Goal: Task Accomplishment & Management: Manage account settings

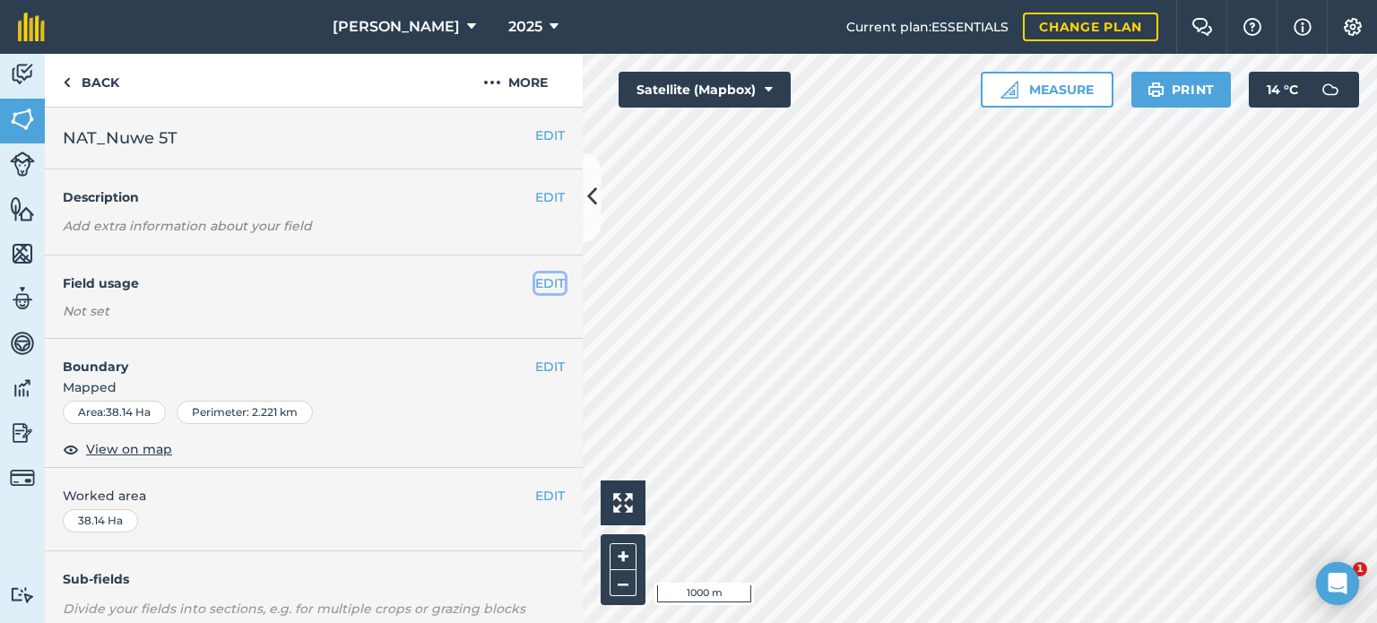
click at [538, 282] on button "EDIT" at bounding box center [550, 283] width 30 height 20
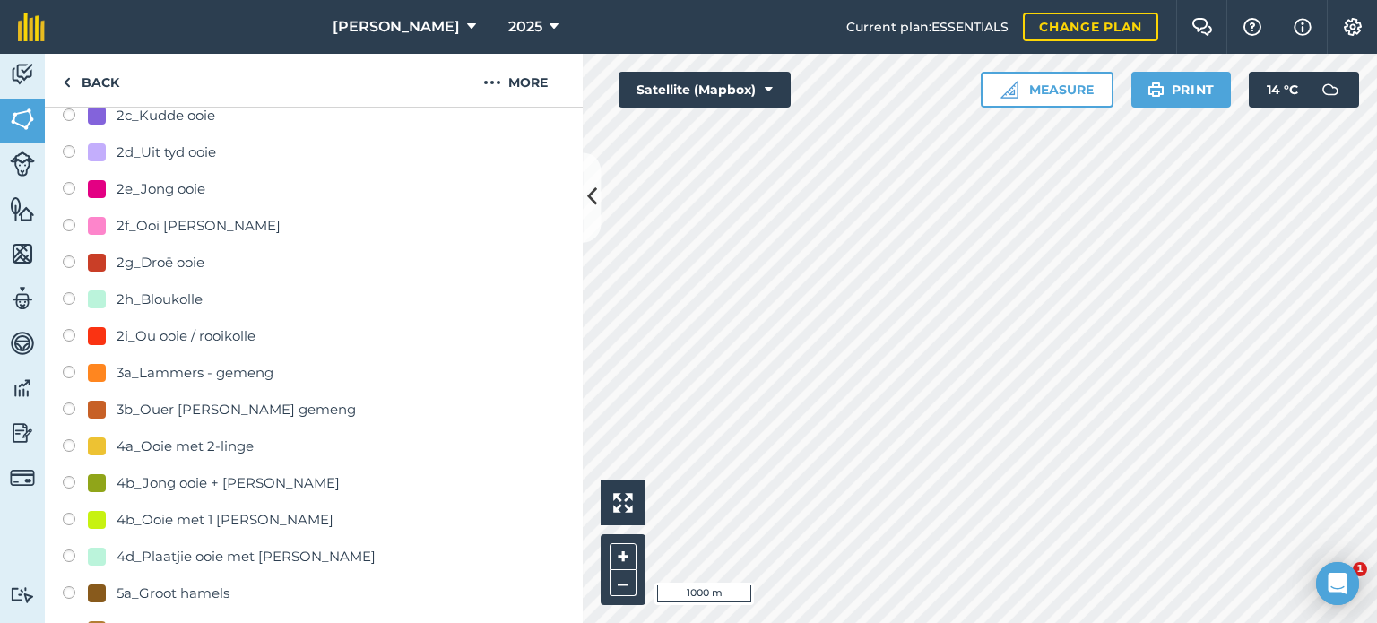
scroll to position [538, 0]
click at [71, 182] on label at bounding box center [75, 190] width 25 height 18
radio input "true"
radio input "false"
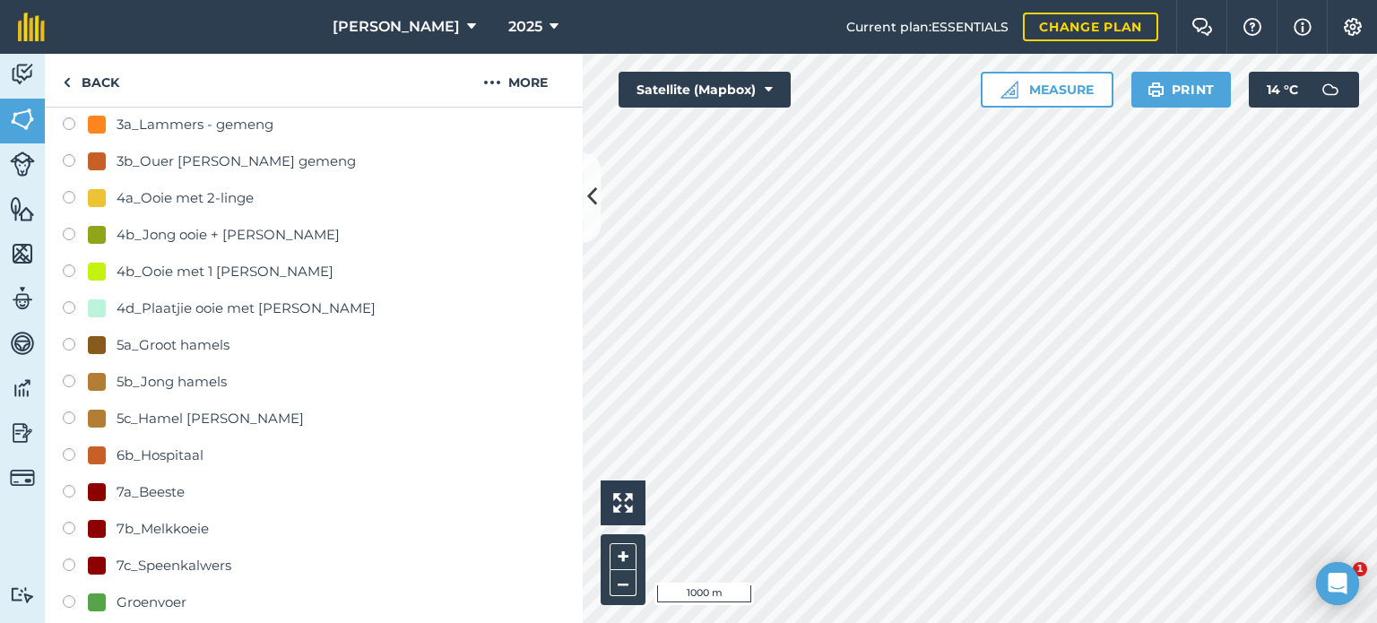
scroll to position [1166, 0]
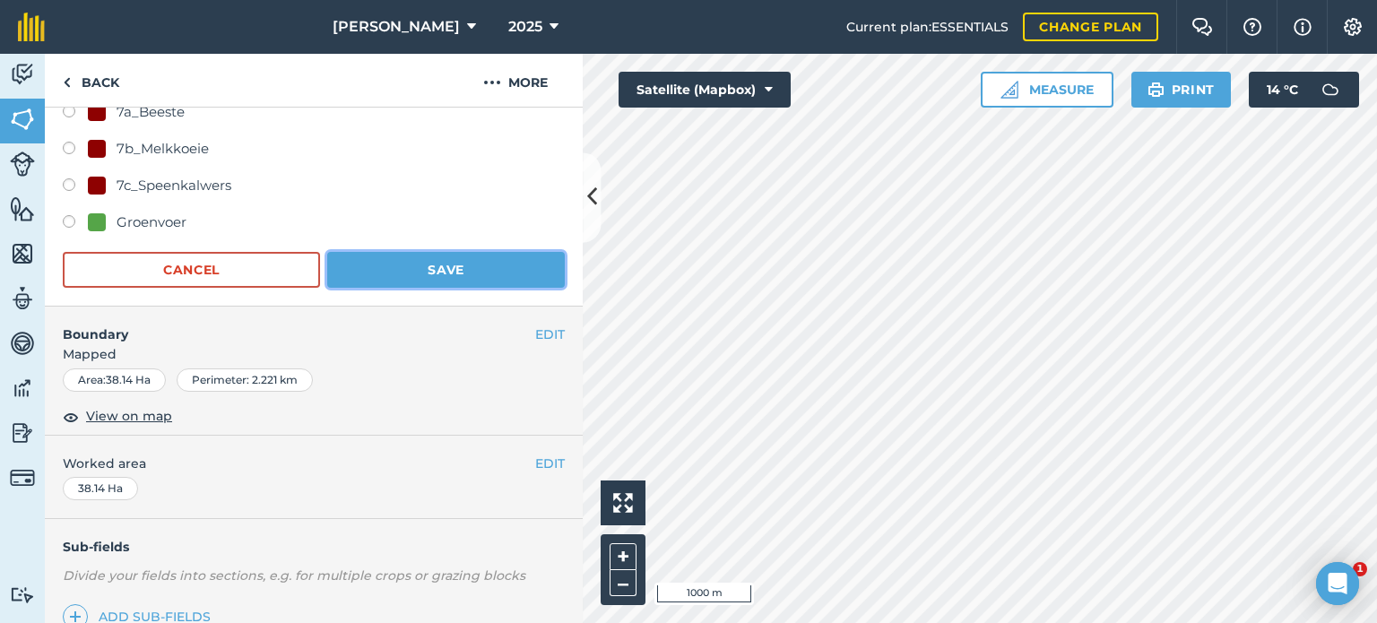
click at [333, 269] on button "Save" at bounding box center [446, 270] width 238 height 36
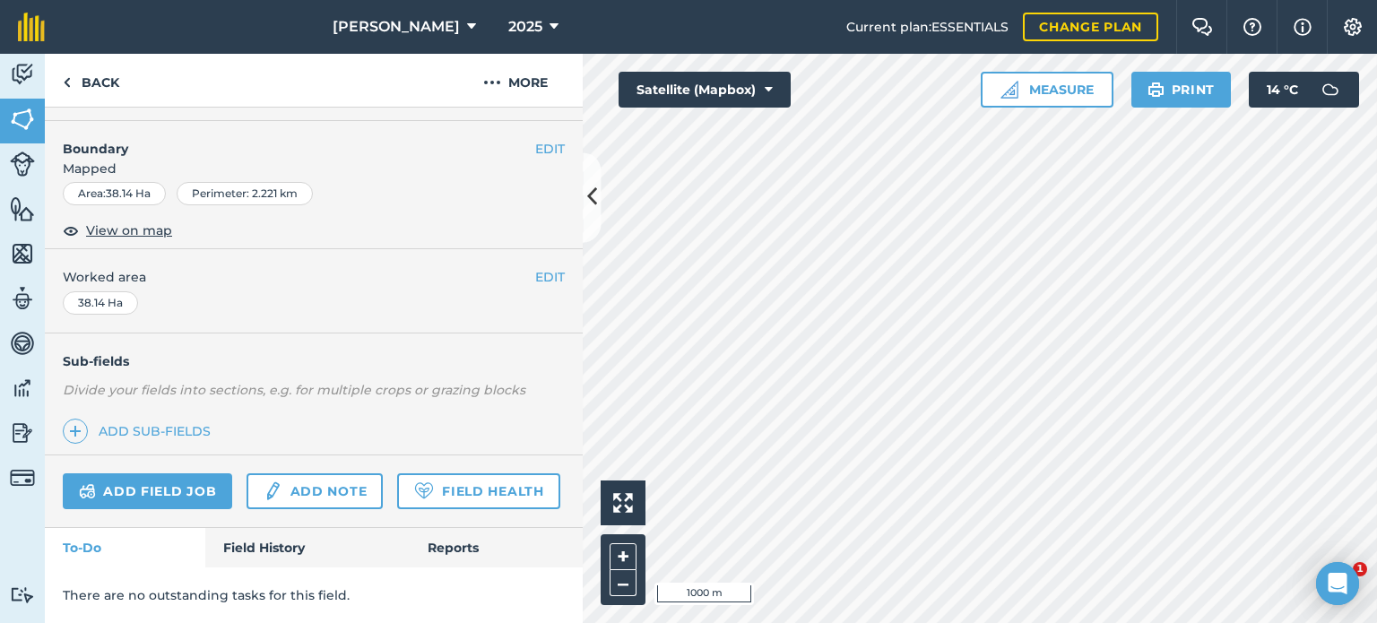
scroll to position [0, 0]
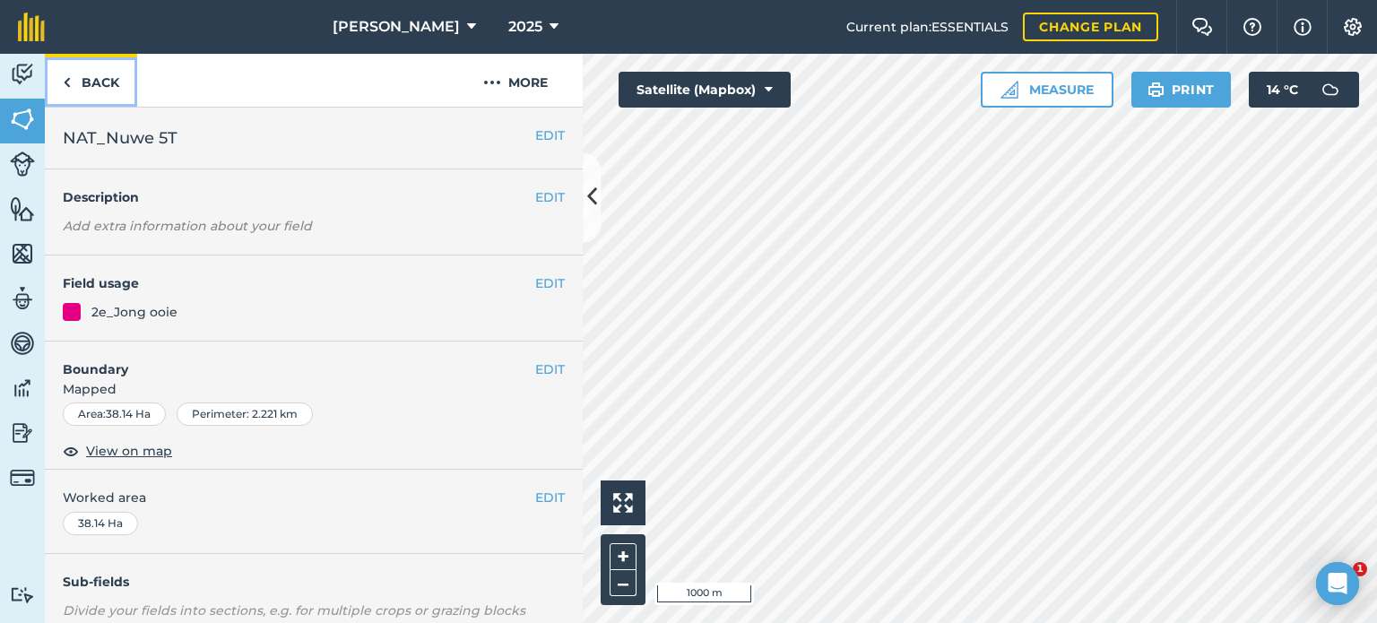
click at [74, 85] on link "Back" at bounding box center [91, 80] width 92 height 53
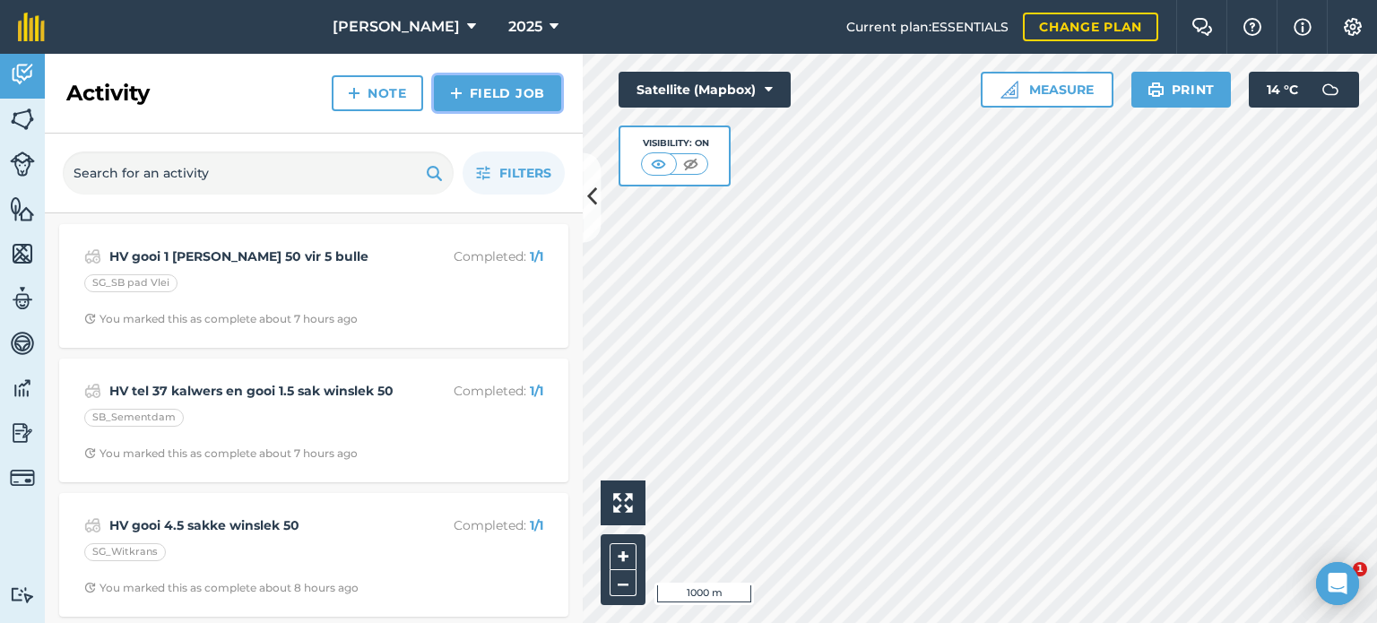
click at [499, 92] on link "Field Job" at bounding box center [497, 93] width 127 height 36
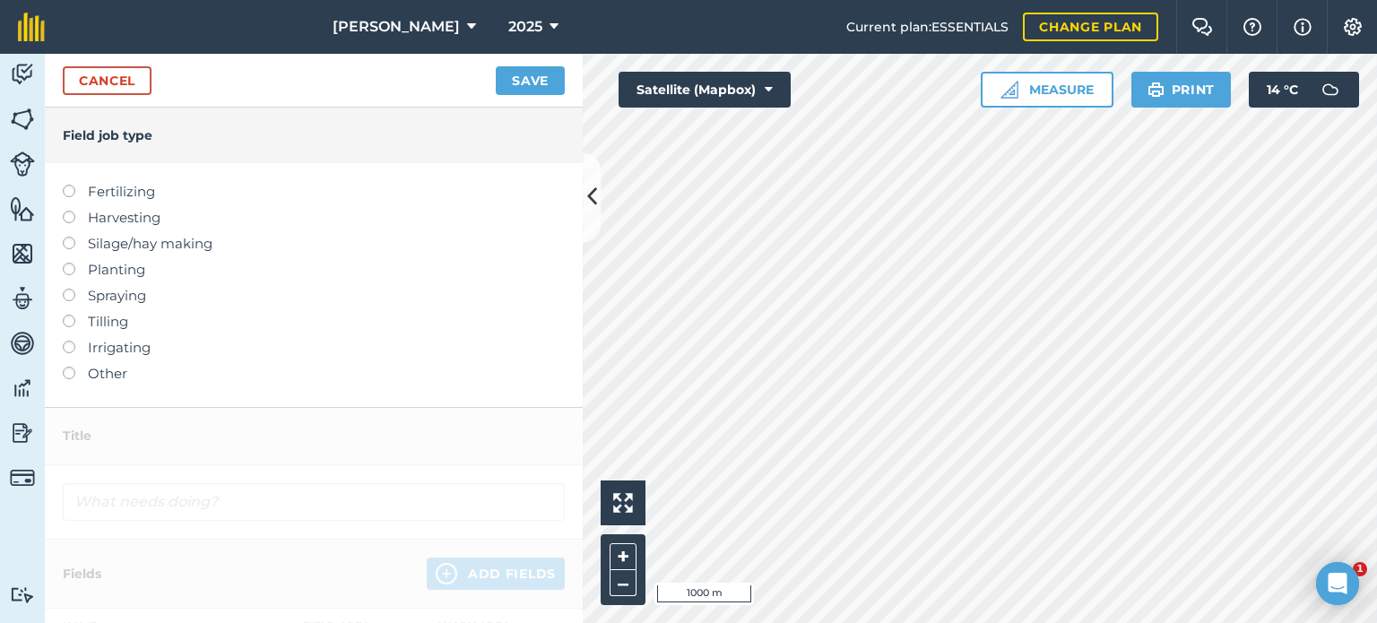
click at [75, 373] on label "Other" at bounding box center [314, 374] width 502 height 22
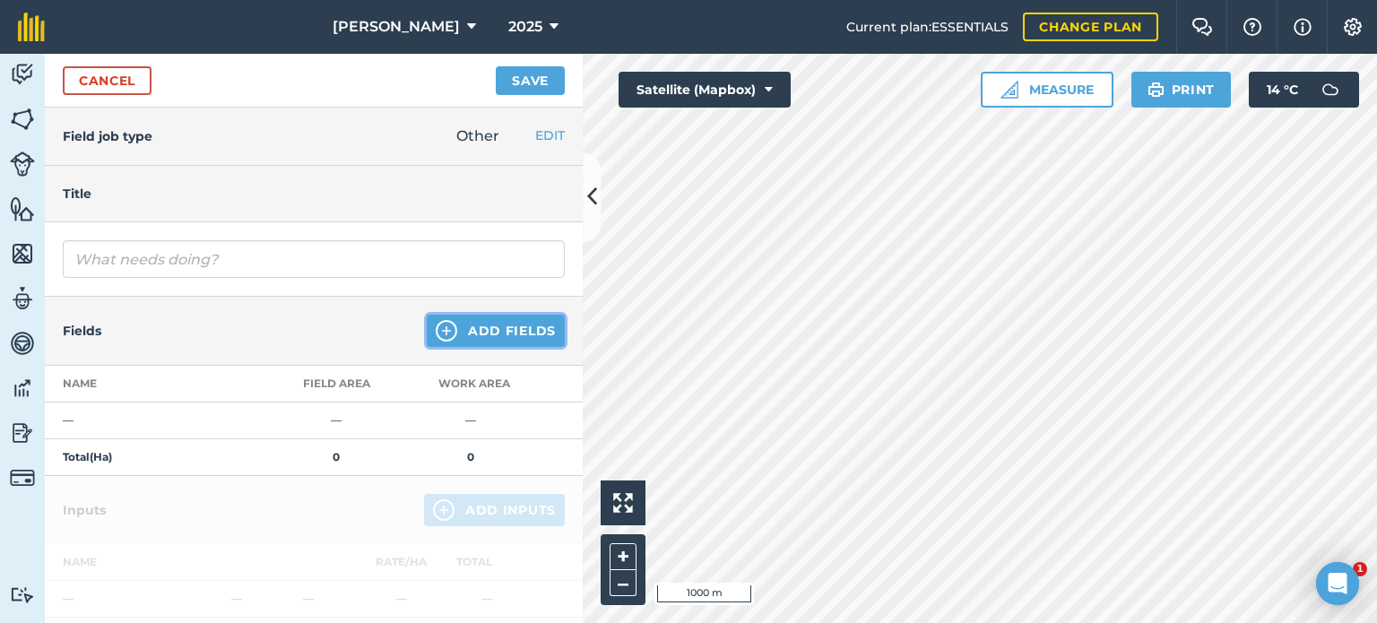
click at [486, 333] on button "Add Fields" at bounding box center [496, 331] width 138 height 32
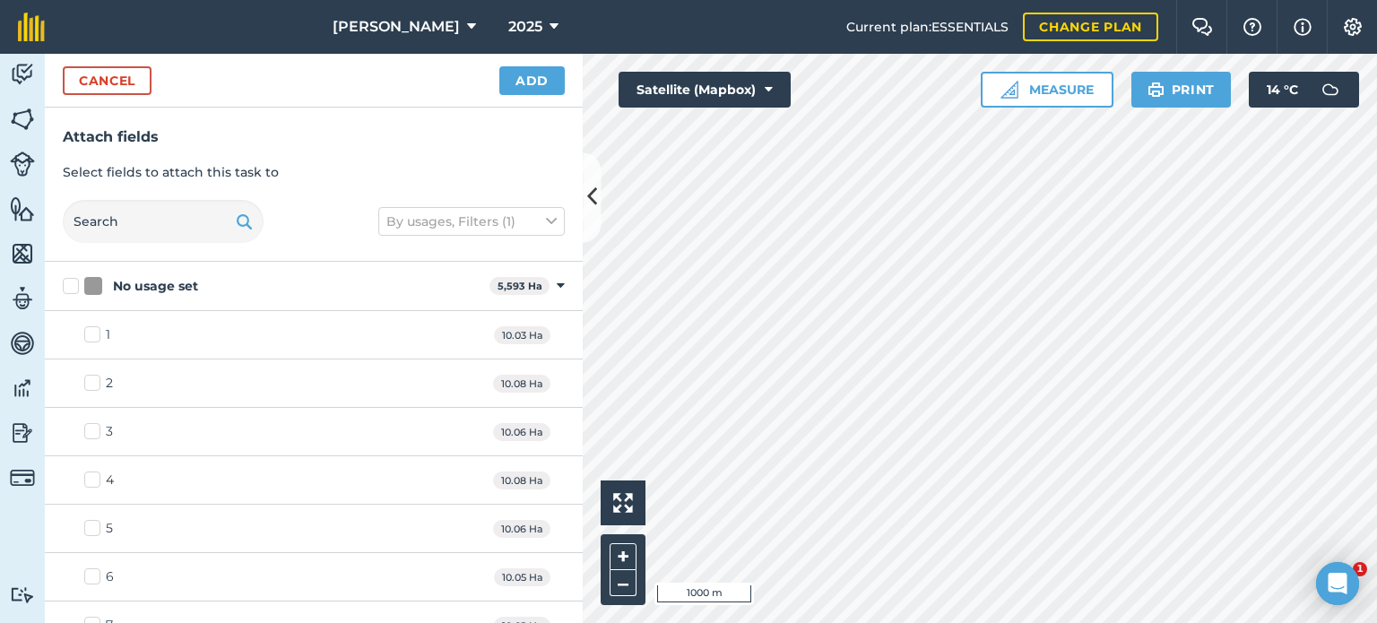
checkbox input "false"
checkbox input "true"
click at [538, 82] on button "Add" at bounding box center [531, 80] width 65 height 29
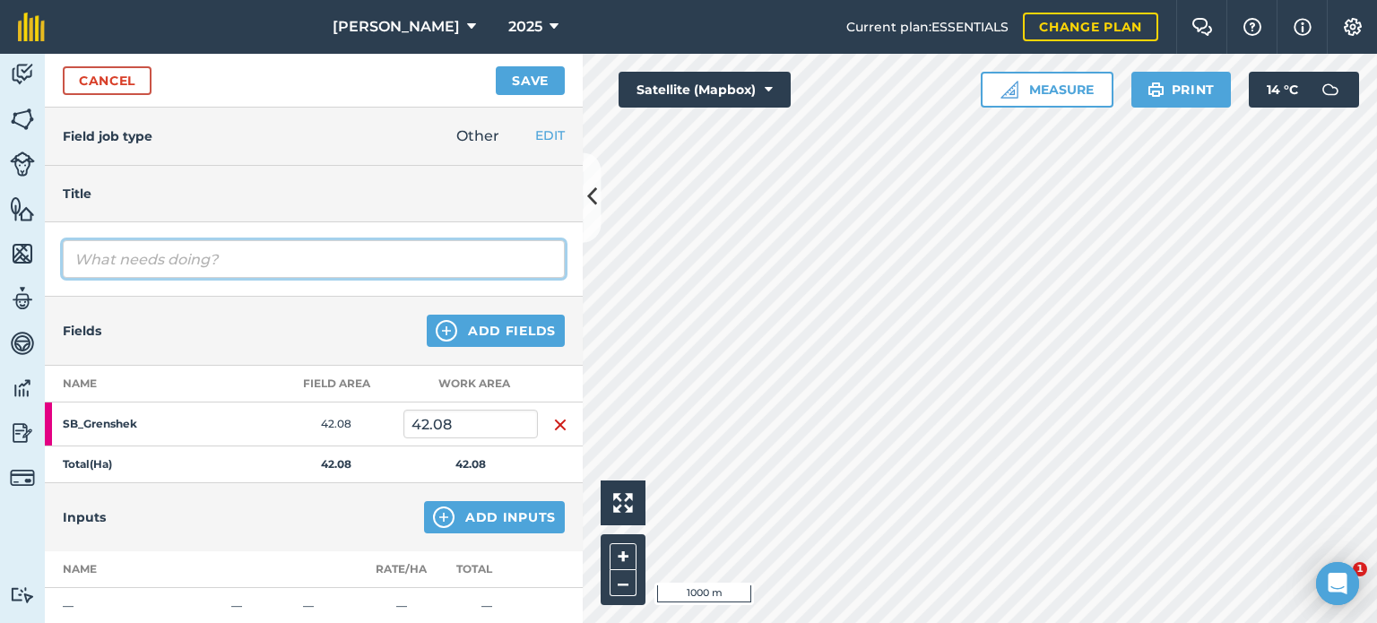
click at [138, 265] on input "text" at bounding box center [314, 259] width 502 height 38
type input "D"
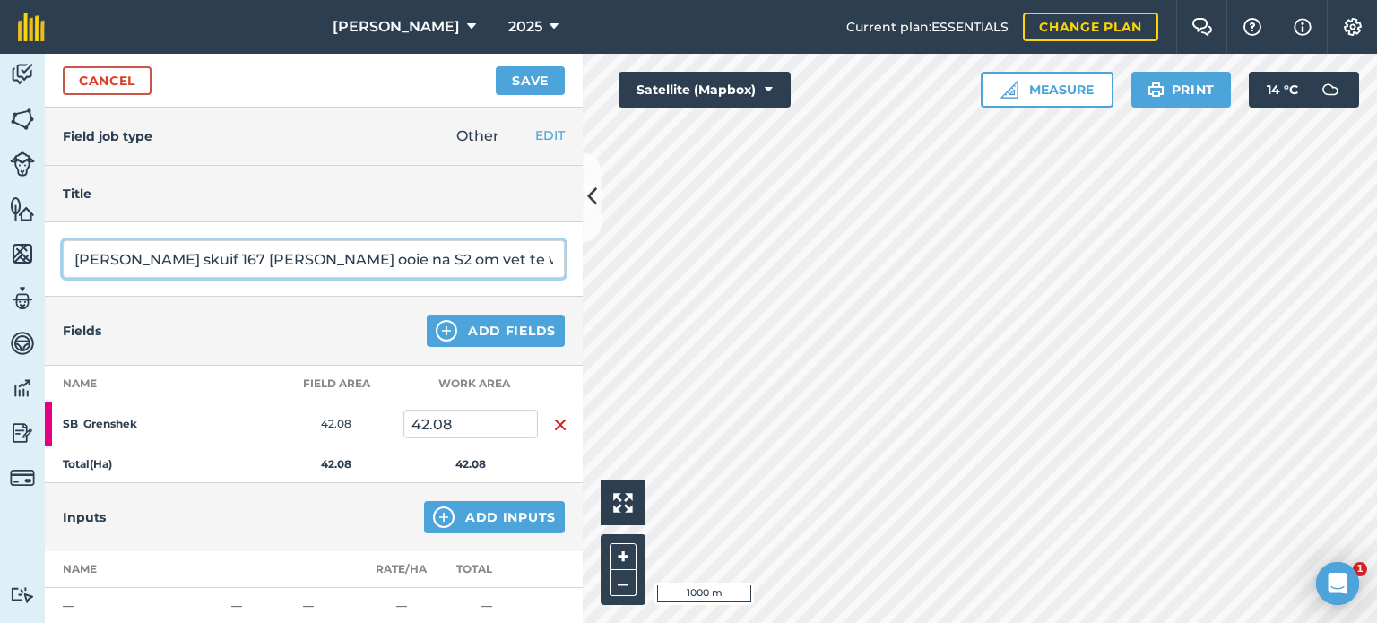
type input "[PERSON_NAME] skuif 167 [PERSON_NAME] ooie na S2 om vet te word."
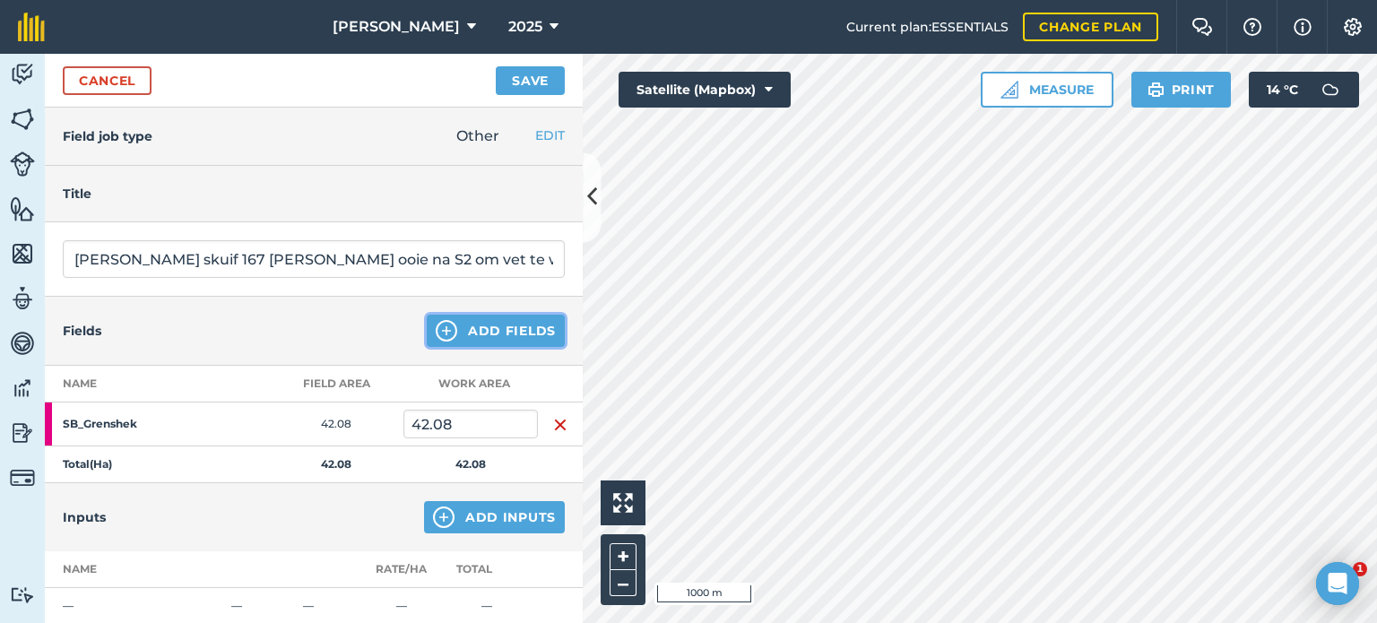
click at [502, 323] on button "Add Fields" at bounding box center [496, 331] width 138 height 32
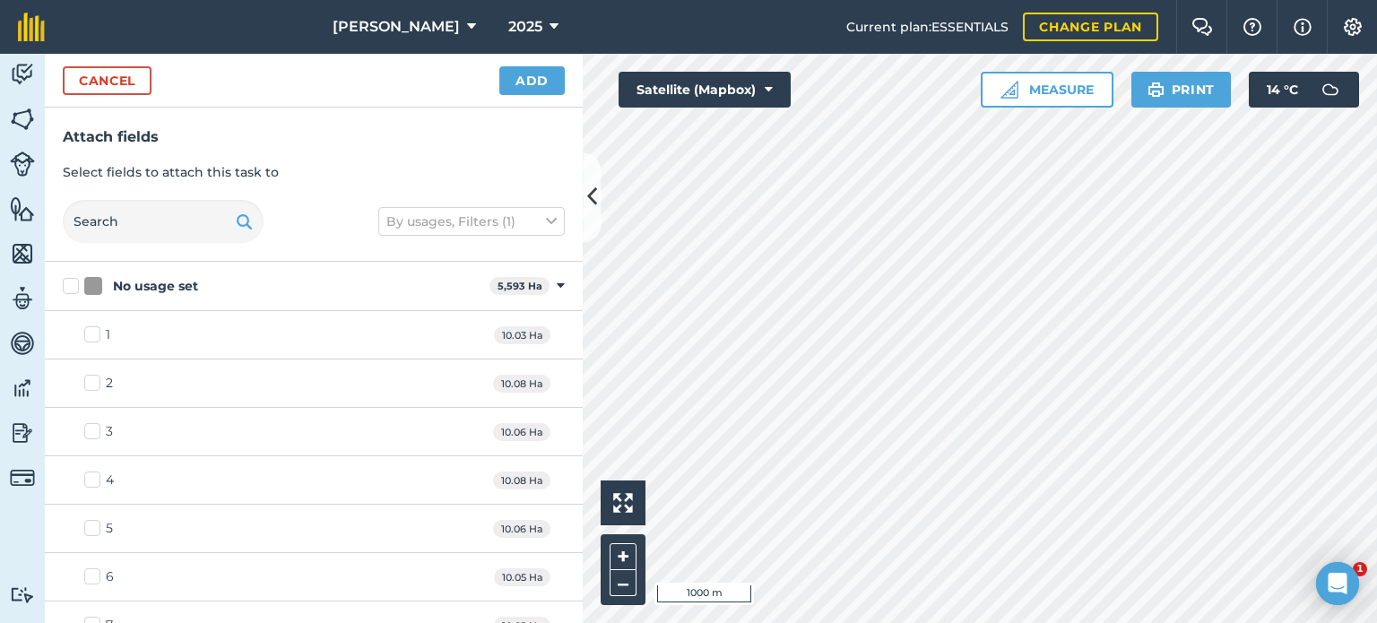
checkbox input "true"
click at [534, 91] on button "Add" at bounding box center [531, 80] width 65 height 29
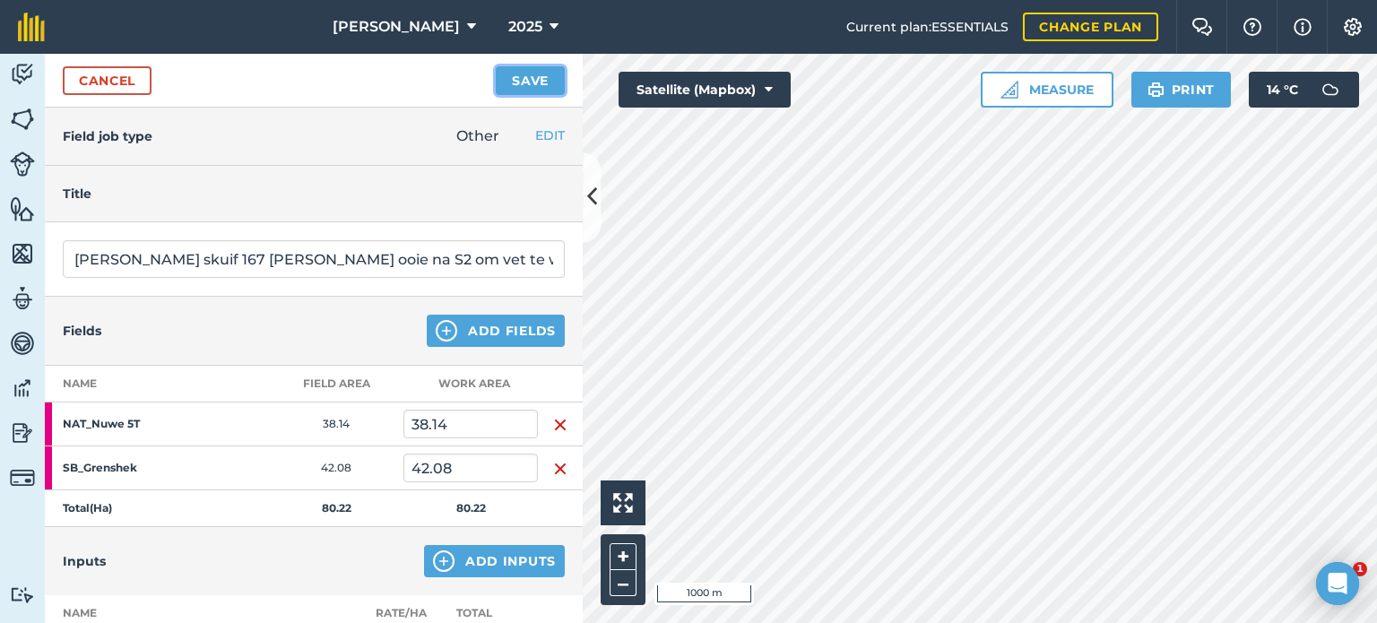
click at [503, 78] on button "Save" at bounding box center [530, 80] width 69 height 29
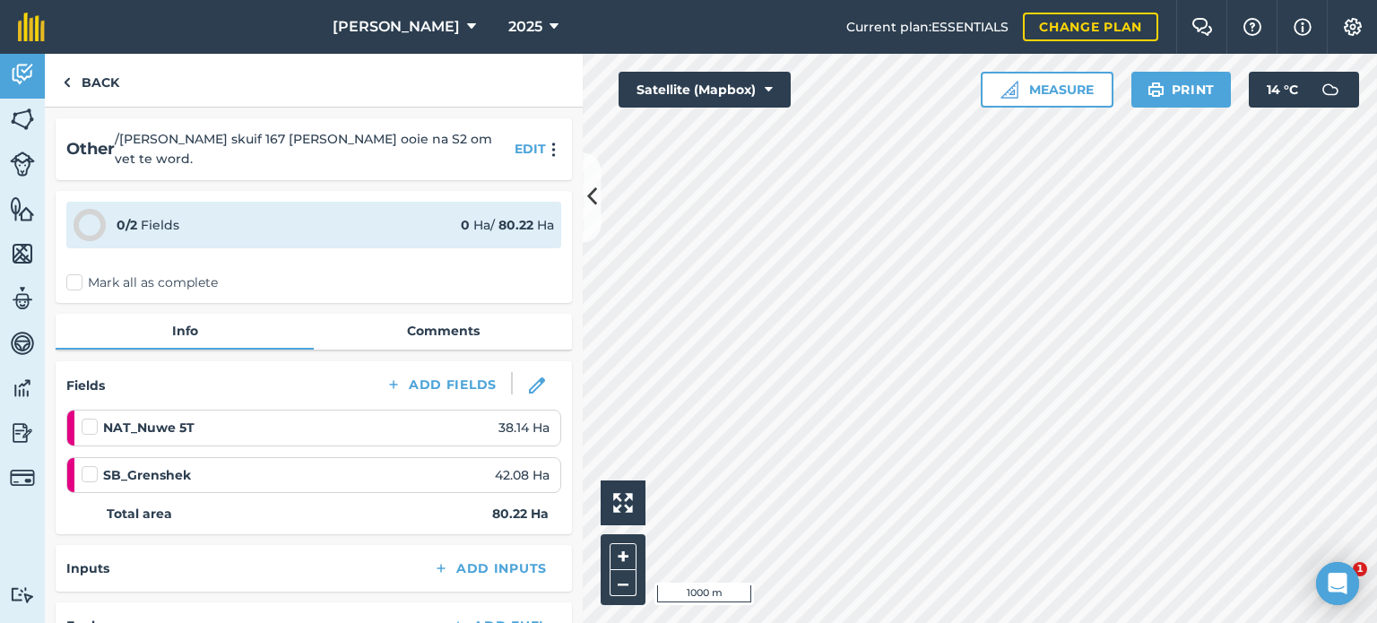
click at [73, 273] on label "Mark all as complete" at bounding box center [142, 282] width 152 height 19
click at [73, 273] on input "Mark all as complete" at bounding box center [72, 279] width 12 height 12
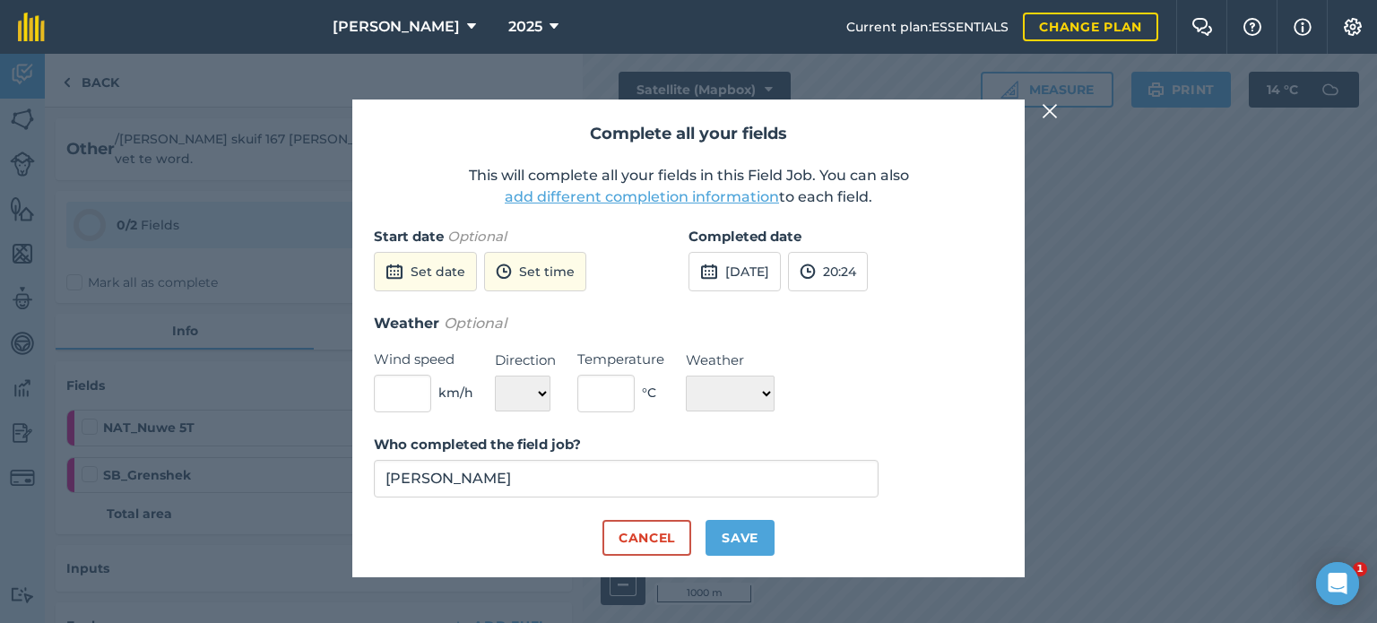
click at [744, 556] on div "Complete all your fields This will complete all your fields in this Field Job. …" at bounding box center [688, 338] width 672 height 477
click at [744, 548] on button "Save" at bounding box center [740, 538] width 69 height 36
checkbox input "true"
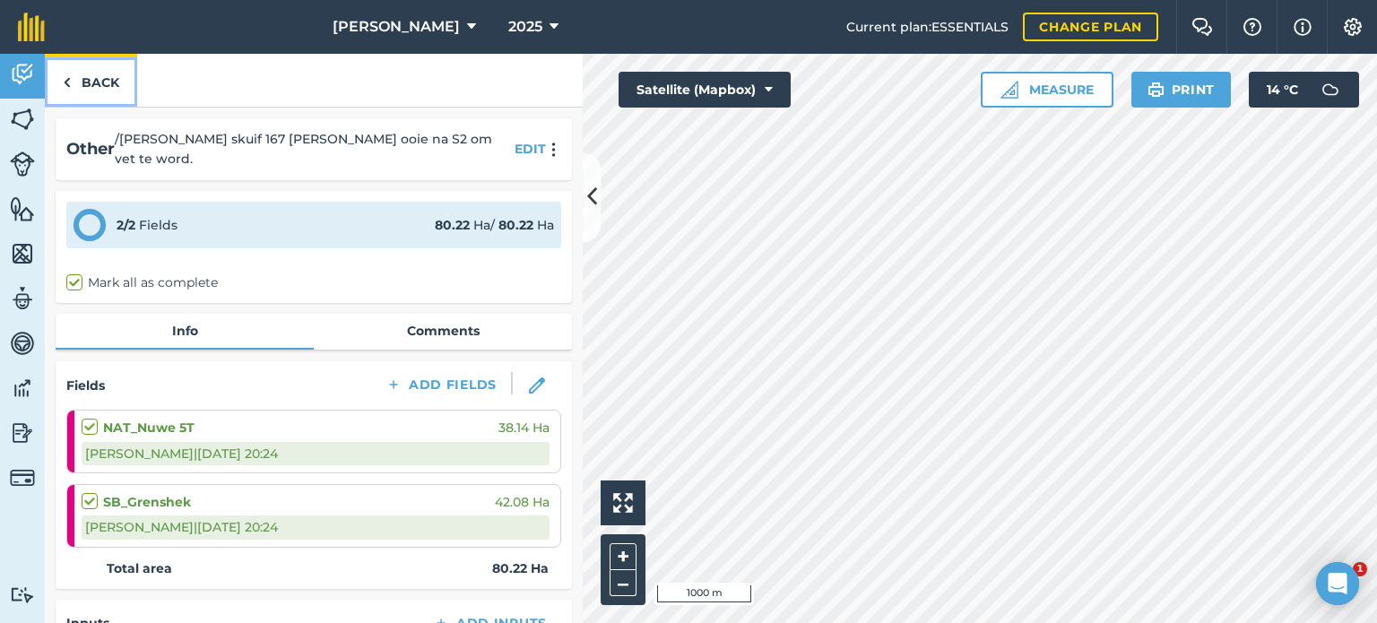
click at [97, 82] on link "Back" at bounding box center [91, 80] width 92 height 53
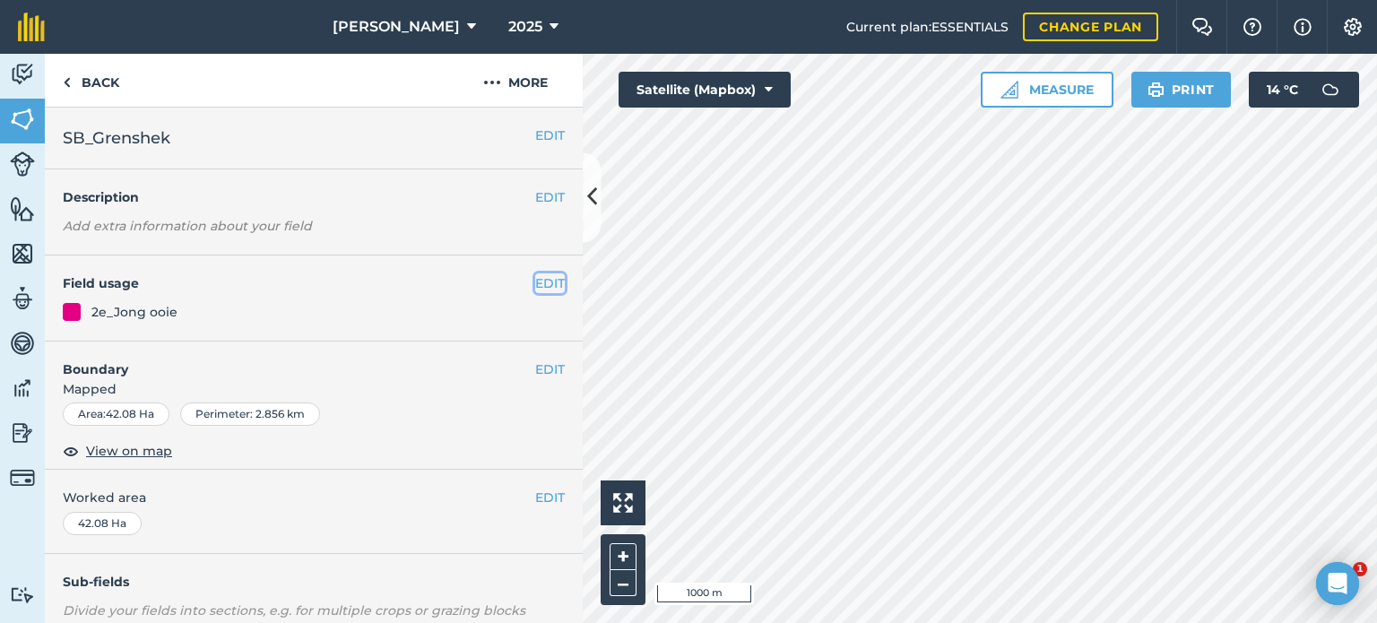
click at [535, 290] on button "EDIT" at bounding box center [550, 283] width 30 height 20
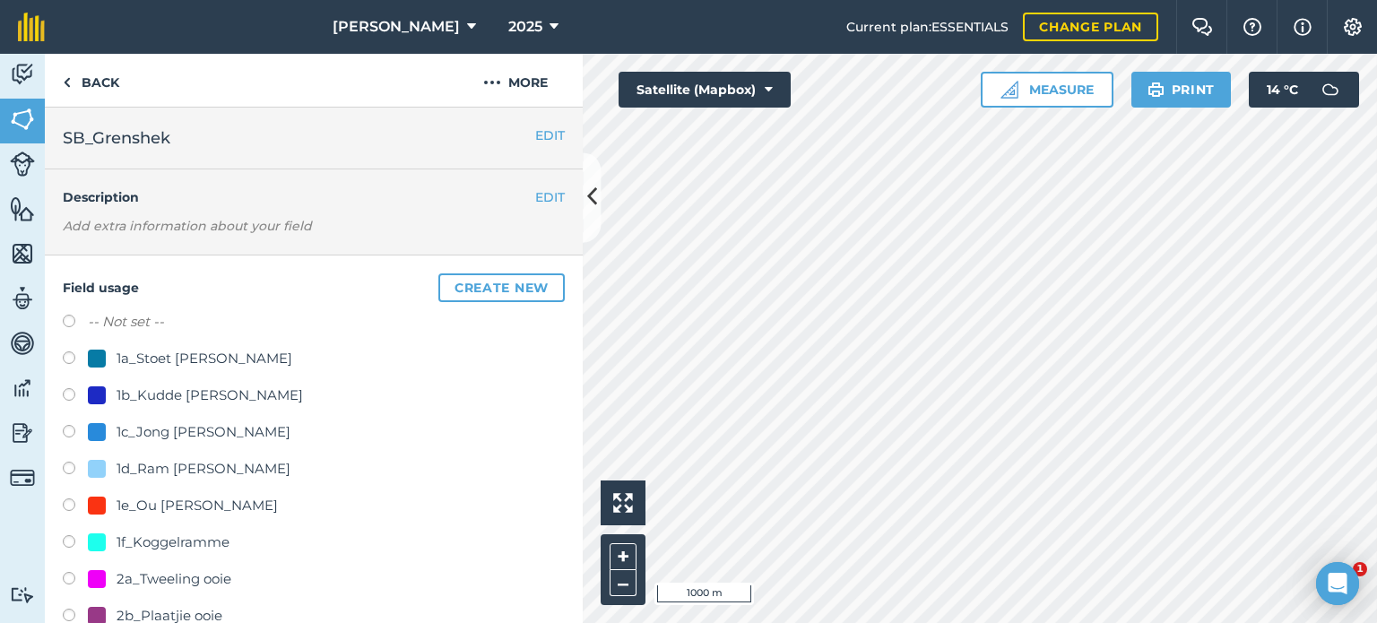
click at [75, 322] on label at bounding box center [75, 324] width 25 height 18
radio input "true"
radio input "false"
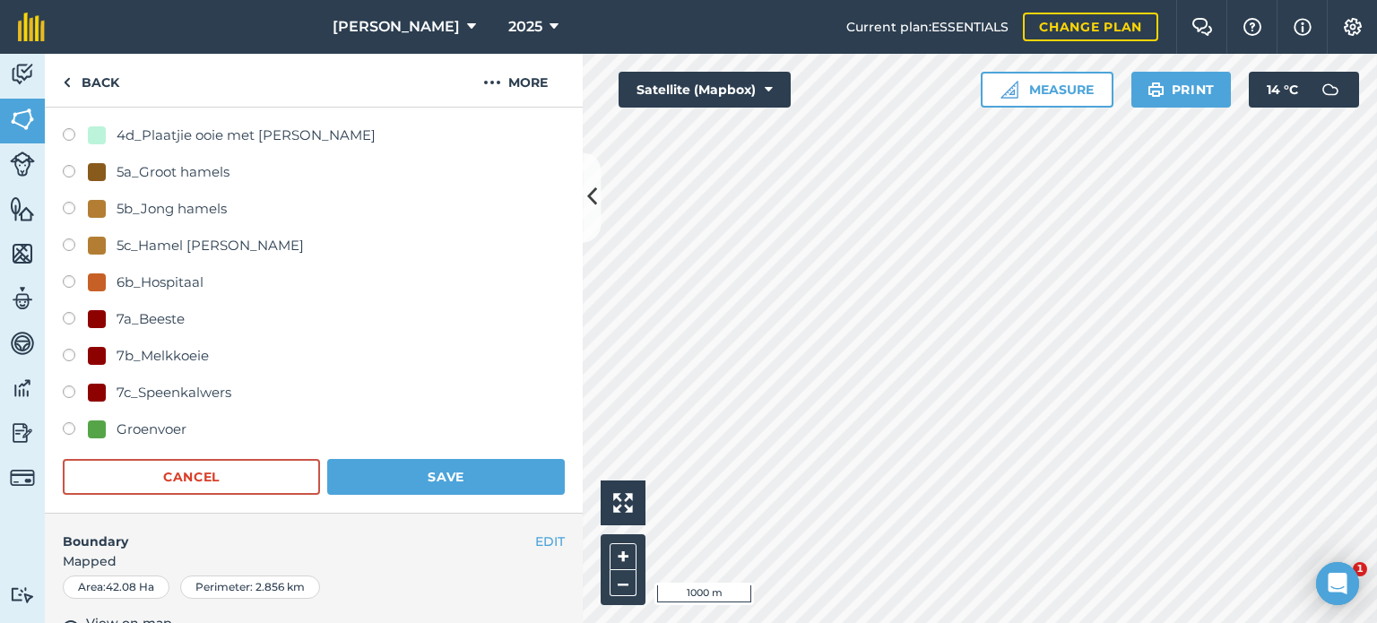
scroll to position [1166, 0]
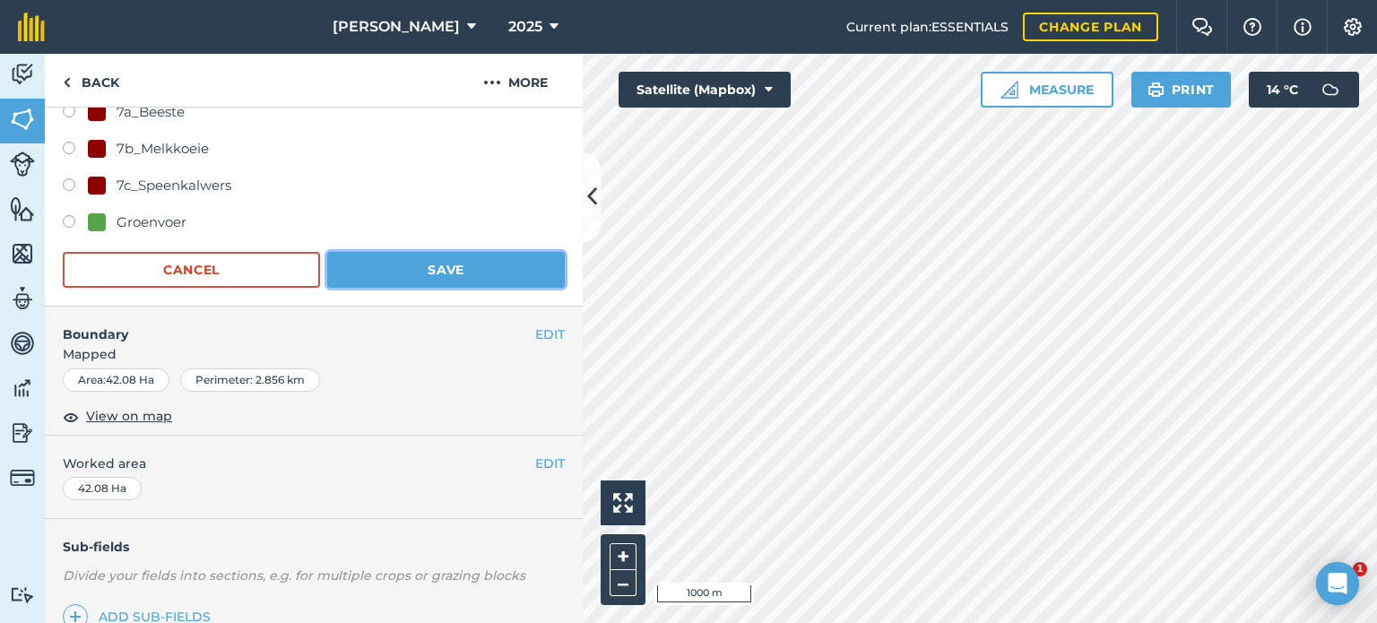
click at [445, 268] on button "Save" at bounding box center [446, 270] width 238 height 36
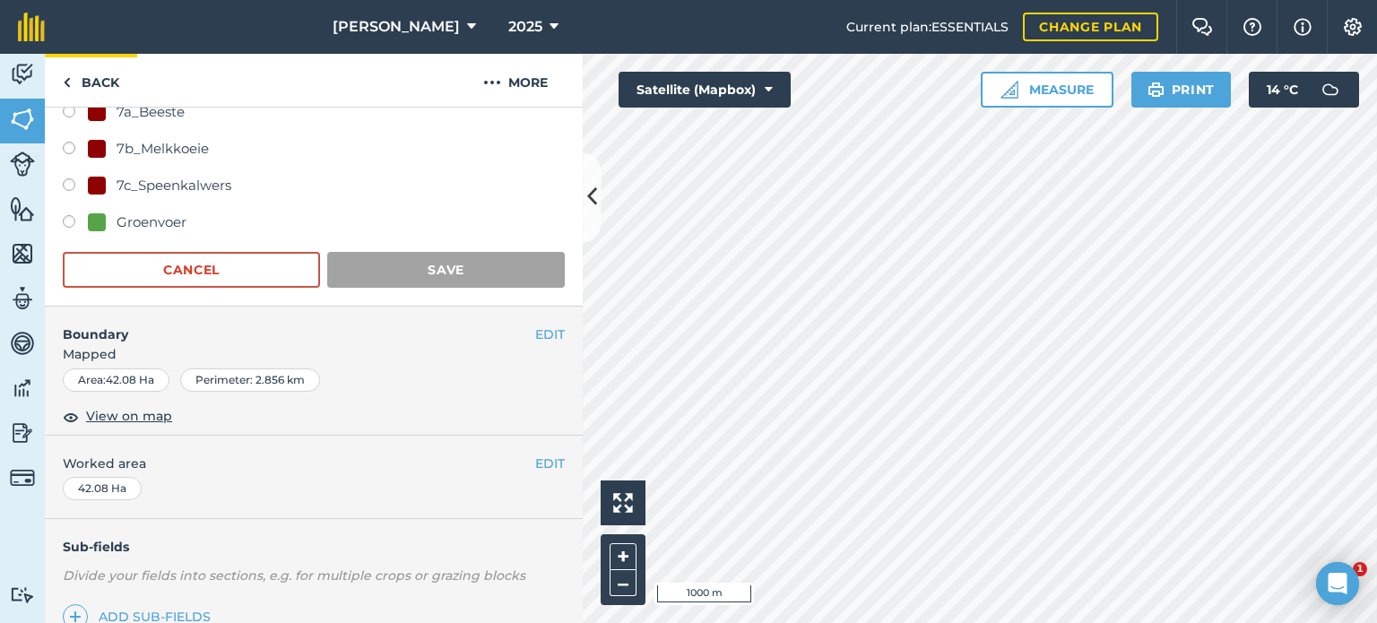
scroll to position [282, 0]
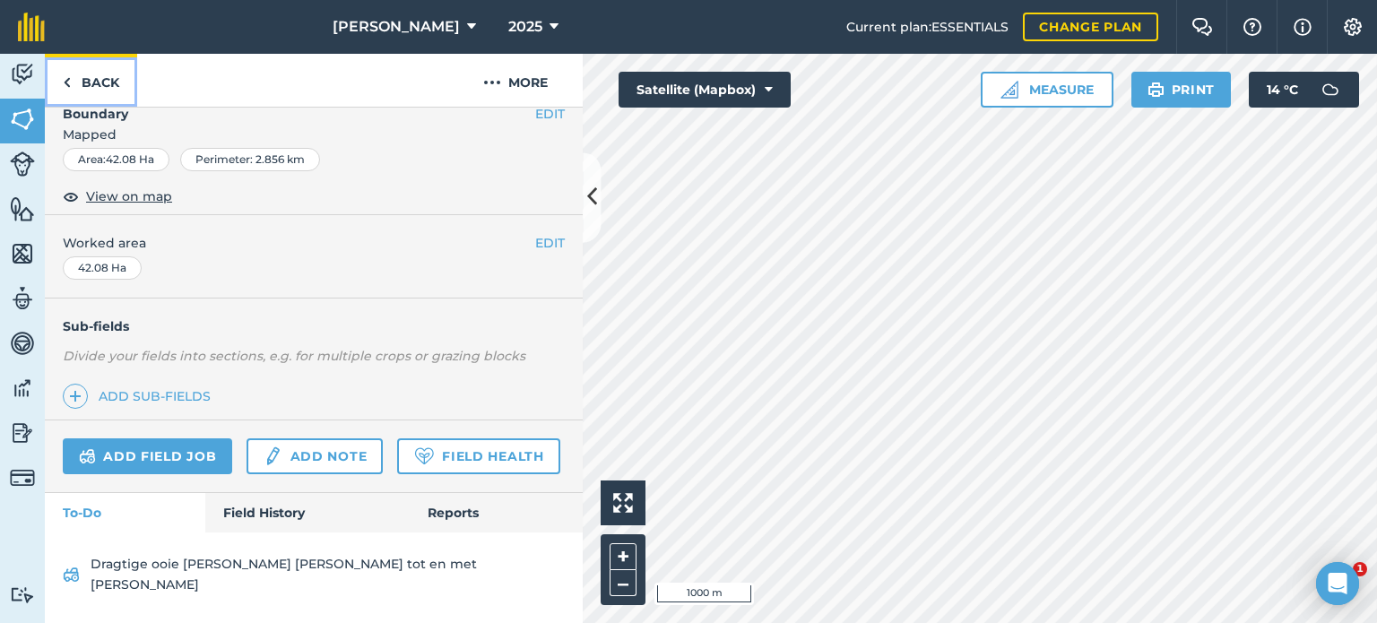
click at [78, 80] on link "Back" at bounding box center [91, 80] width 92 height 53
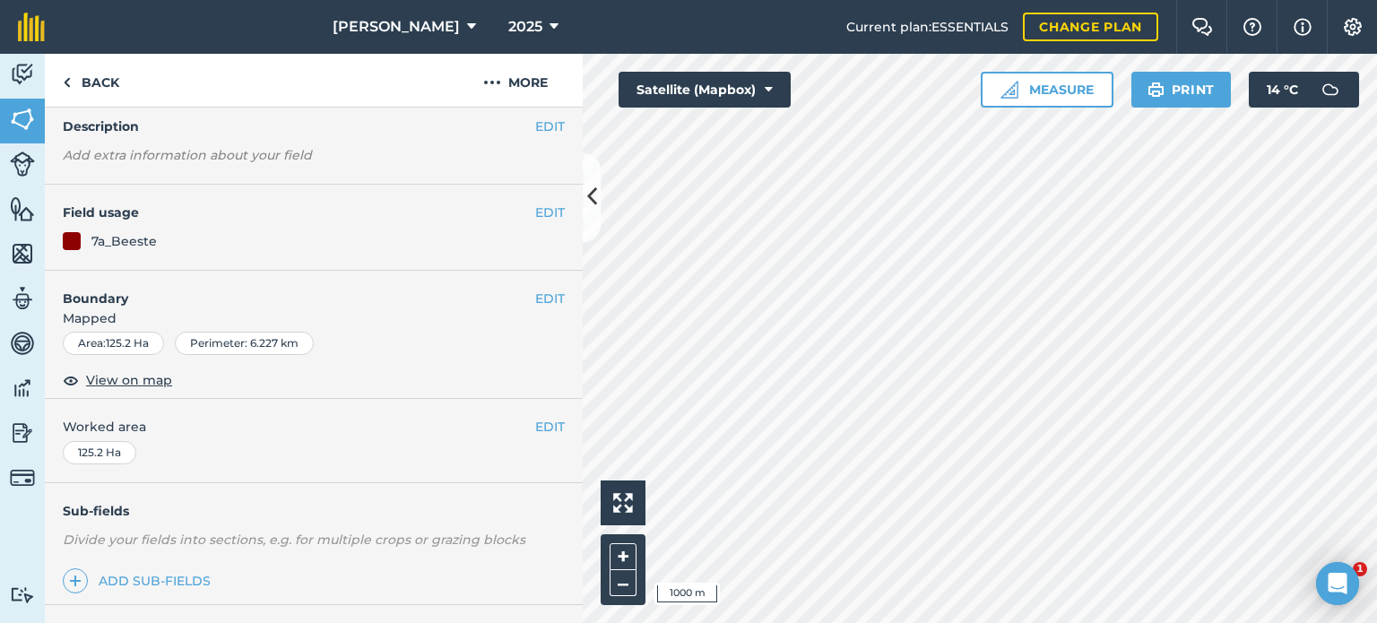
scroll to position [179, 0]
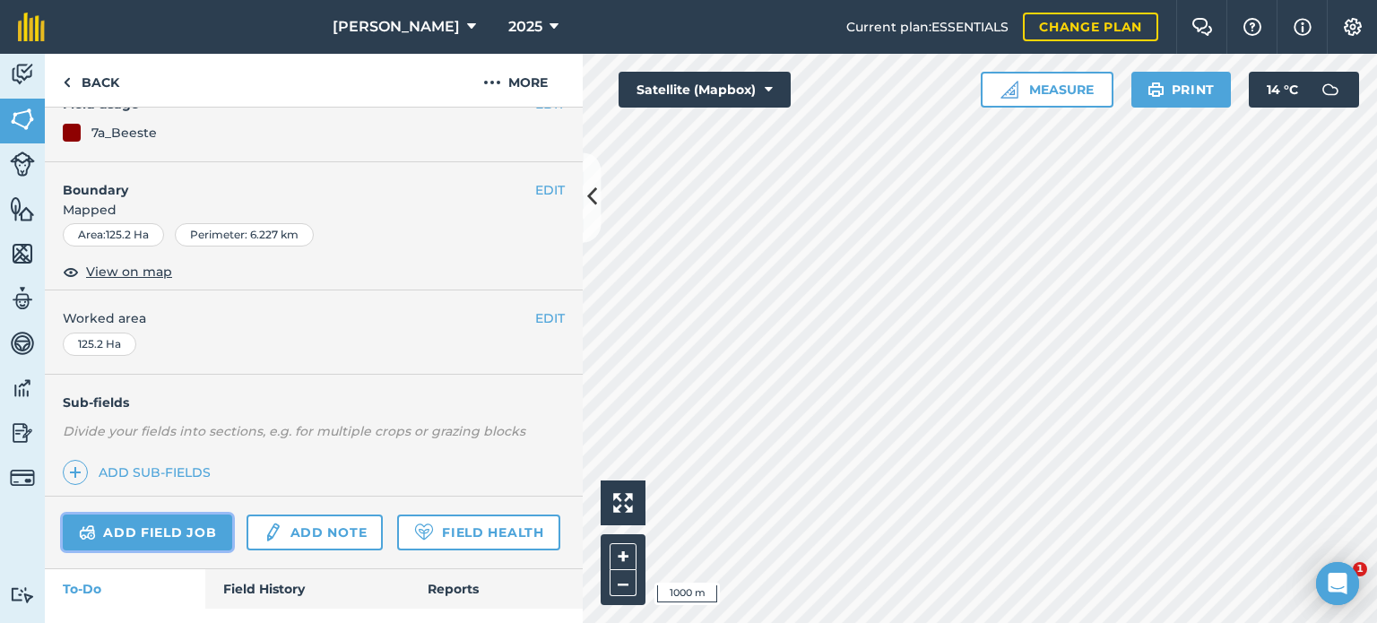
click at [140, 526] on link "Add field job" at bounding box center [147, 533] width 169 height 36
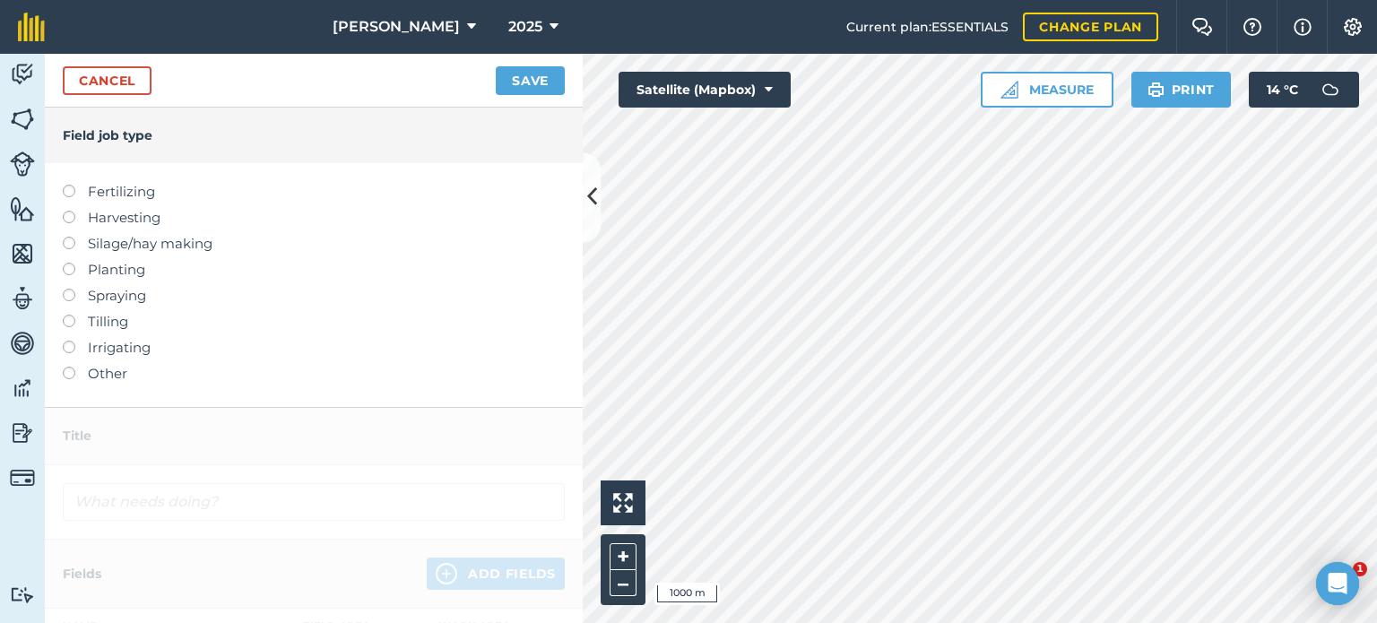
click at [68, 367] on label at bounding box center [75, 367] width 25 height 0
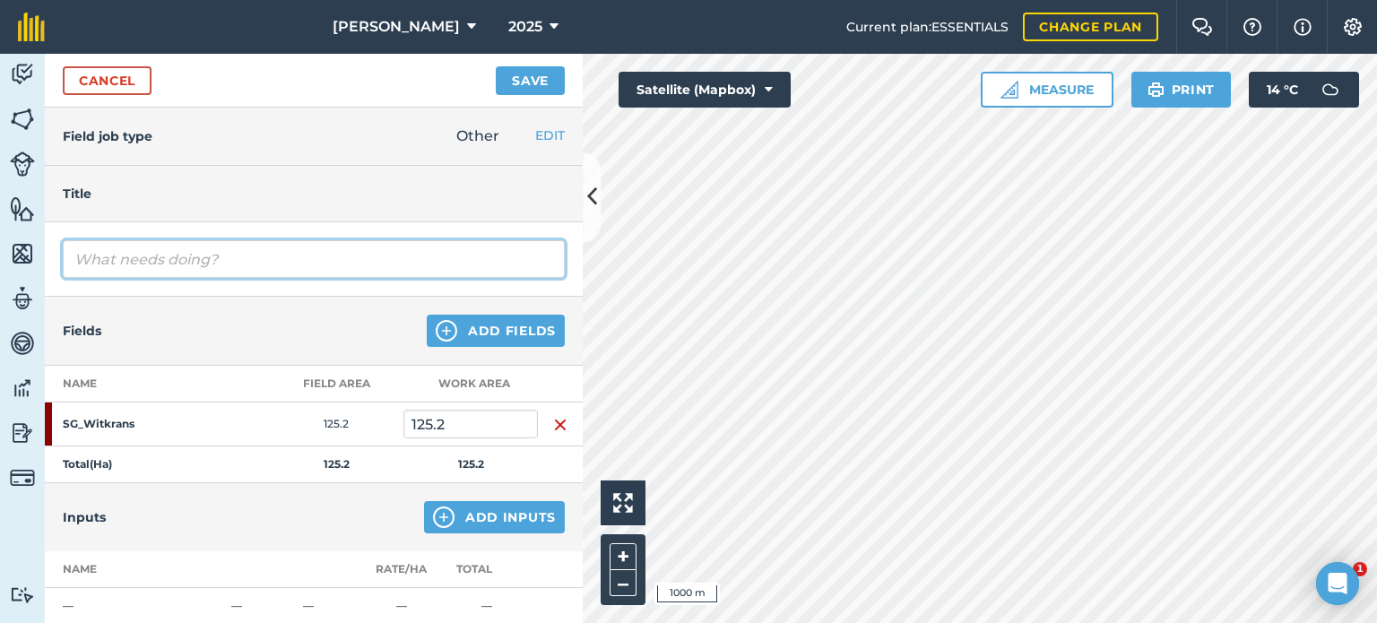
click at [172, 261] on input "text" at bounding box center [314, 259] width 502 height 38
type input "[PERSON_NAME] tel 65 koeie en 3 kalwers"
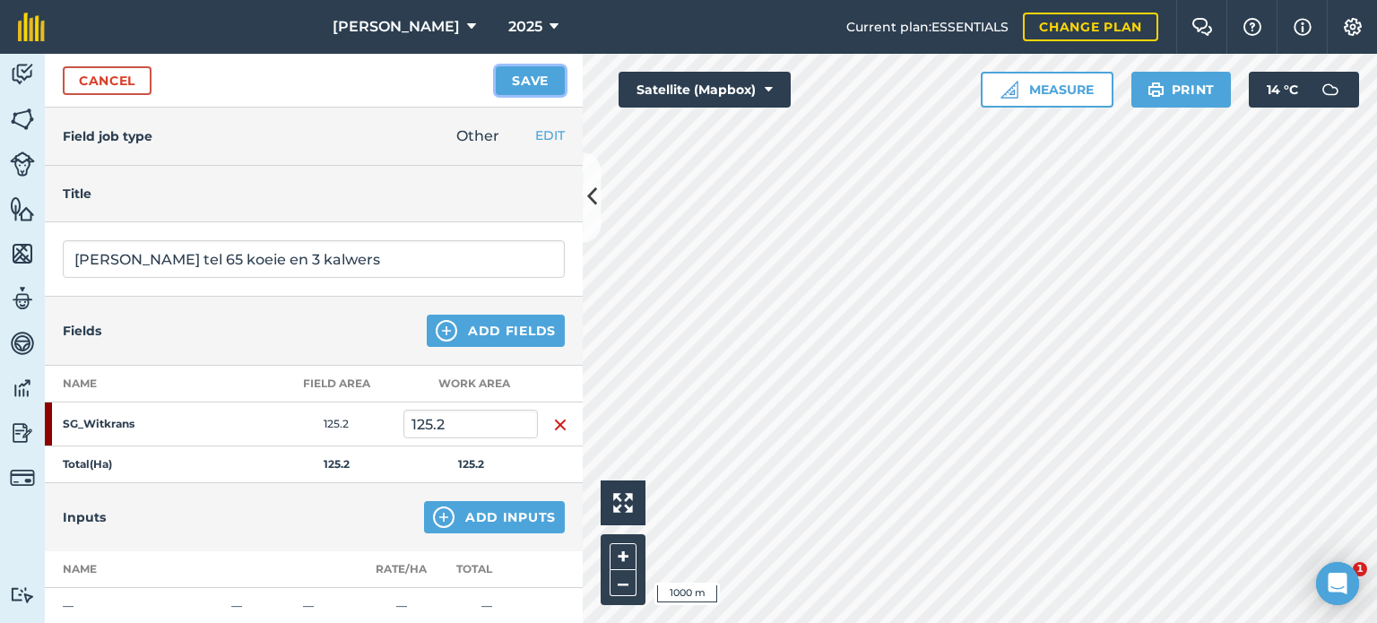
drag, startPoint x: 532, startPoint y: 77, endPoint x: 516, endPoint y: 83, distance: 16.5
click at [533, 76] on button "Save" at bounding box center [530, 80] width 69 height 29
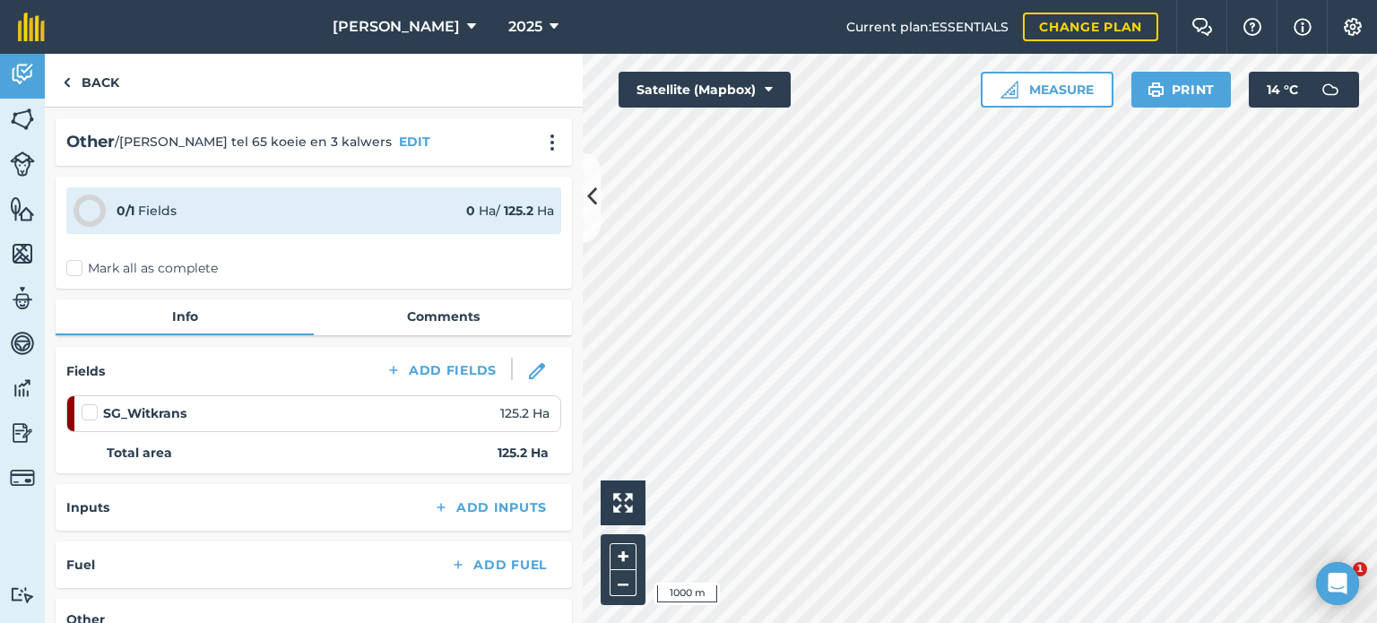
click at [73, 265] on label "Mark all as complete" at bounding box center [142, 268] width 152 height 19
click at [73, 265] on input "Mark all as complete" at bounding box center [72, 265] width 12 height 12
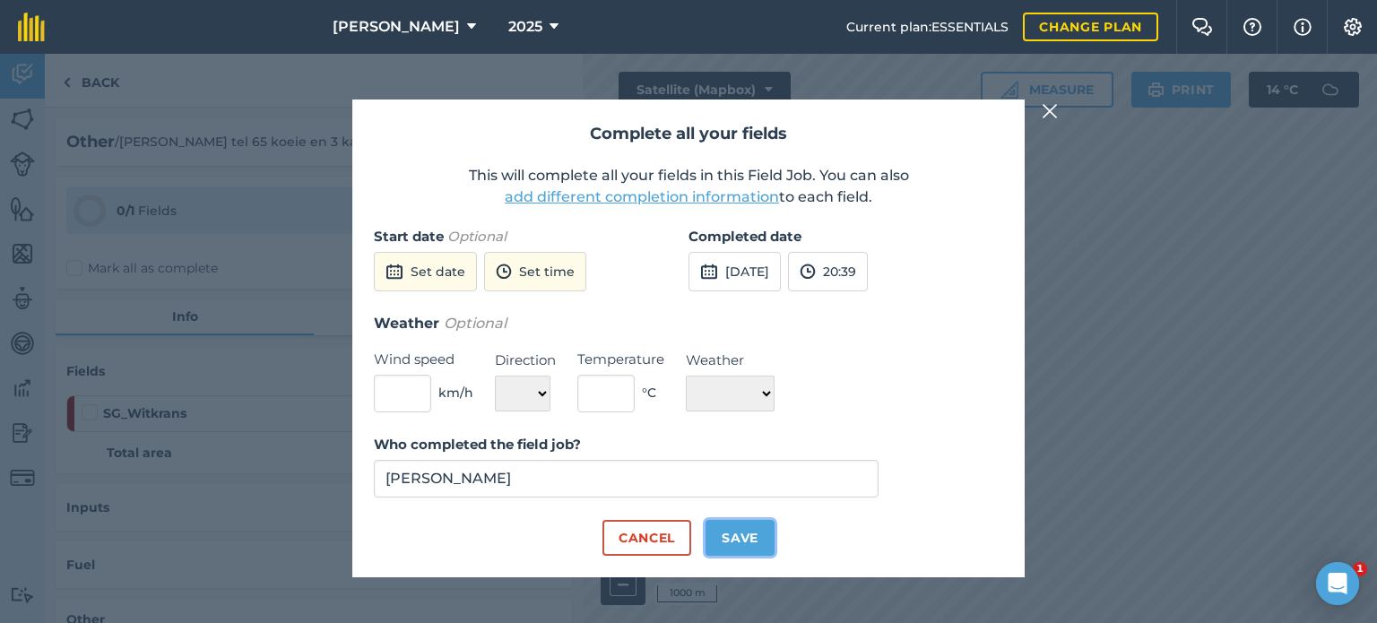
click at [727, 532] on button "Save" at bounding box center [740, 538] width 69 height 36
checkbox input "true"
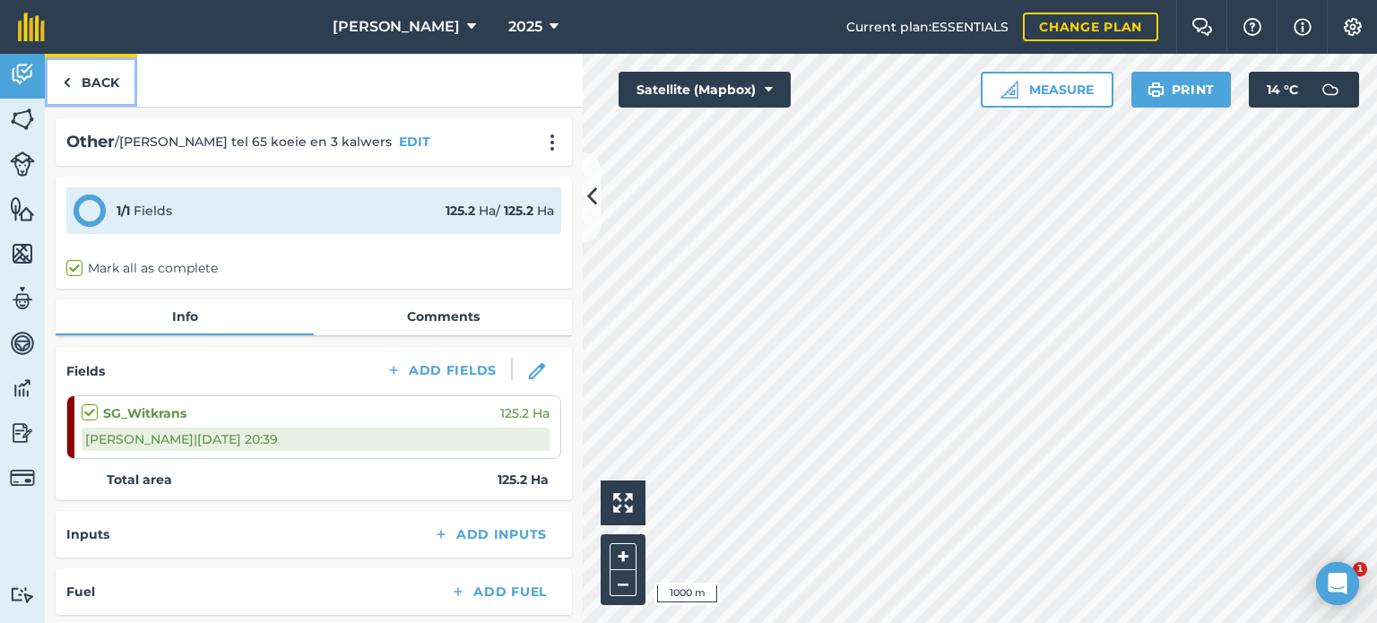
click at [95, 79] on link "Back" at bounding box center [91, 80] width 92 height 53
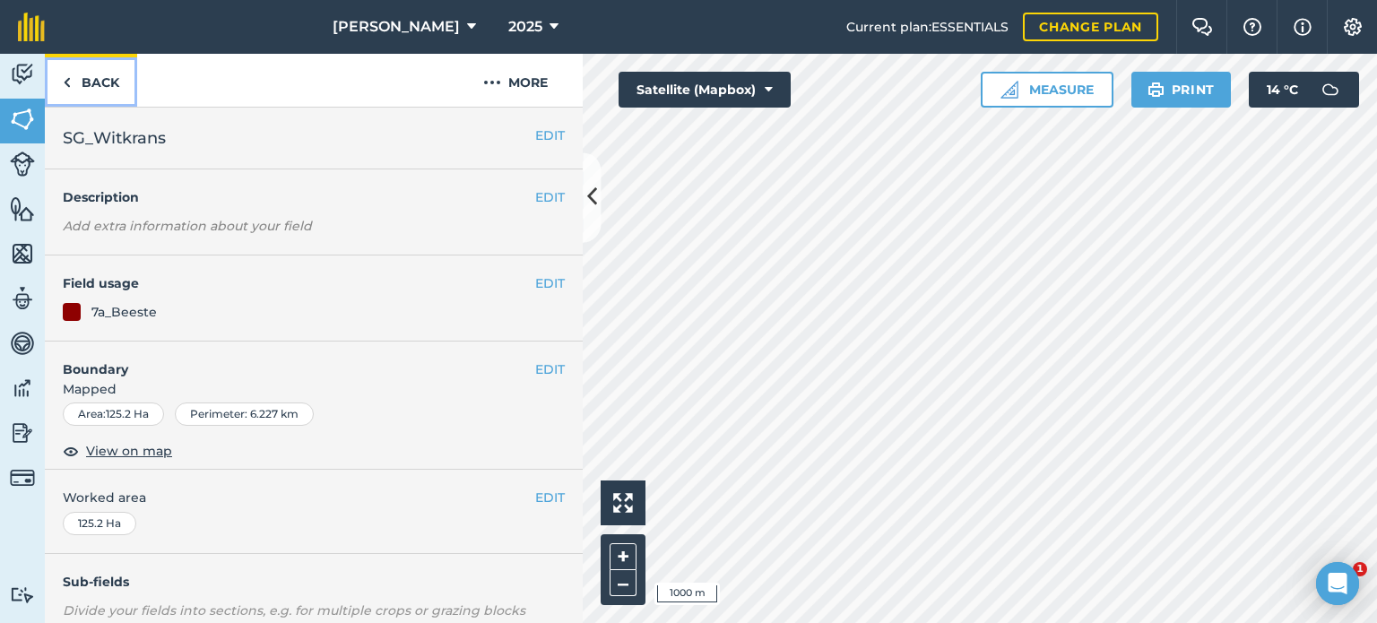
click at [71, 84] on link "Back" at bounding box center [91, 80] width 92 height 53
click at [540, 282] on button "EDIT" at bounding box center [550, 283] width 30 height 20
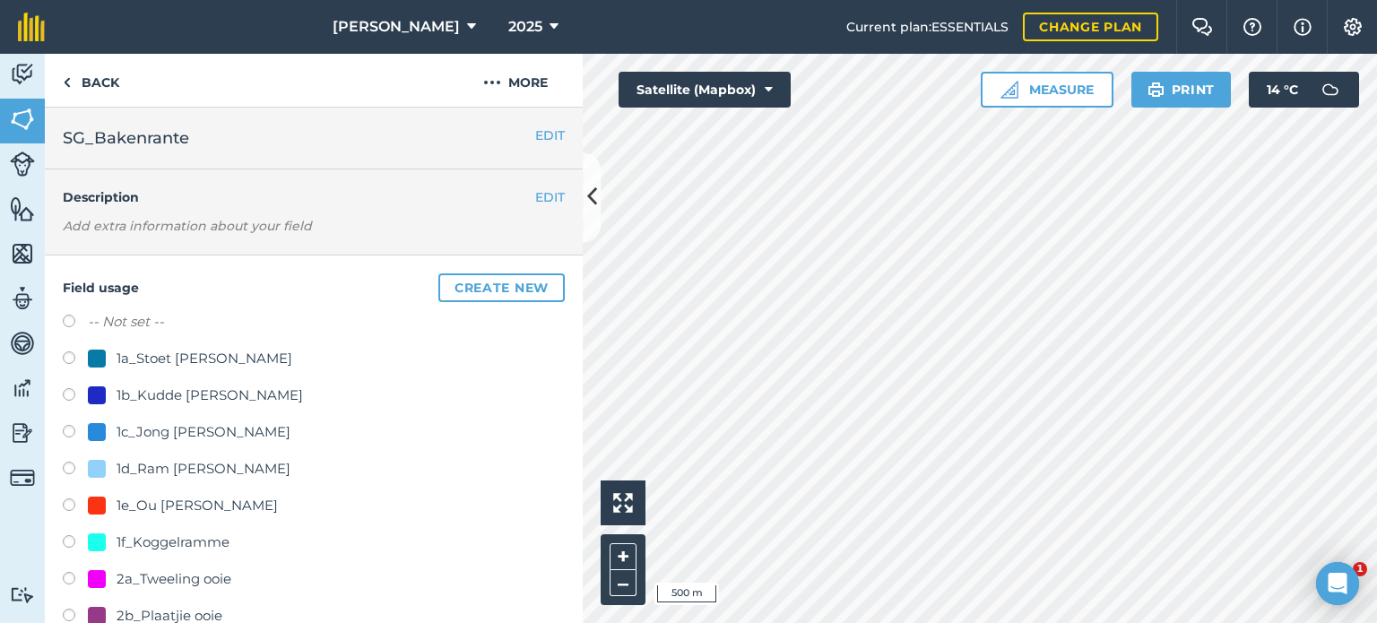
click at [70, 322] on label at bounding box center [75, 324] width 25 height 18
radio input "true"
radio input "false"
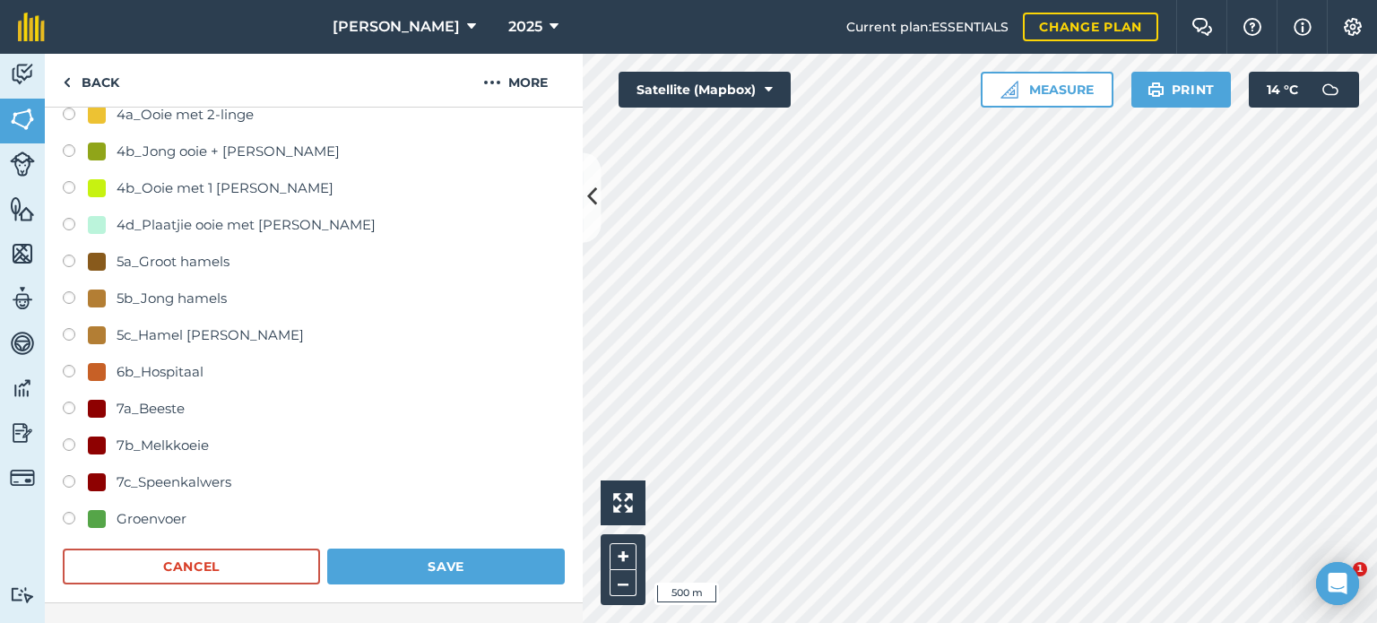
scroll to position [897, 0]
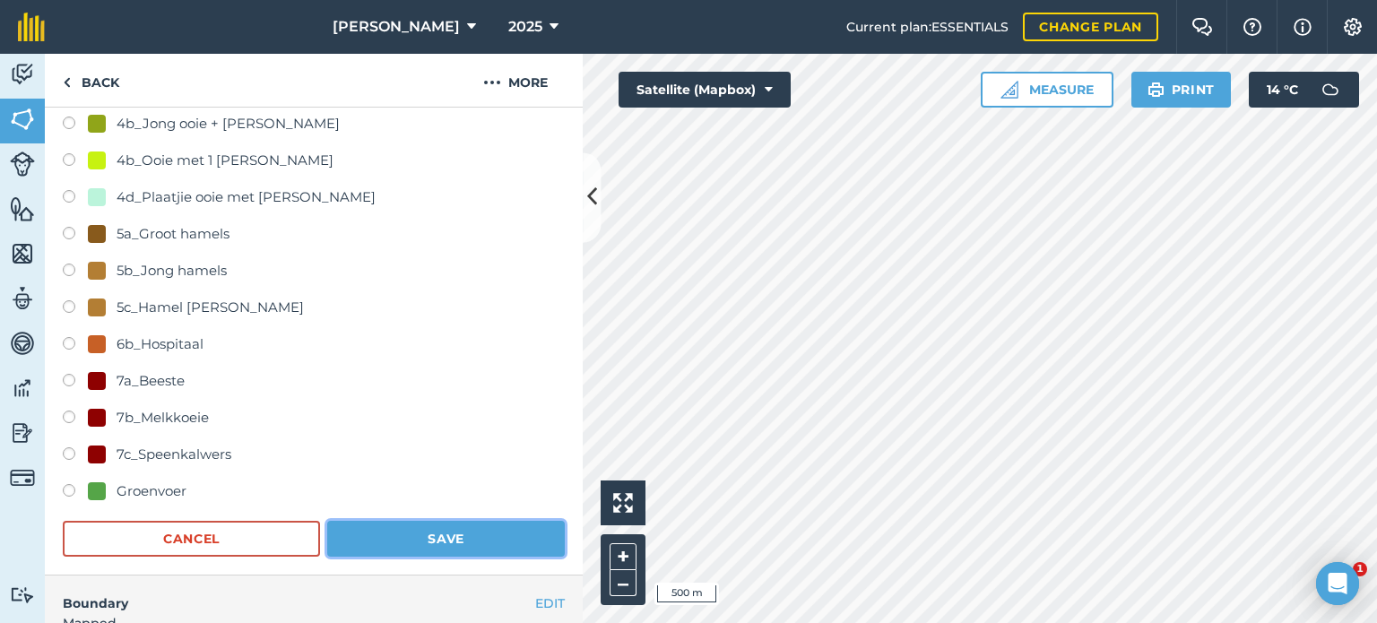
click at [385, 521] on button "Save" at bounding box center [446, 539] width 238 height 36
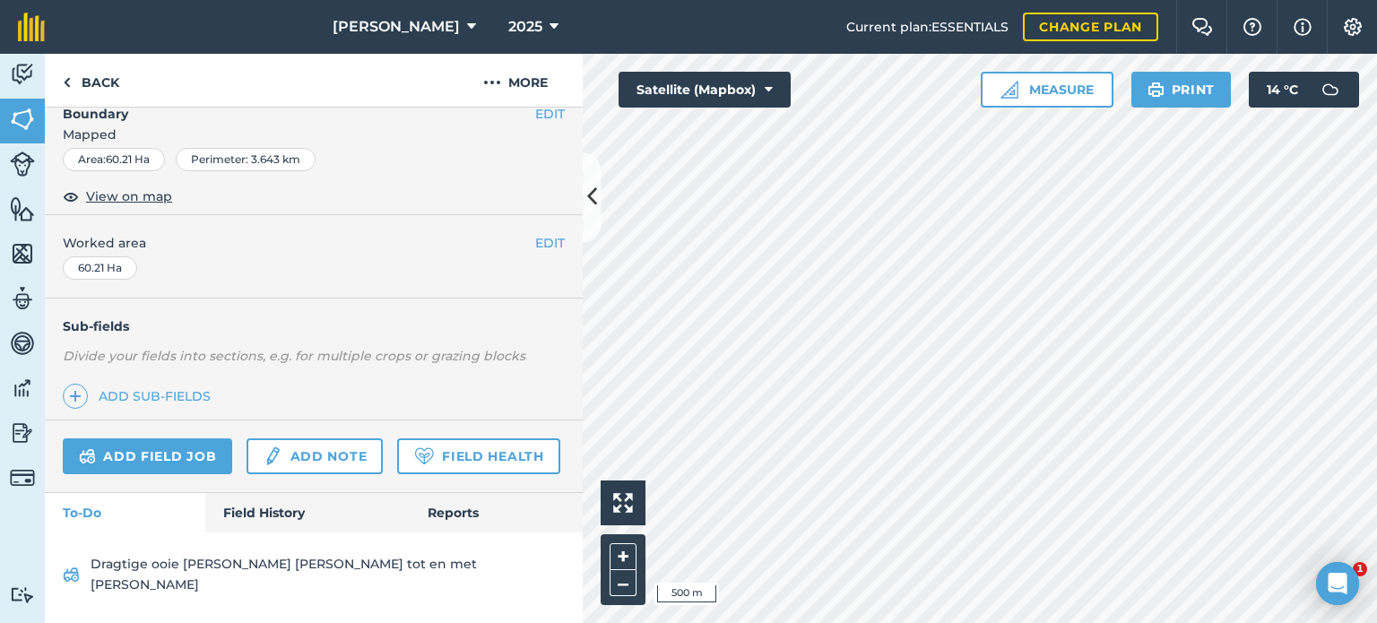
scroll to position [282, 0]
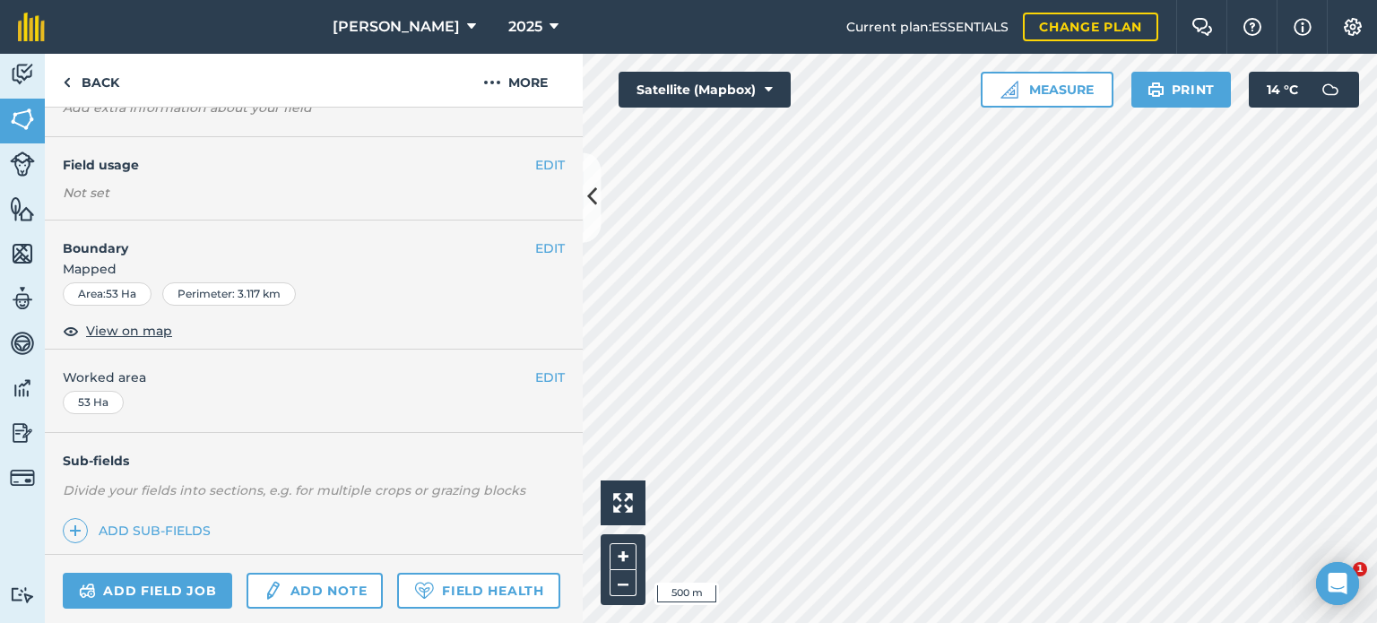
scroll to position [86, 0]
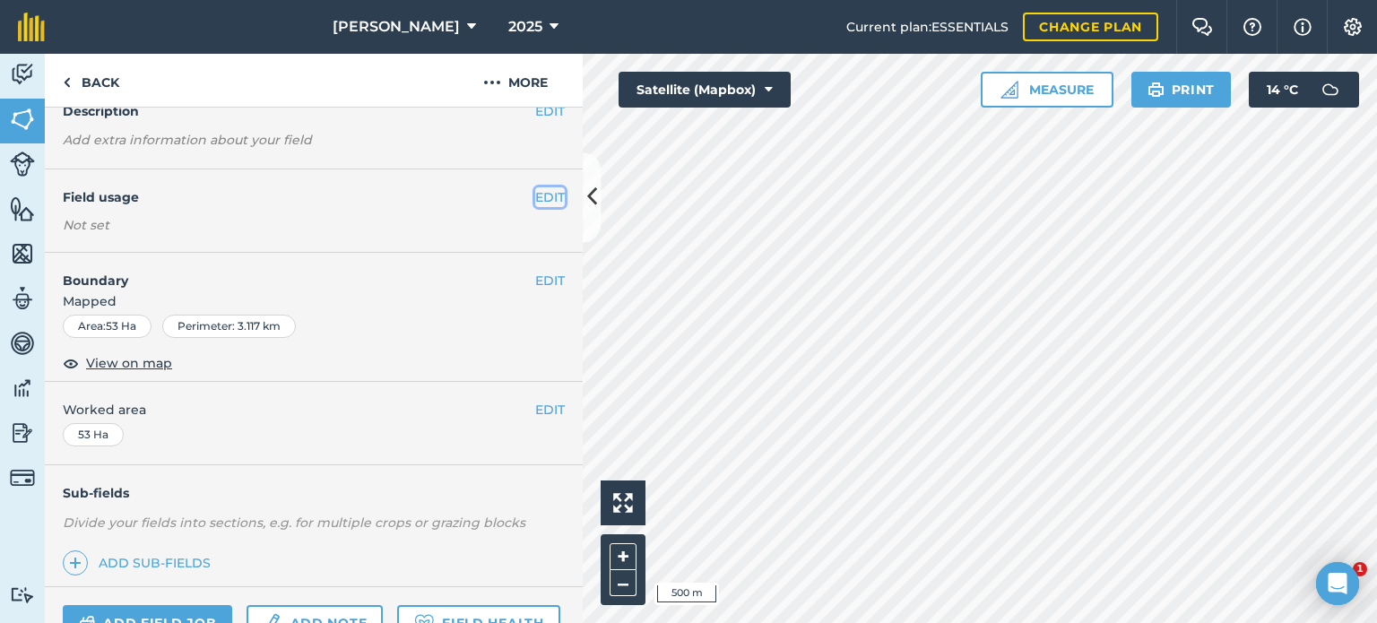
click at [535, 204] on button "EDIT" at bounding box center [550, 197] width 30 height 20
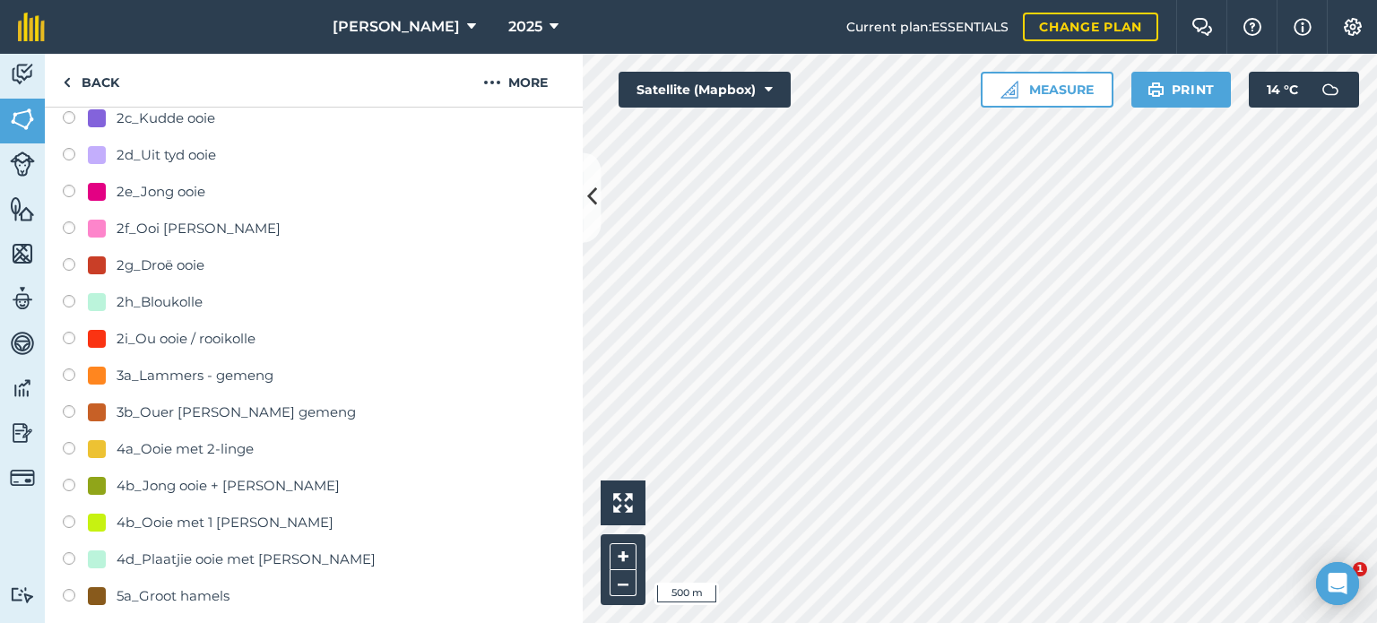
scroll to position [534, 0]
click at [79, 260] on label at bounding box center [75, 267] width 25 height 18
radio input "true"
radio input "false"
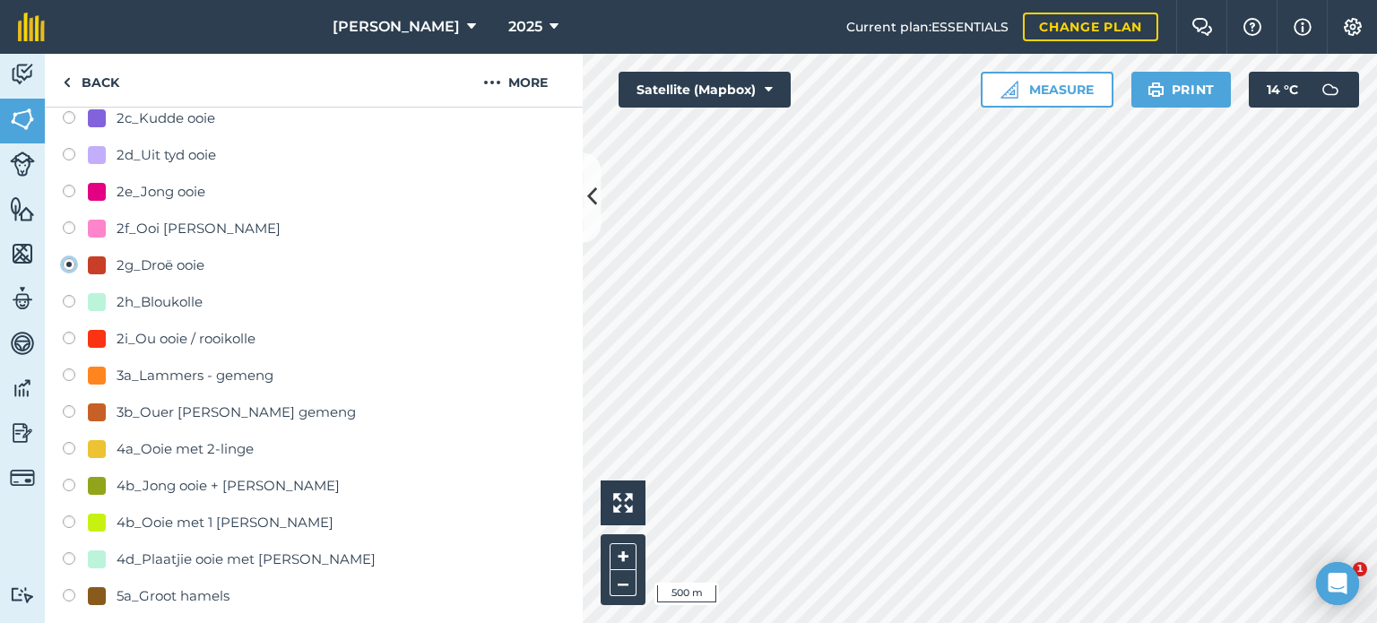
scroll to position [1162, 0]
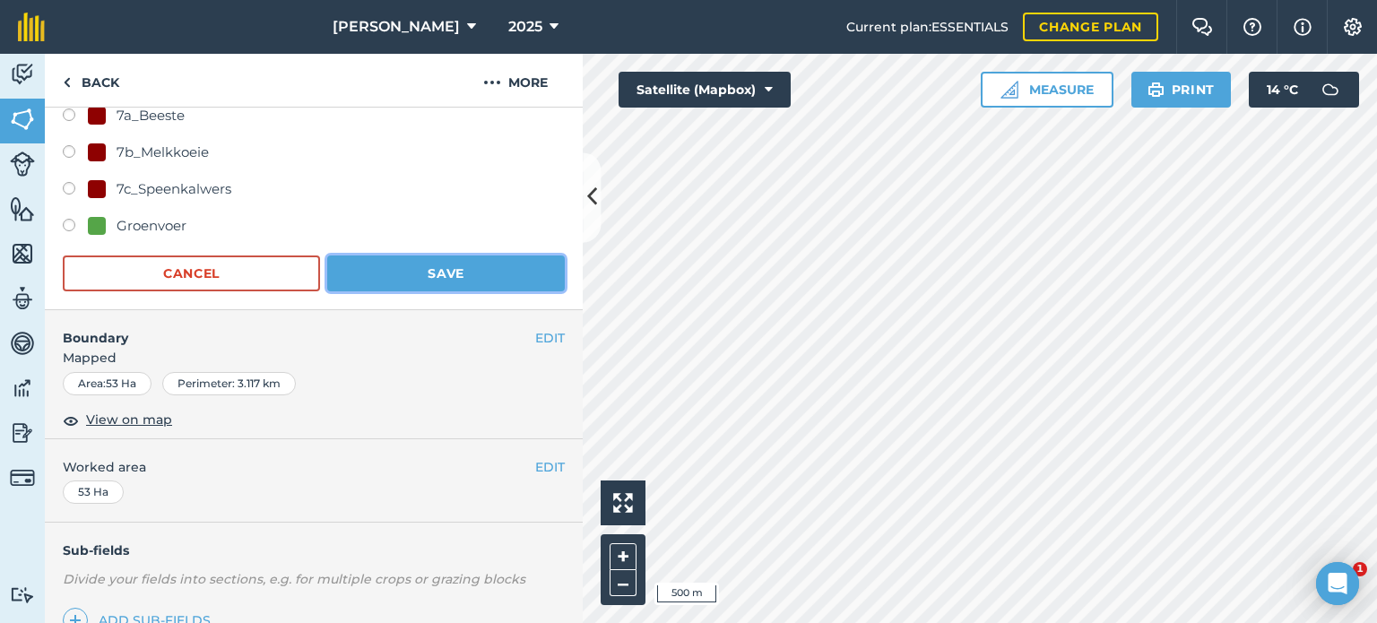
click at [506, 279] on button "Save" at bounding box center [446, 274] width 238 height 36
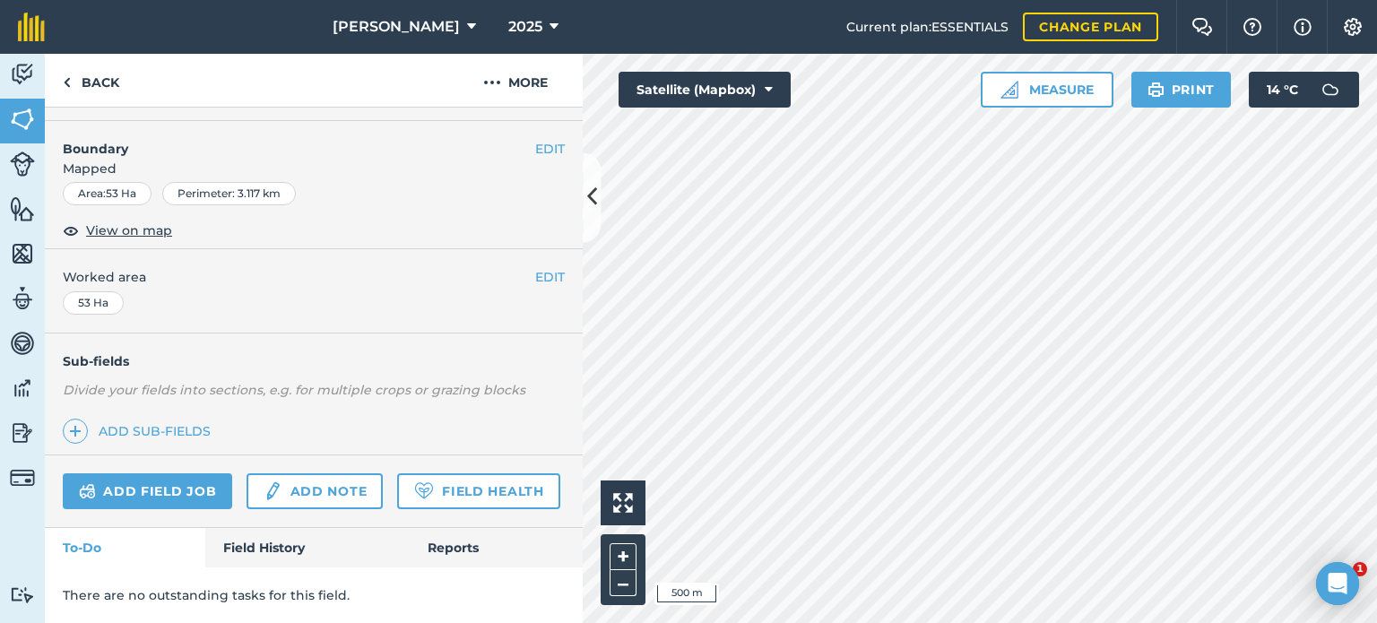
scroll to position [268, 0]
click at [72, 76] on link "Back" at bounding box center [91, 80] width 92 height 53
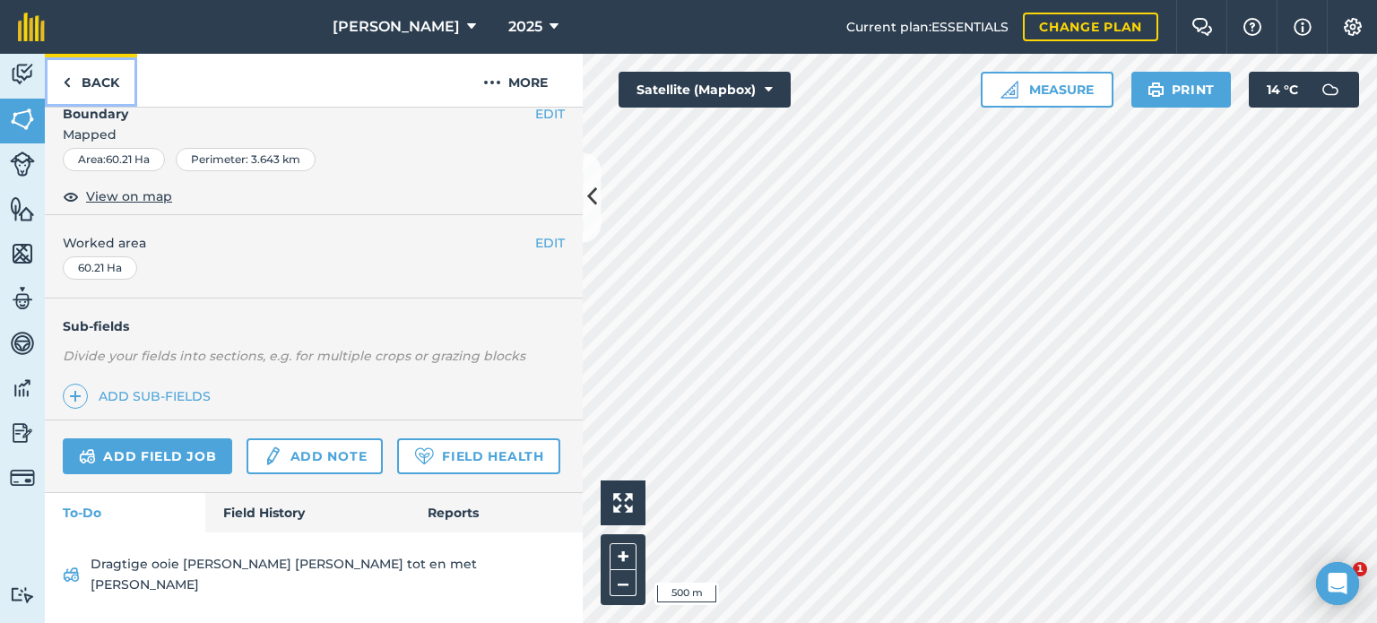
scroll to position [282, 0]
click at [138, 438] on link "Add field job" at bounding box center [147, 456] width 169 height 36
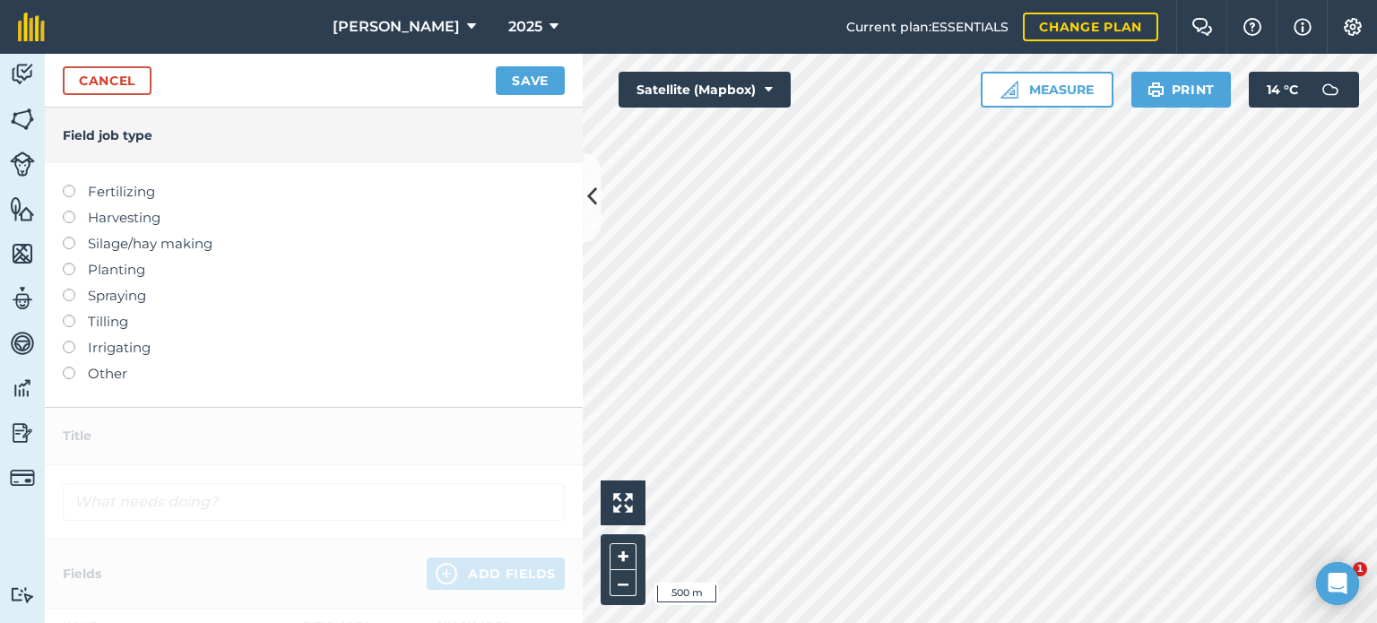
click at [65, 378] on label "Other" at bounding box center [314, 374] width 502 height 22
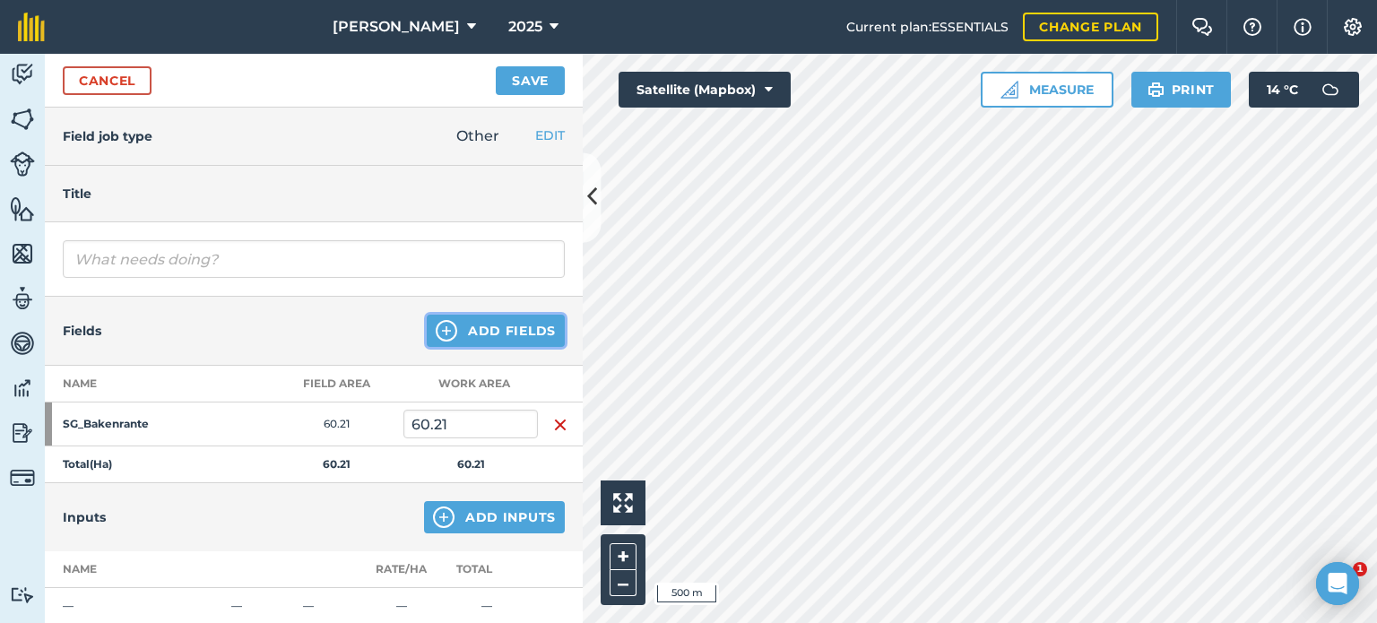
click at [445, 345] on button "Add Fields" at bounding box center [496, 331] width 138 height 32
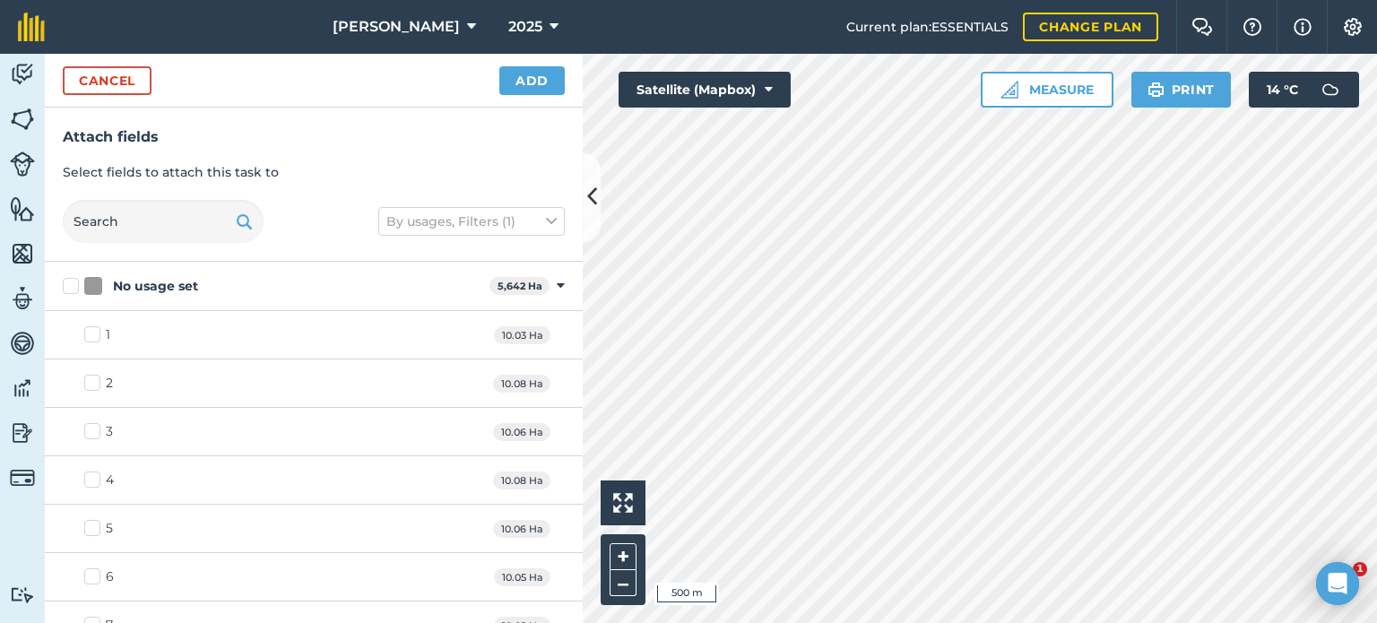
checkbox input "true"
click at [530, 71] on button "Add" at bounding box center [531, 80] width 65 height 29
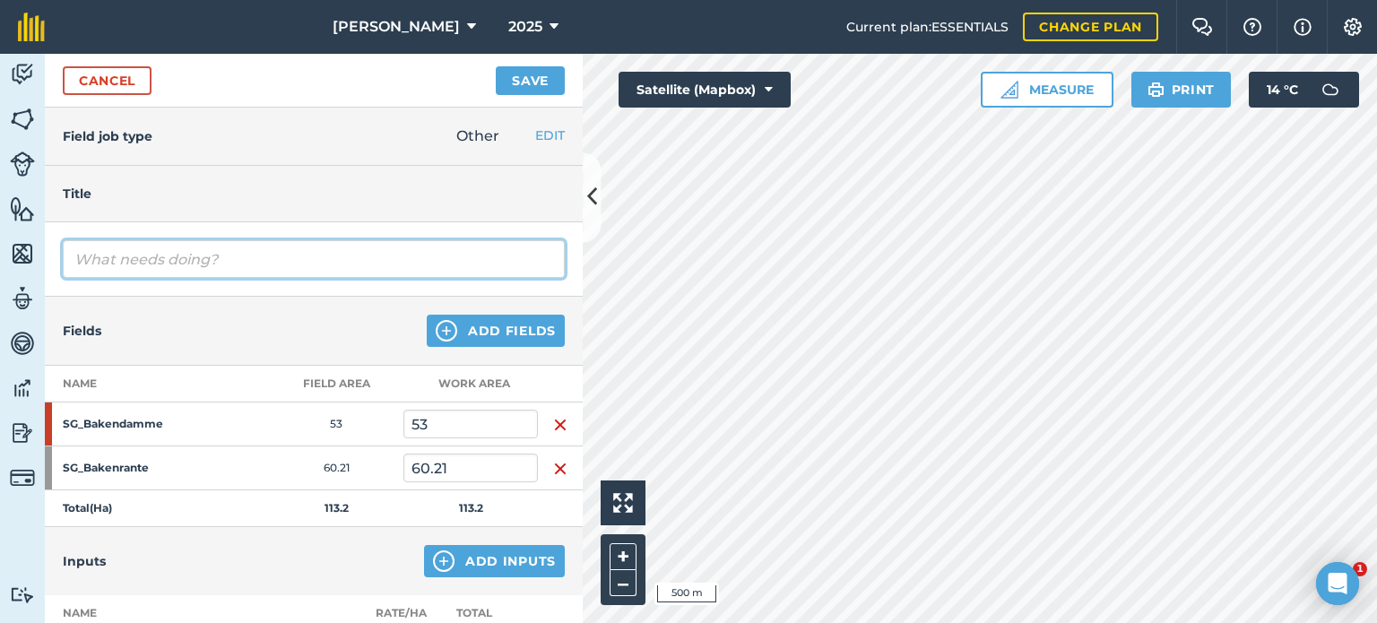
click at [111, 265] on input "text" at bounding box center [314, 259] width 502 height 38
type input "SB 3 skuif 143 droë ooie na bakendamme"
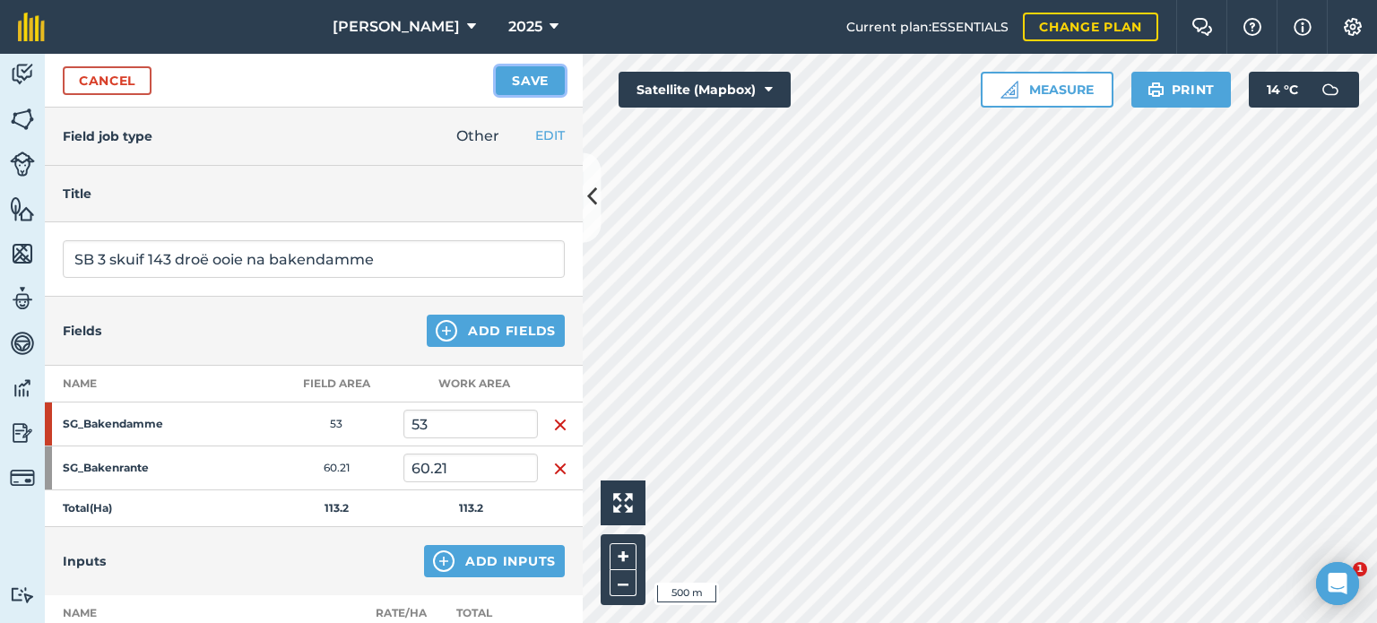
click at [539, 76] on button "Save" at bounding box center [530, 80] width 69 height 29
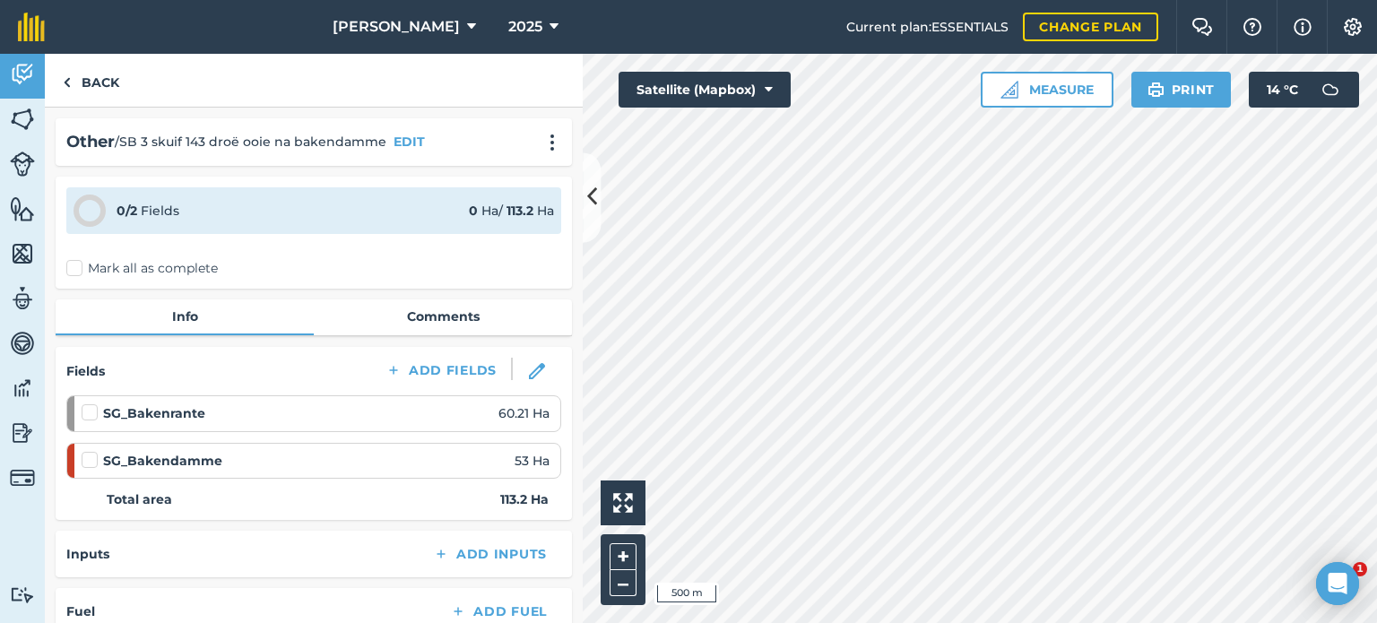
click at [79, 260] on label "Mark all as complete" at bounding box center [142, 268] width 152 height 19
click at [78, 260] on input "Mark all as complete" at bounding box center [72, 265] width 12 height 12
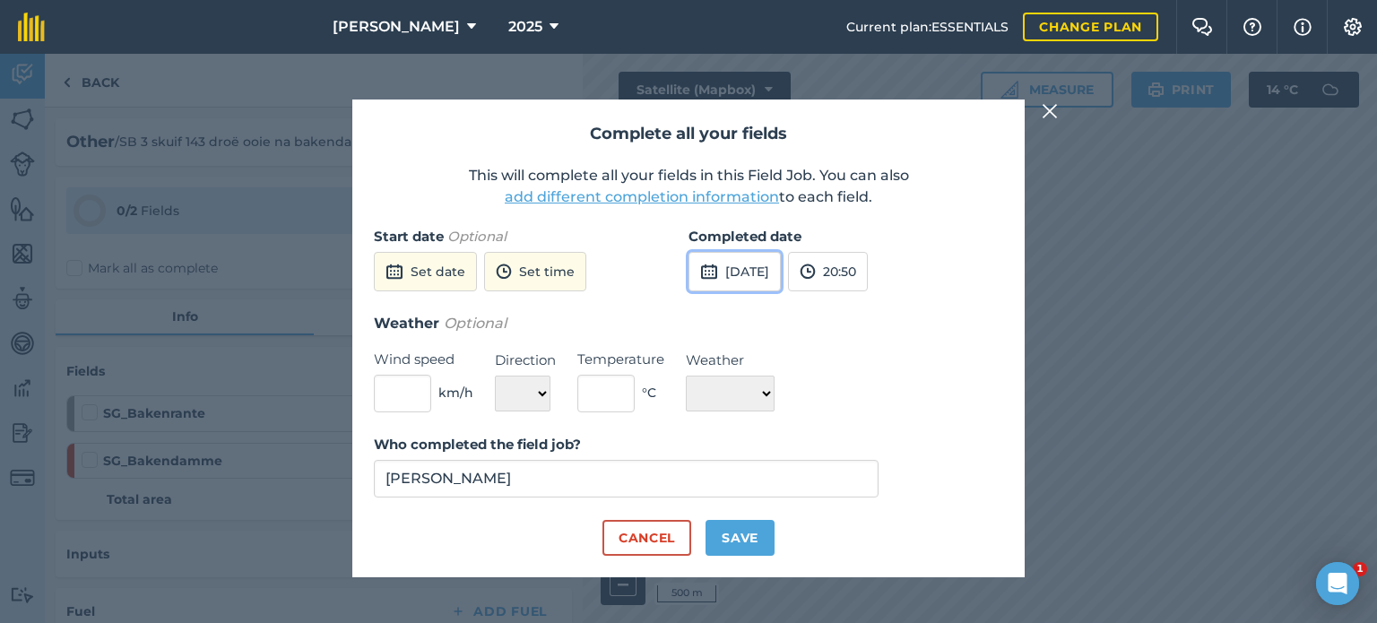
click at [727, 272] on button "[DATE]" at bounding box center [735, 271] width 92 height 39
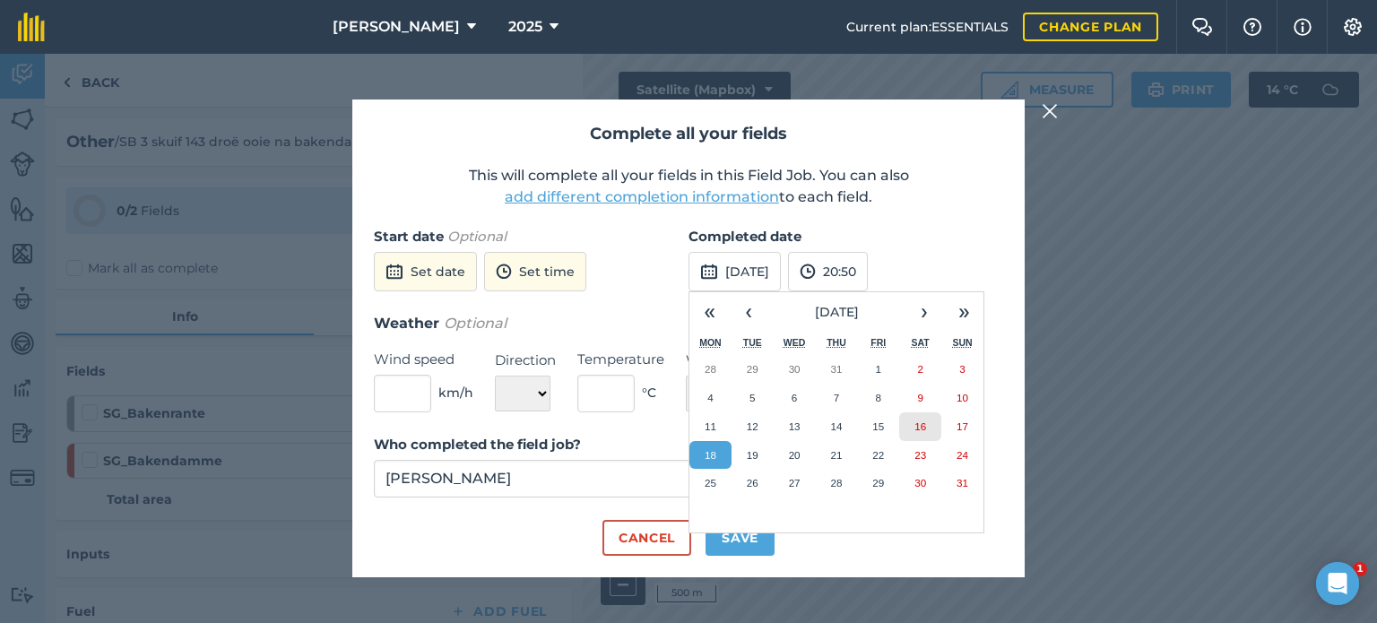
click at [936, 427] on button "16" at bounding box center [920, 426] width 42 height 29
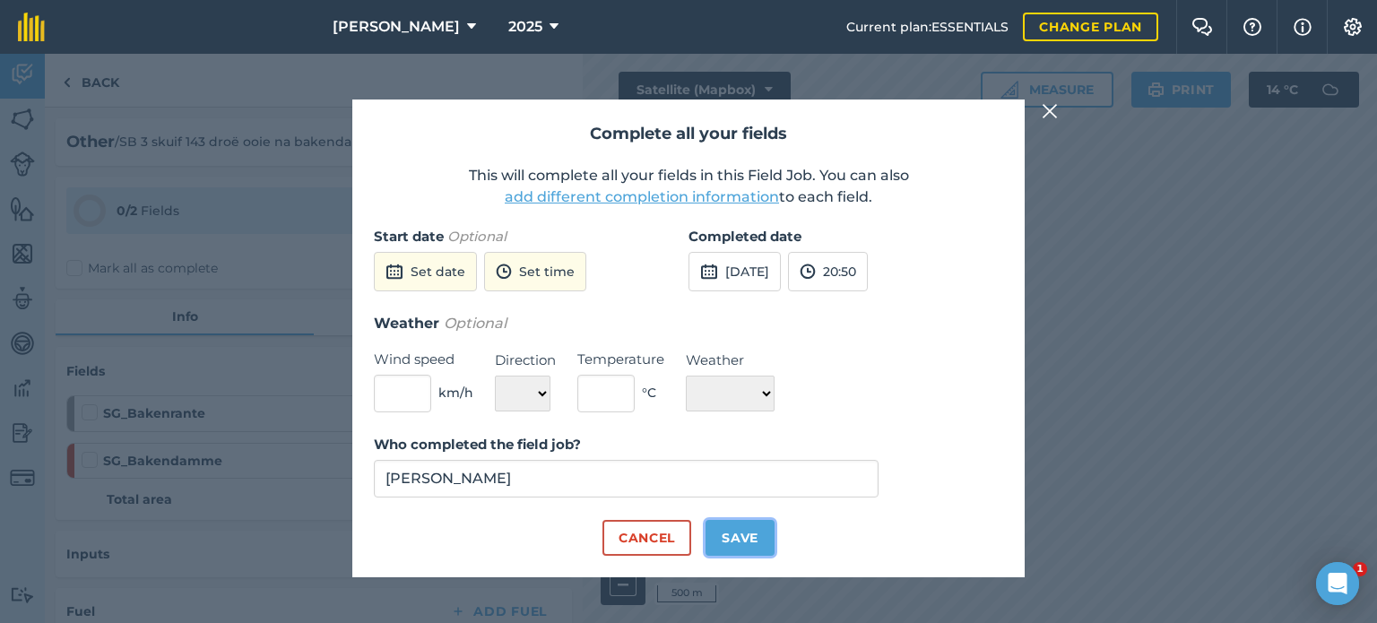
click at [720, 554] on button "Save" at bounding box center [740, 538] width 69 height 36
checkbox input "true"
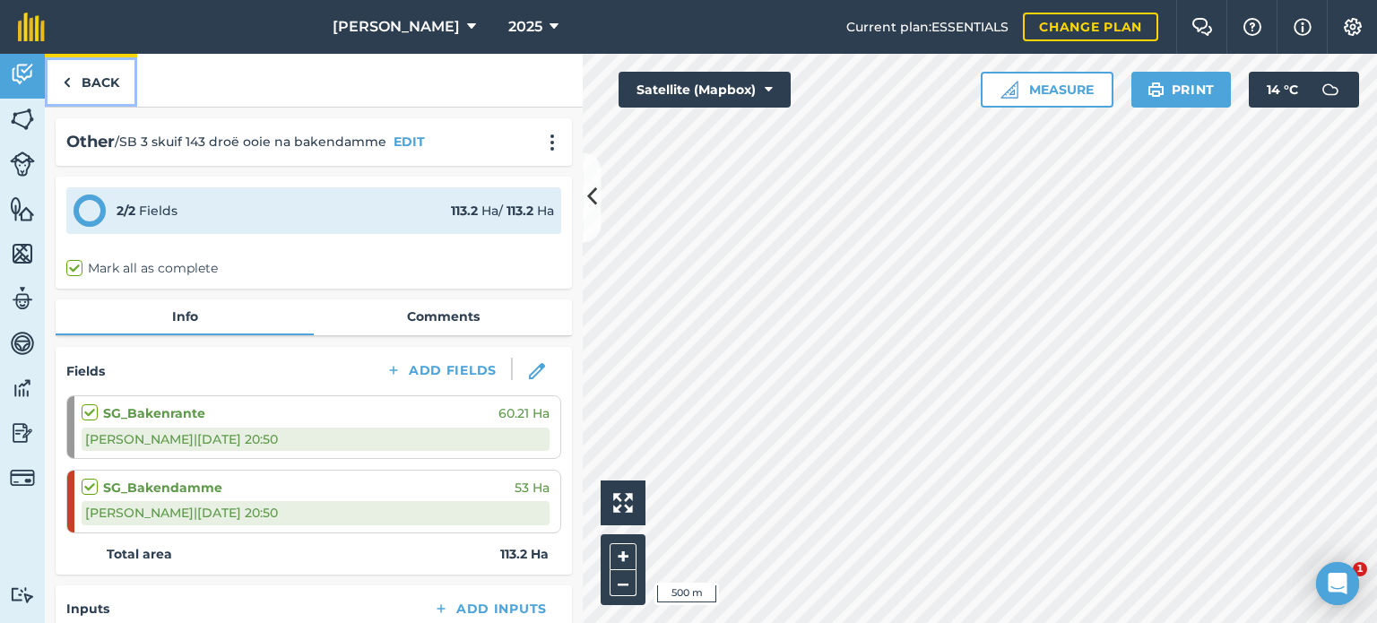
click at [67, 78] on img at bounding box center [67, 83] width 8 height 22
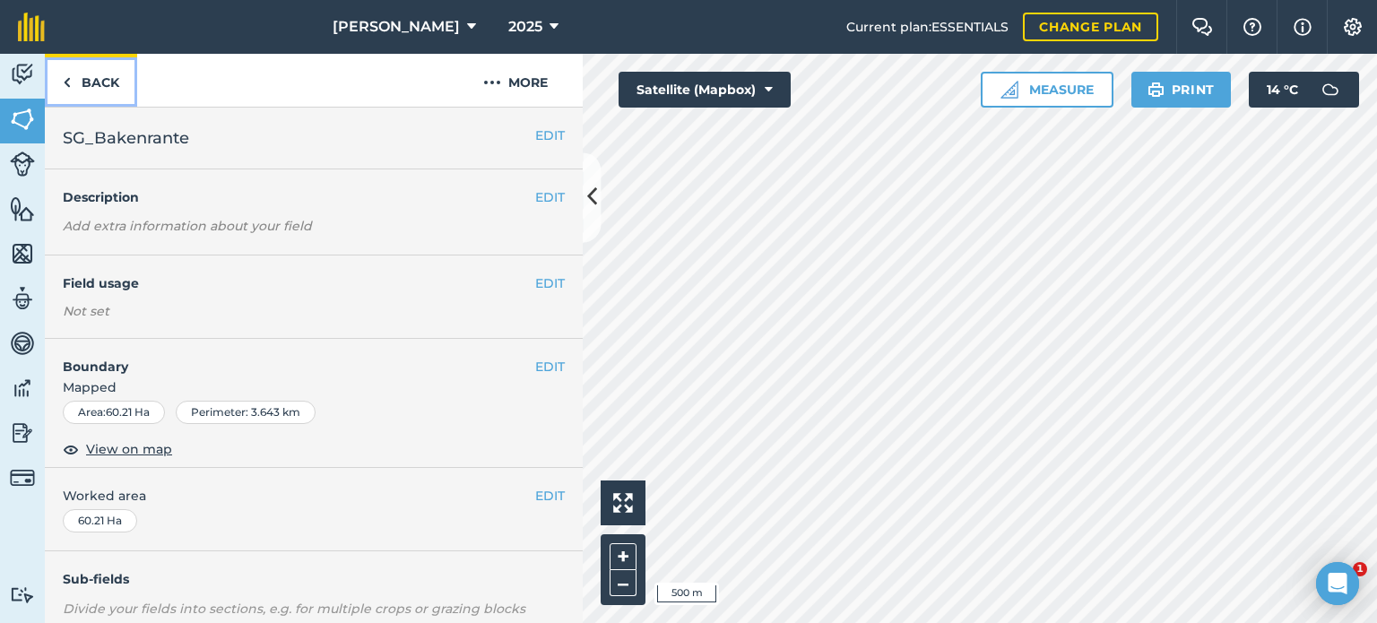
click at [74, 81] on link "Back" at bounding box center [91, 80] width 92 height 53
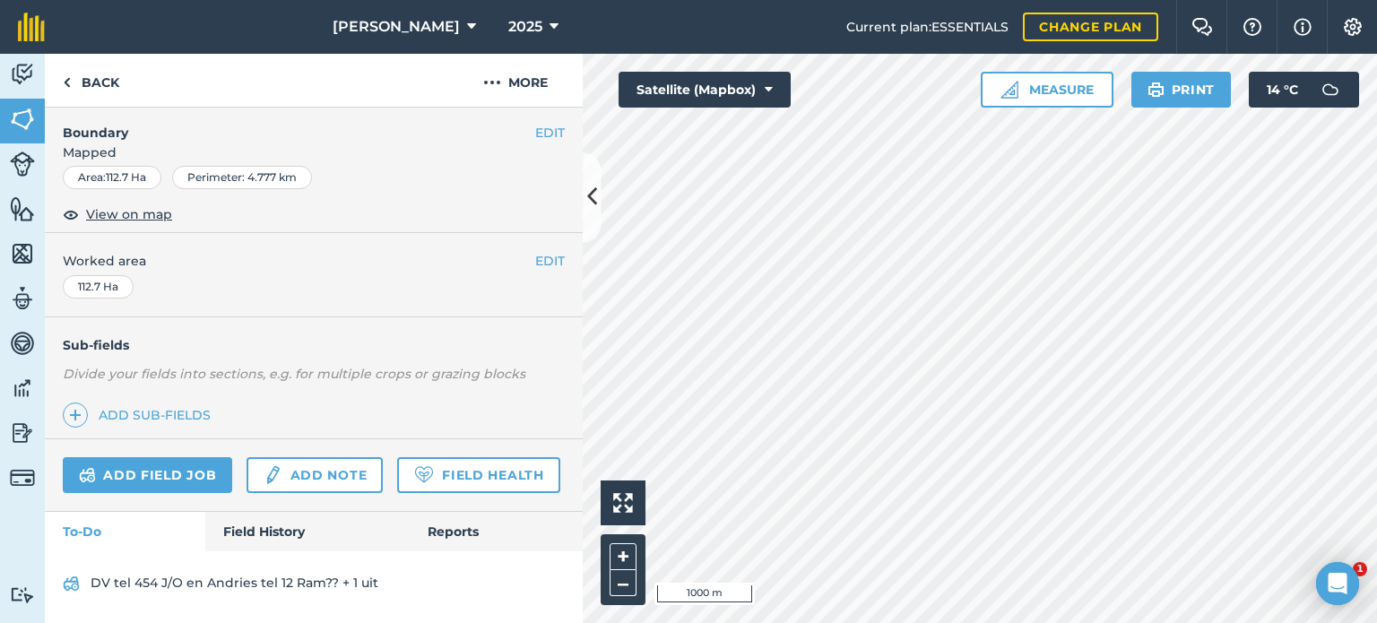
scroll to position [283, 0]
click at [269, 518] on link "Field History" at bounding box center [307, 531] width 204 height 39
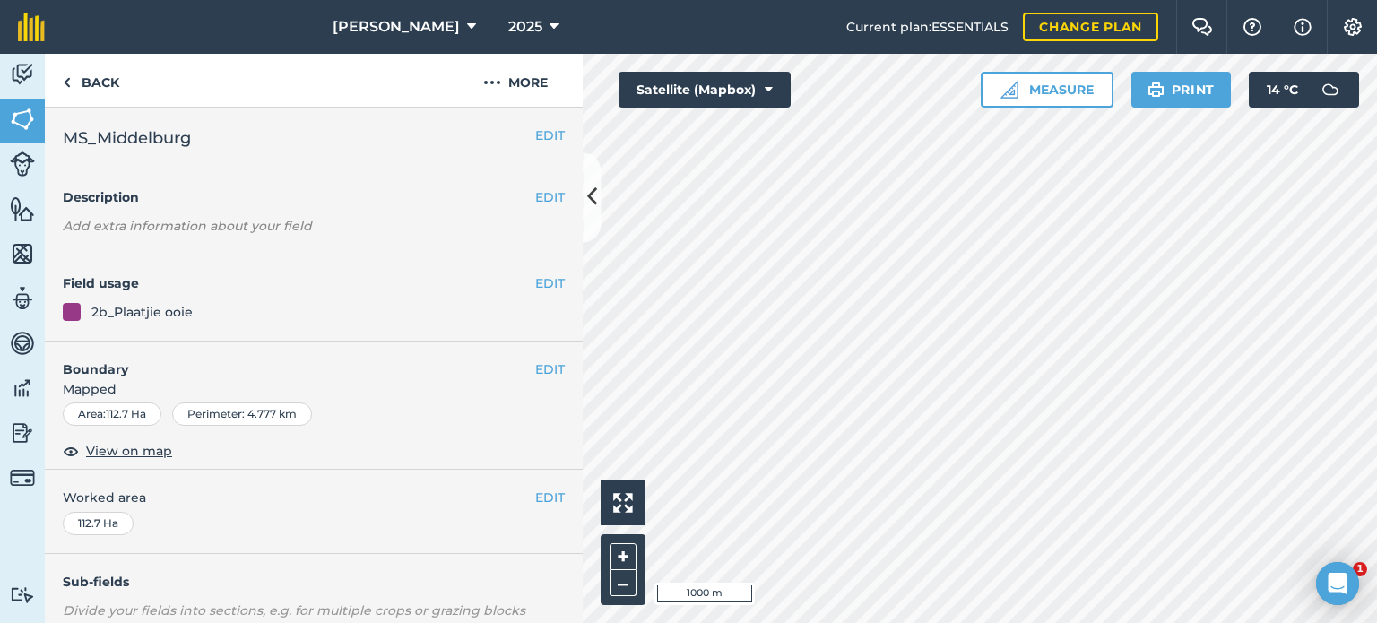
click at [520, 275] on h4 "Field usage" at bounding box center [299, 283] width 473 height 20
click at [535, 279] on button "EDIT" at bounding box center [550, 283] width 30 height 20
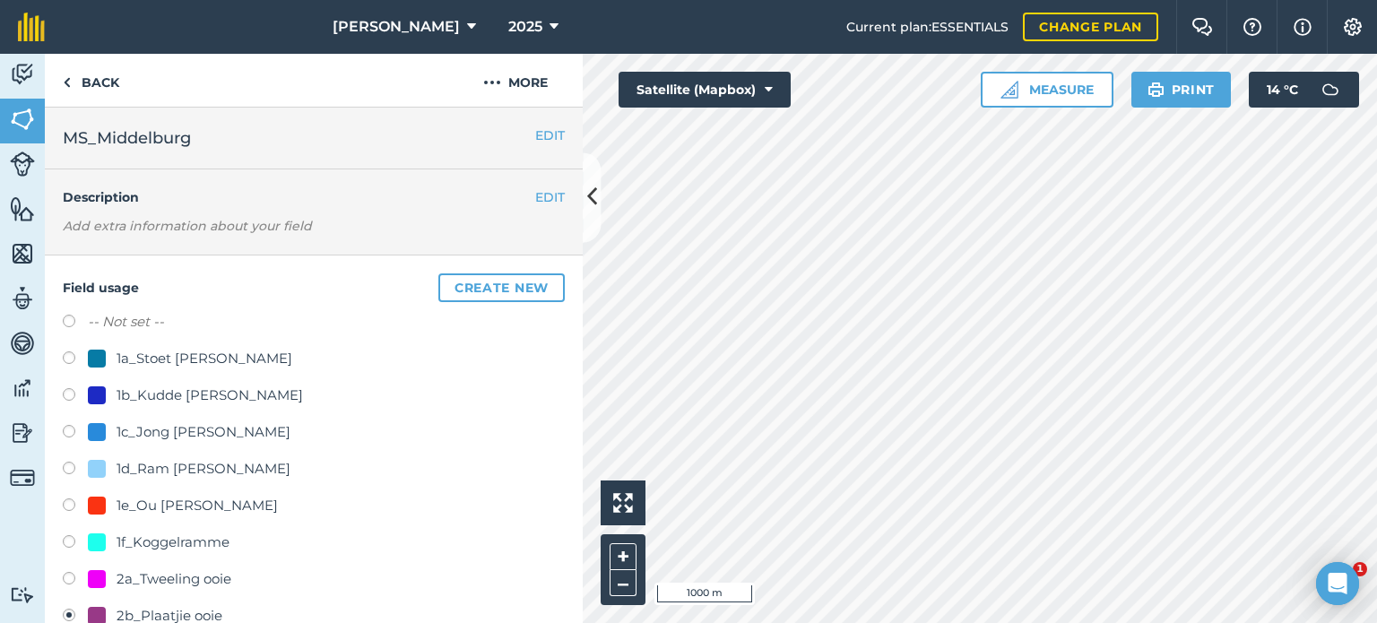
click at [73, 326] on label at bounding box center [75, 324] width 25 height 18
radio input "true"
radio input "false"
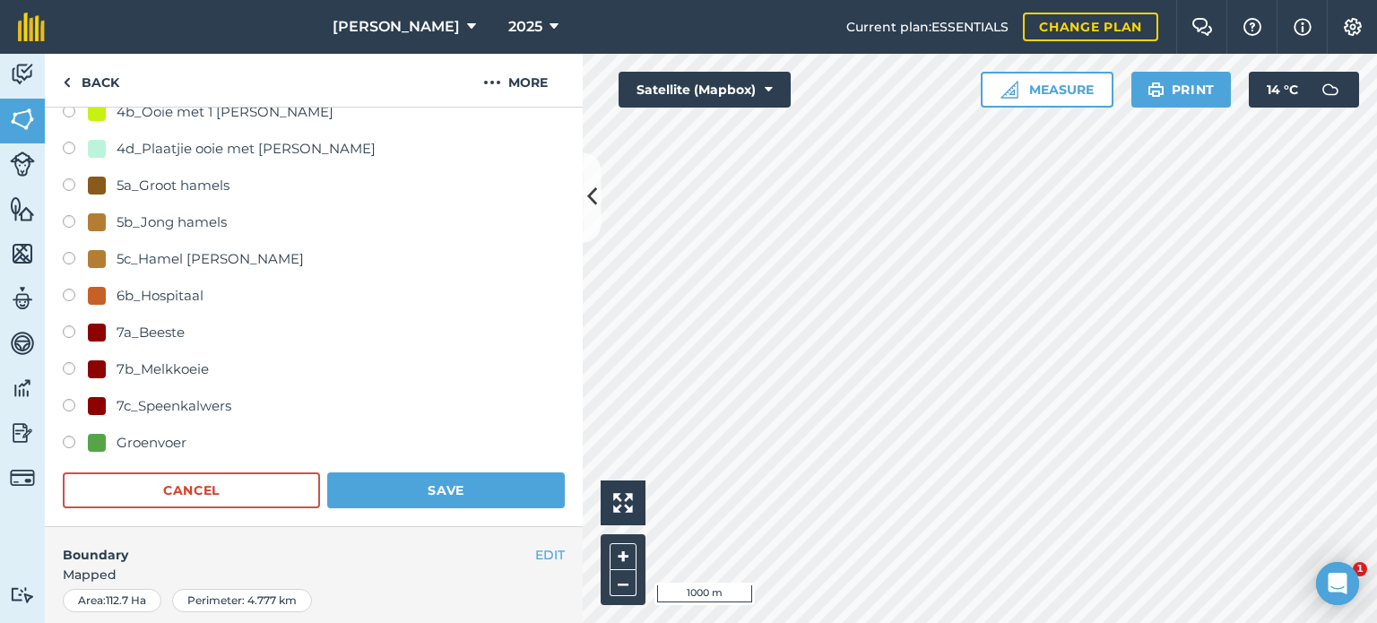
scroll to position [1255, 0]
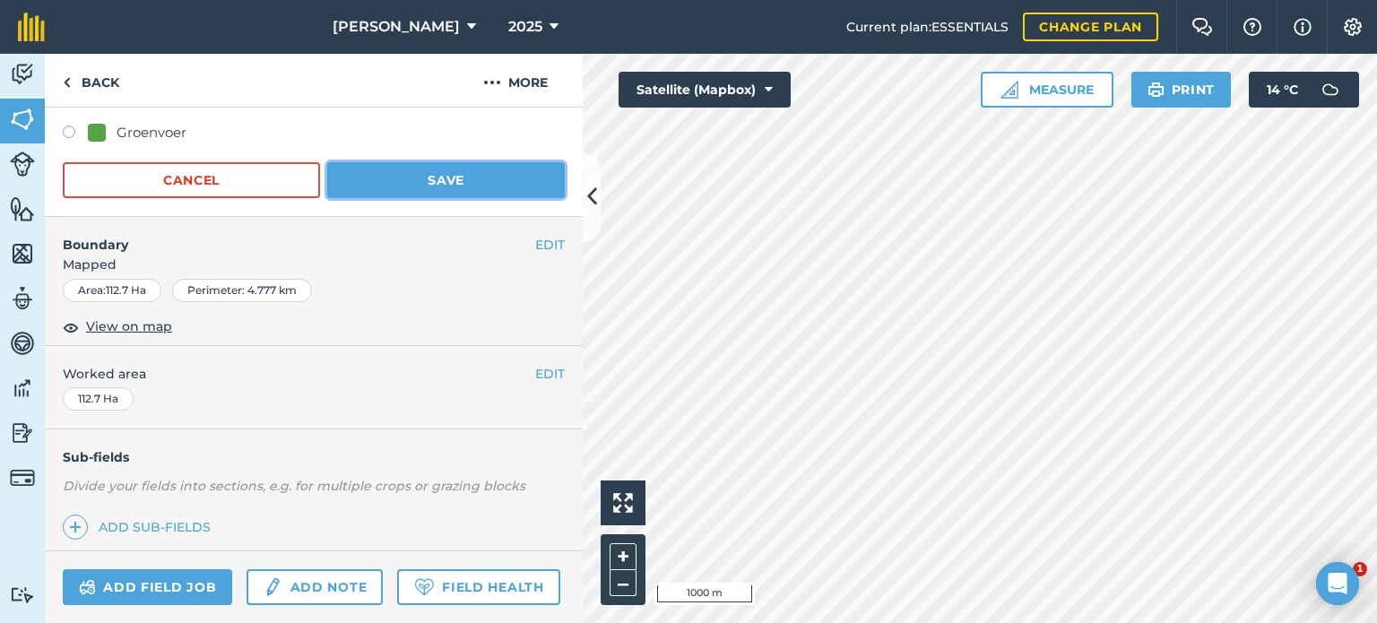
click at [412, 184] on button "Save" at bounding box center [446, 180] width 238 height 36
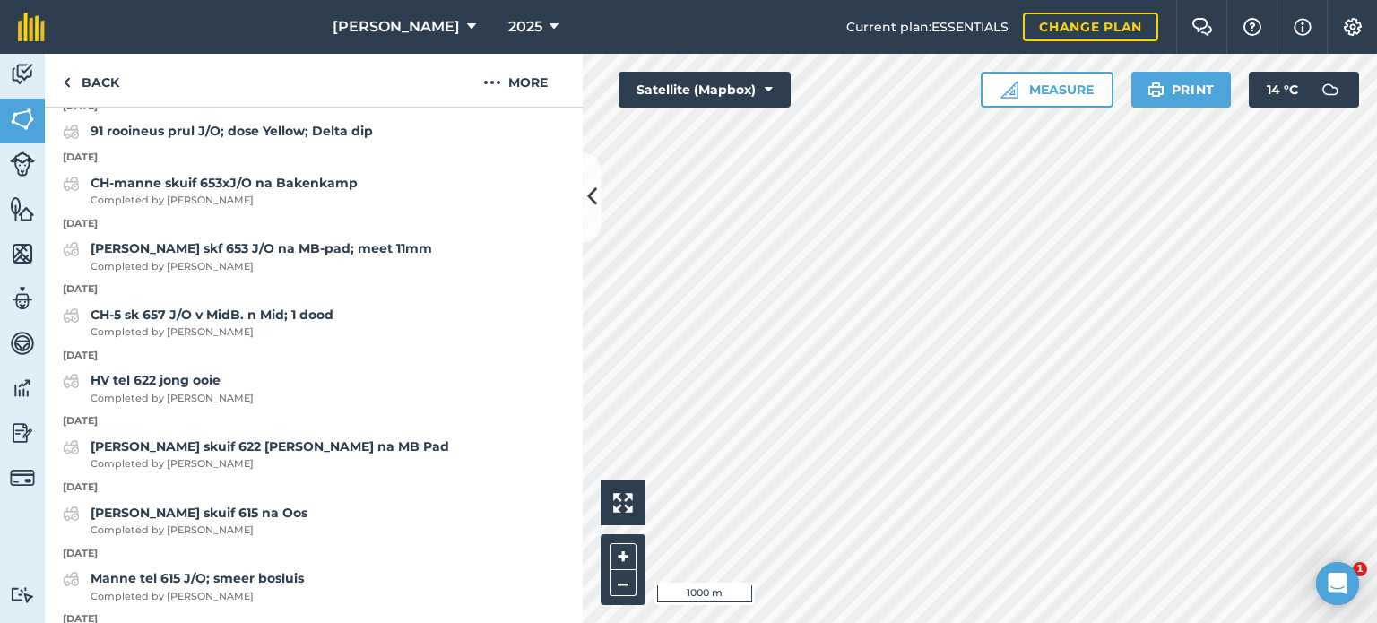
scroll to position [268, 0]
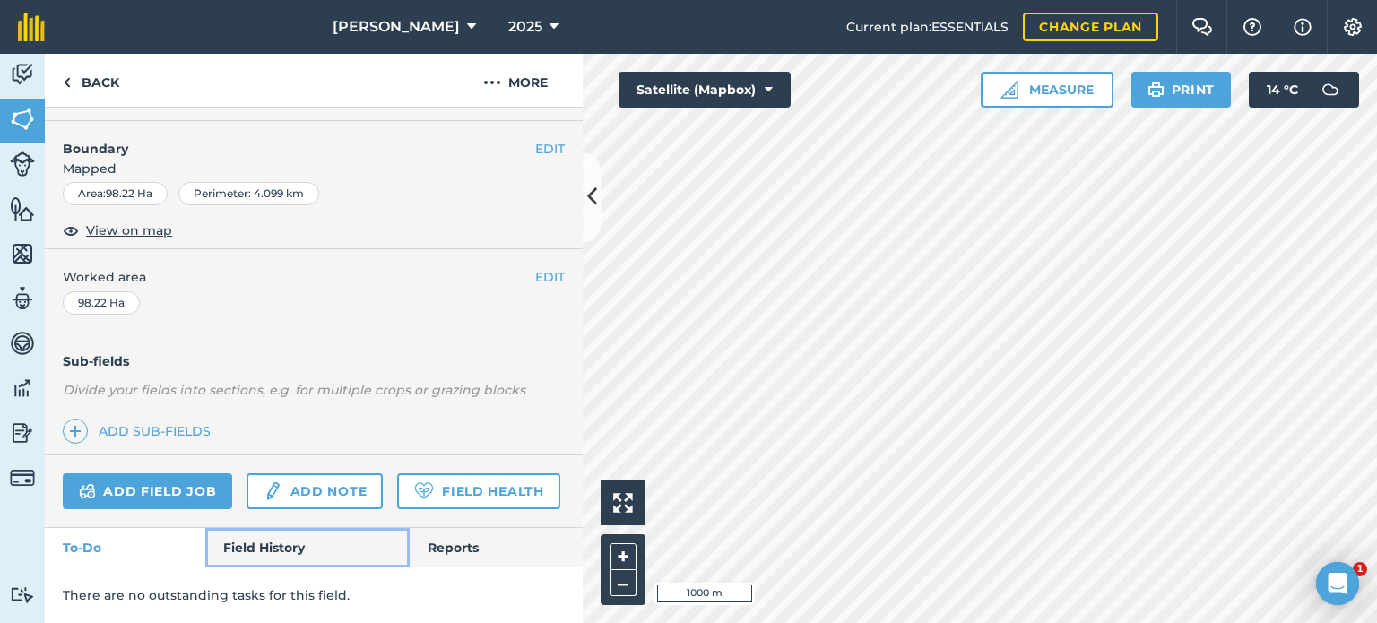
click at [282, 528] on link "Field History" at bounding box center [307, 547] width 204 height 39
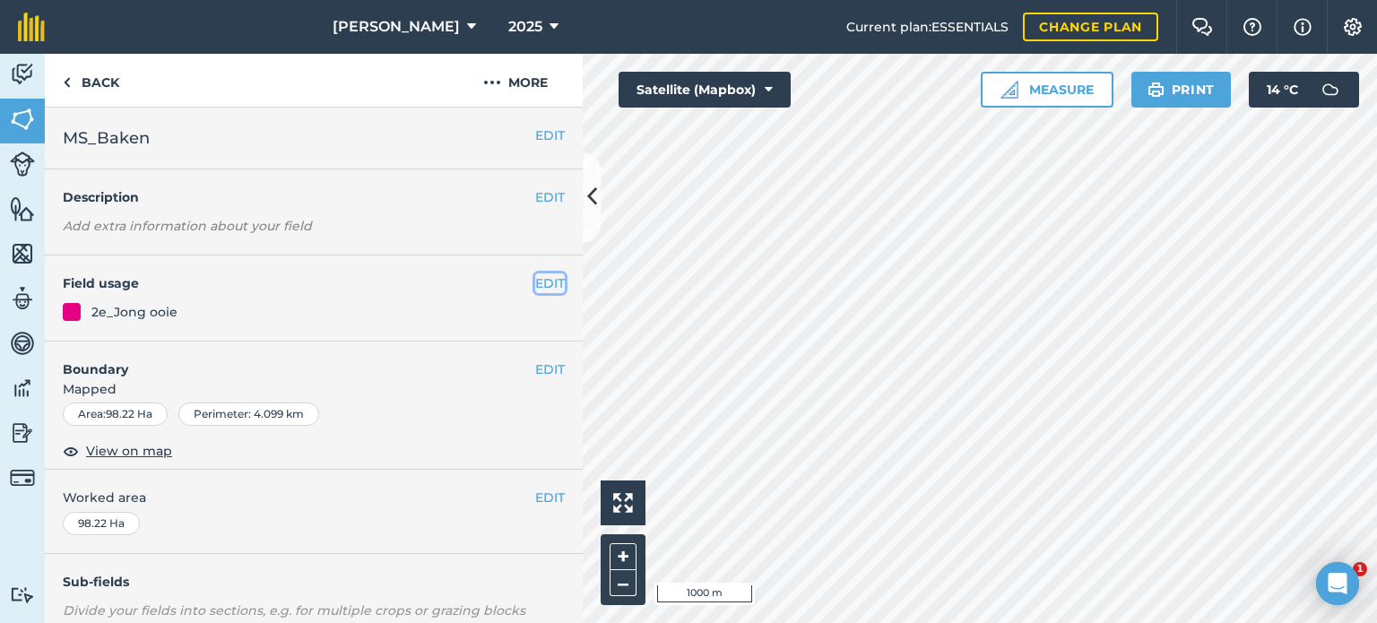
click at [536, 284] on button "EDIT" at bounding box center [550, 283] width 30 height 20
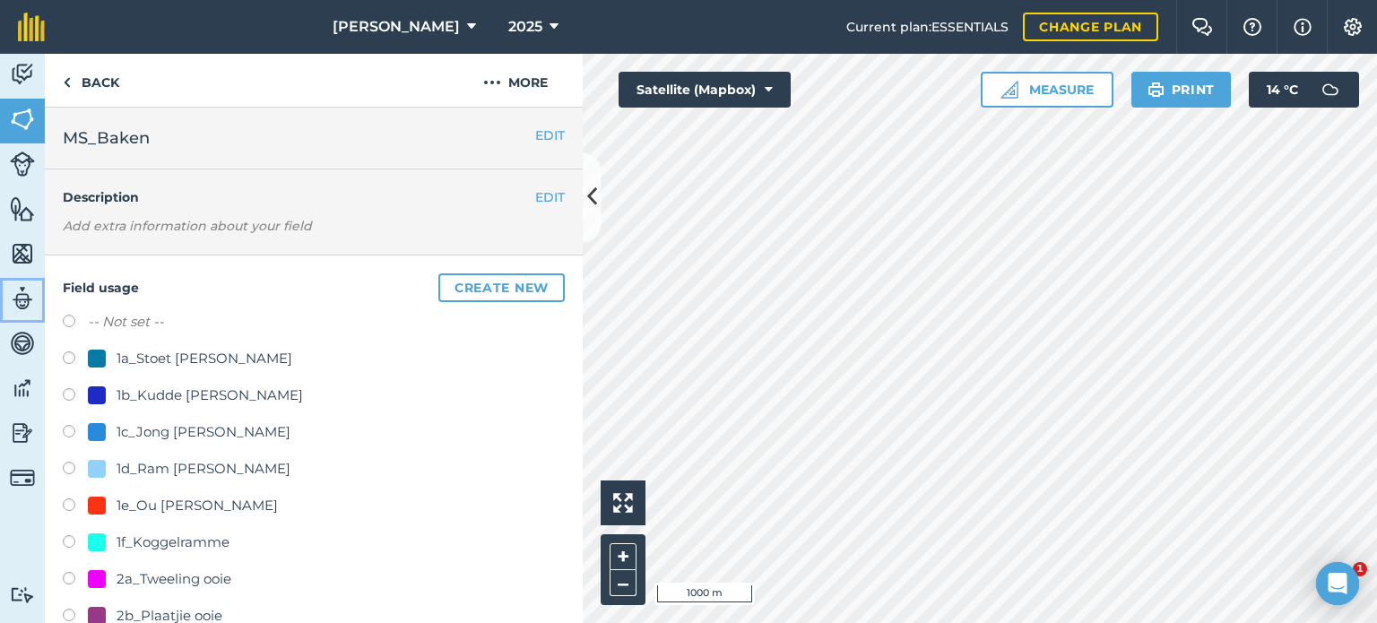
drag, startPoint x: 0, startPoint y: 318, endPoint x: 31, endPoint y: 316, distance: 31.5
click at [0, 318] on link "Team" at bounding box center [22, 300] width 45 height 45
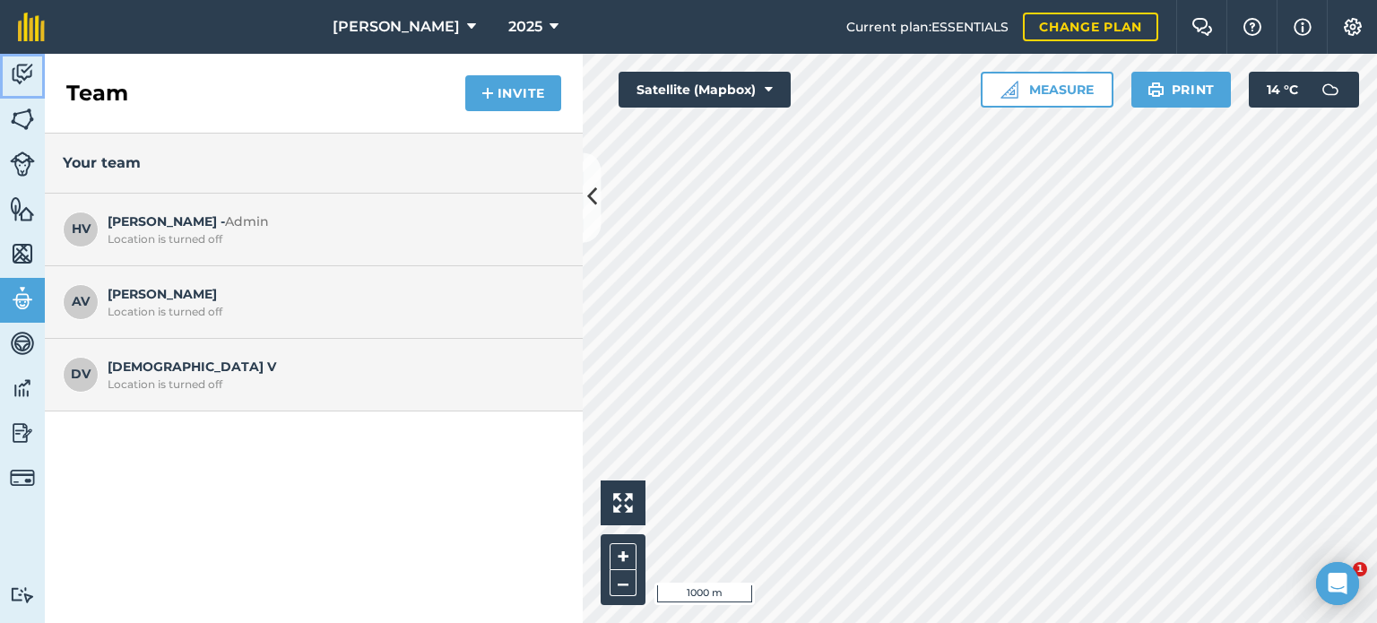
click at [30, 70] on img at bounding box center [22, 74] width 25 height 27
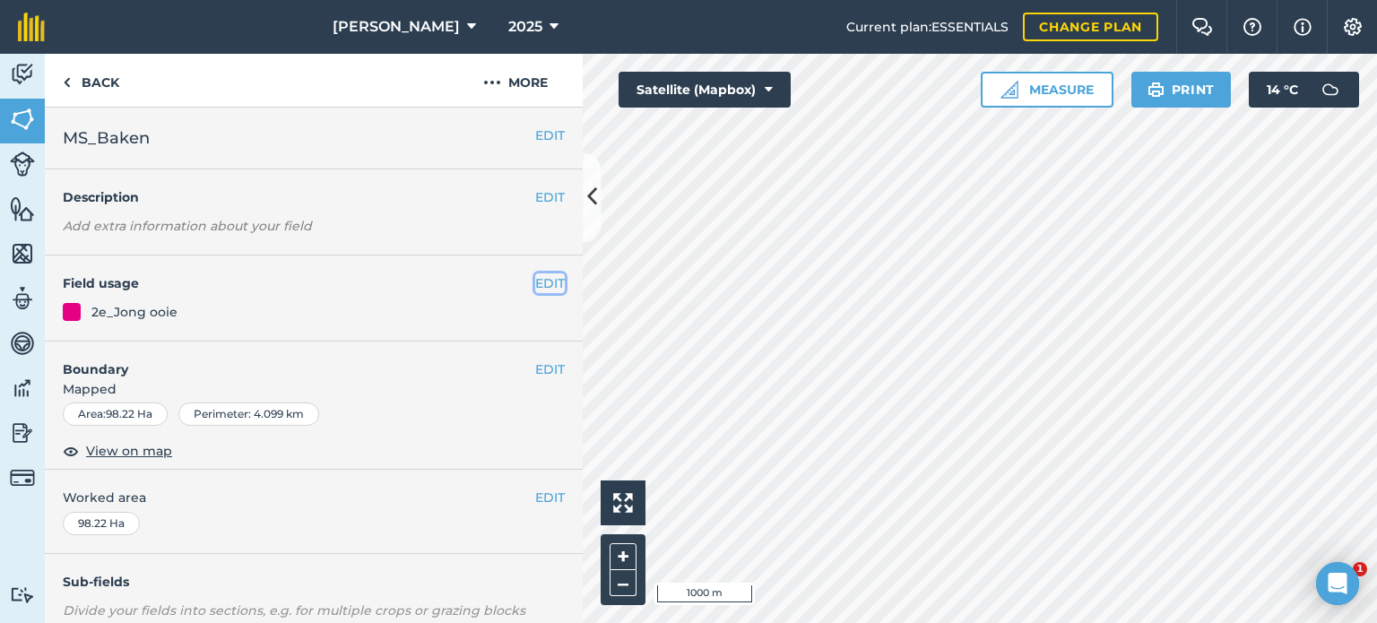
click at [535, 292] on button "EDIT" at bounding box center [550, 283] width 30 height 20
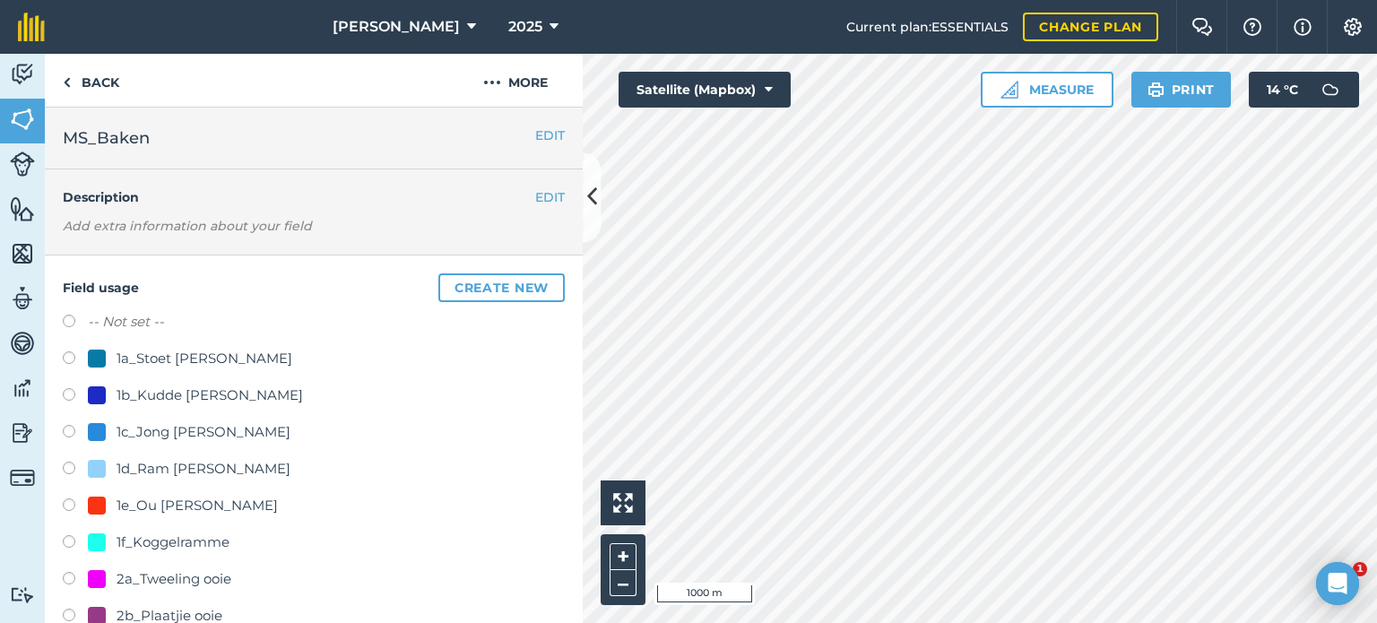
click at [65, 324] on label at bounding box center [75, 324] width 25 height 18
radio input "true"
radio input "false"
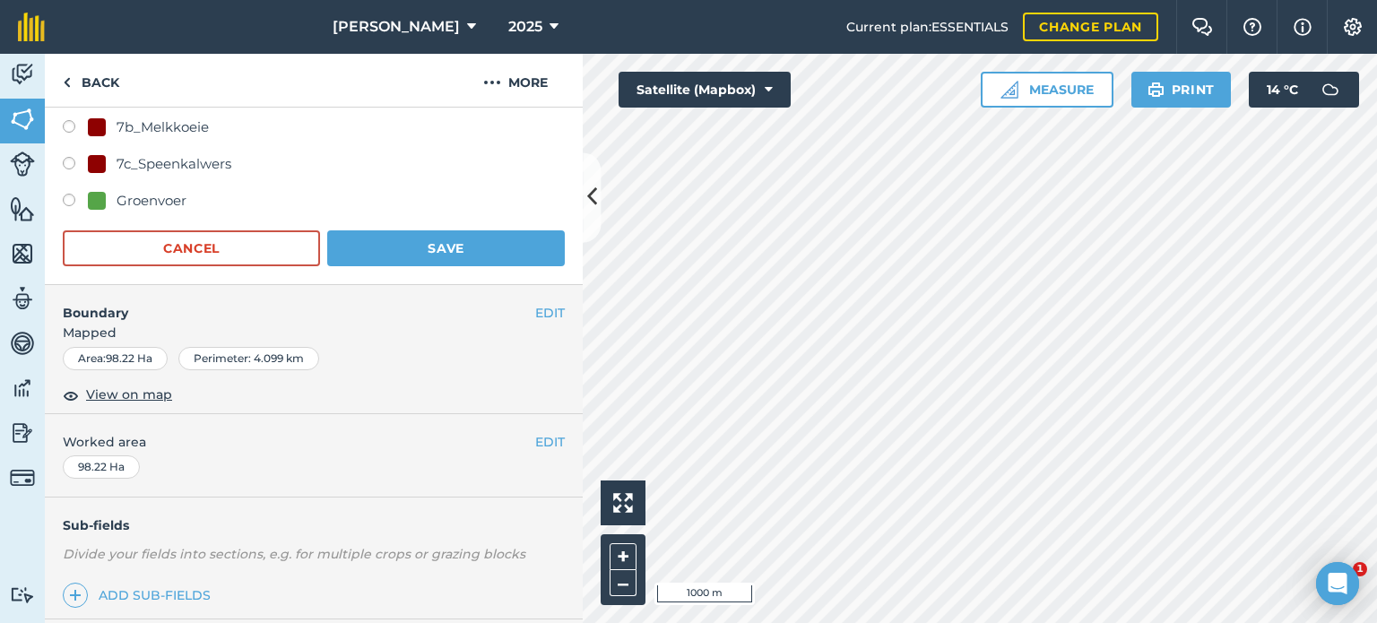
scroll to position [1255, 0]
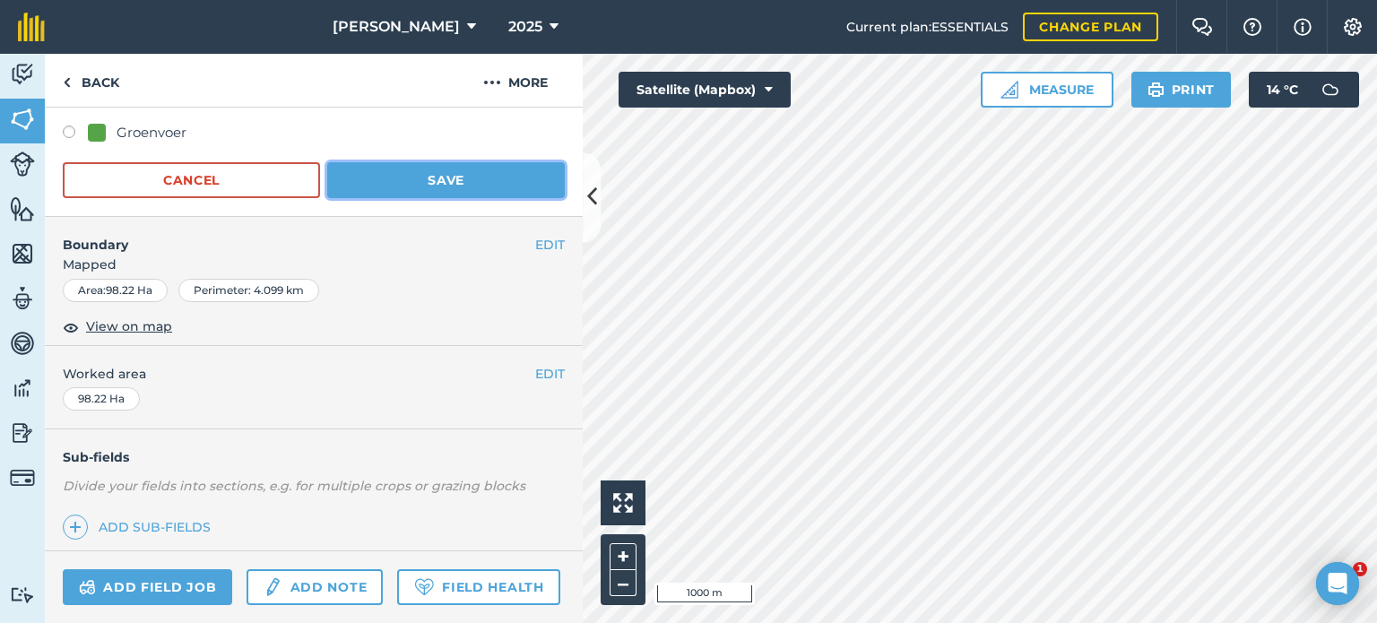
click at [434, 186] on button "Save" at bounding box center [446, 180] width 238 height 36
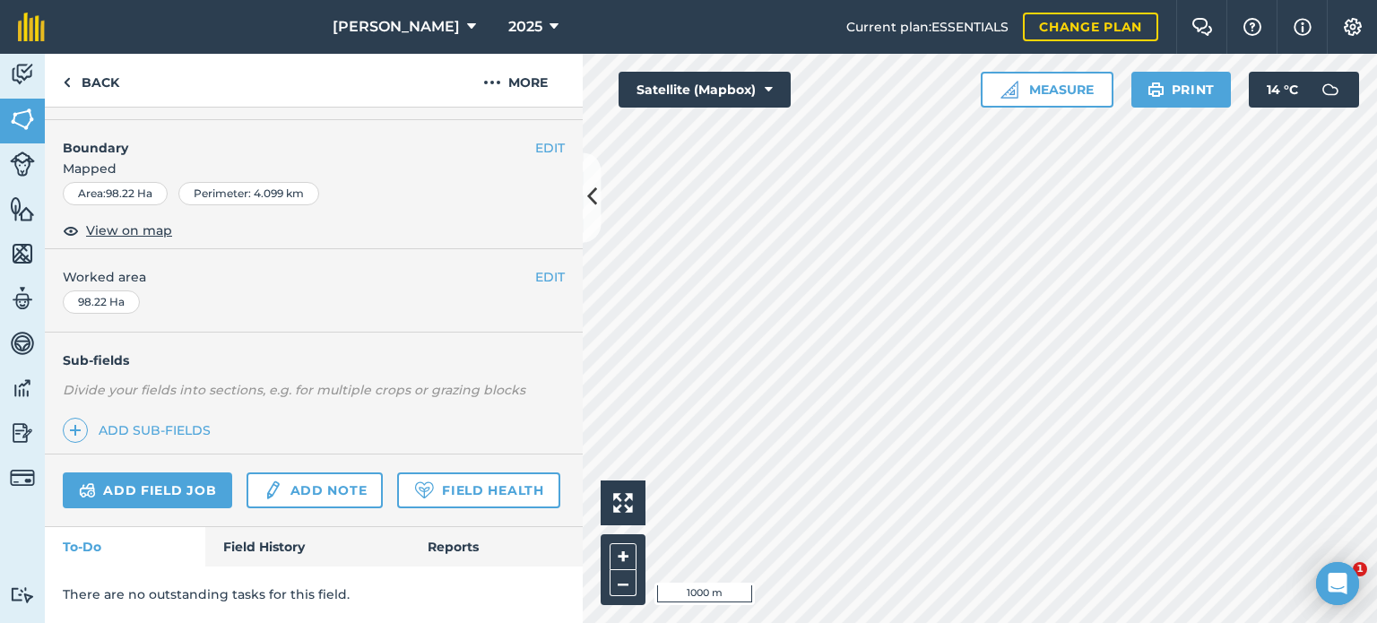
scroll to position [265, 0]
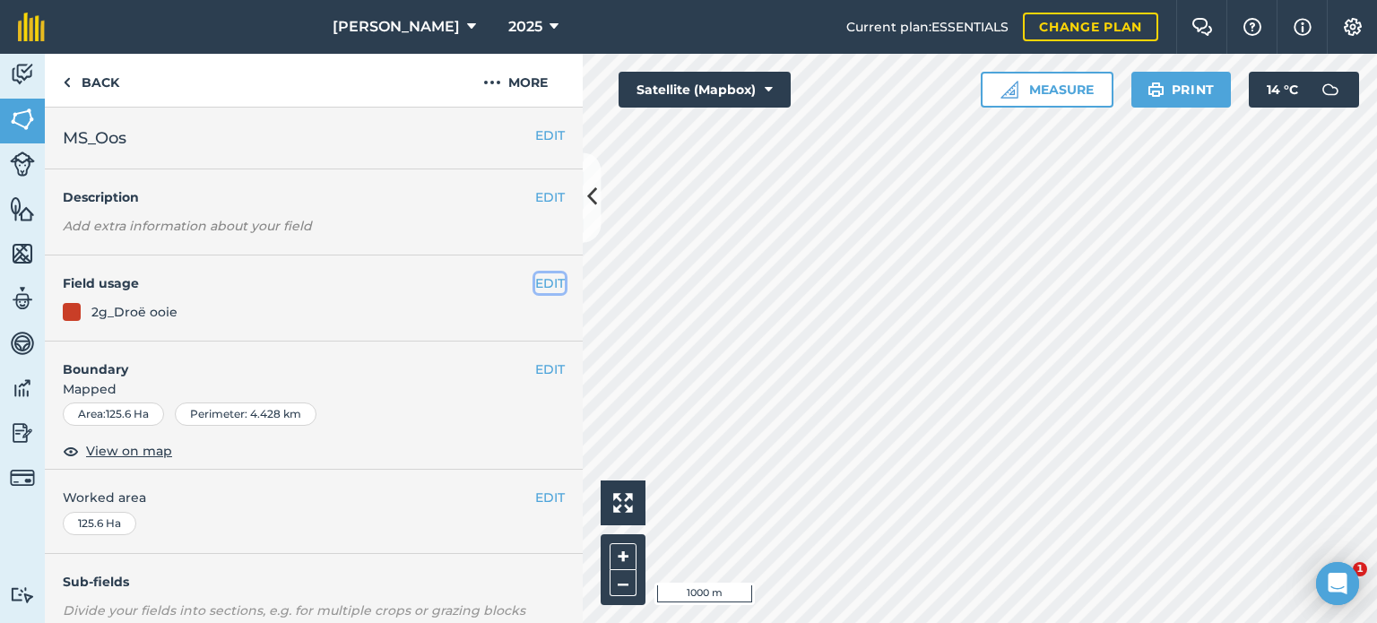
click at [542, 286] on button "EDIT" at bounding box center [550, 283] width 30 height 20
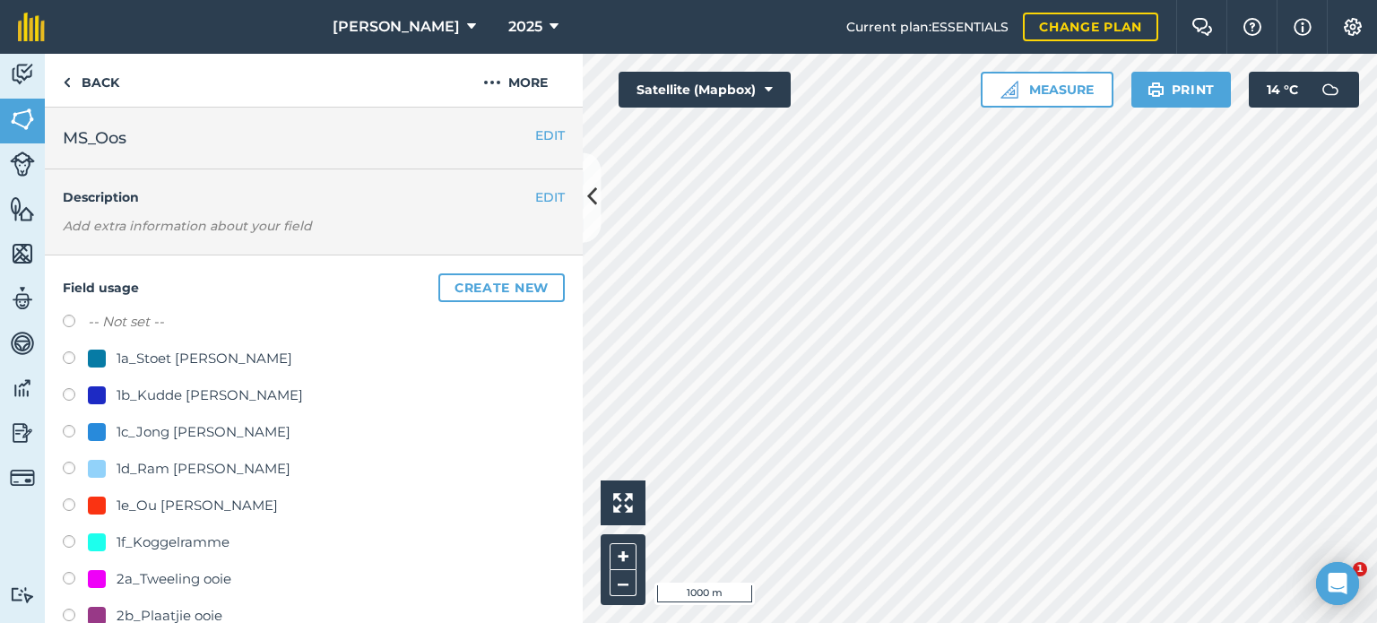
click at [82, 319] on label at bounding box center [75, 324] width 25 height 18
radio input "true"
radio input "false"
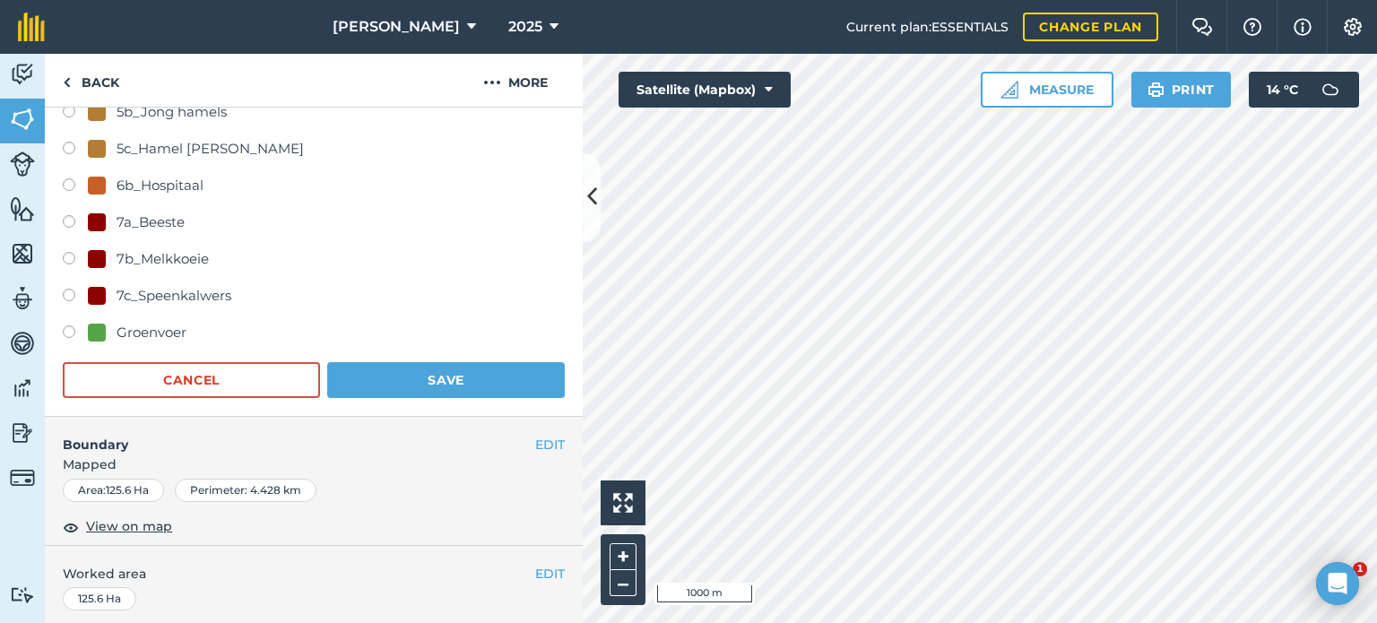
scroll to position [1076, 0]
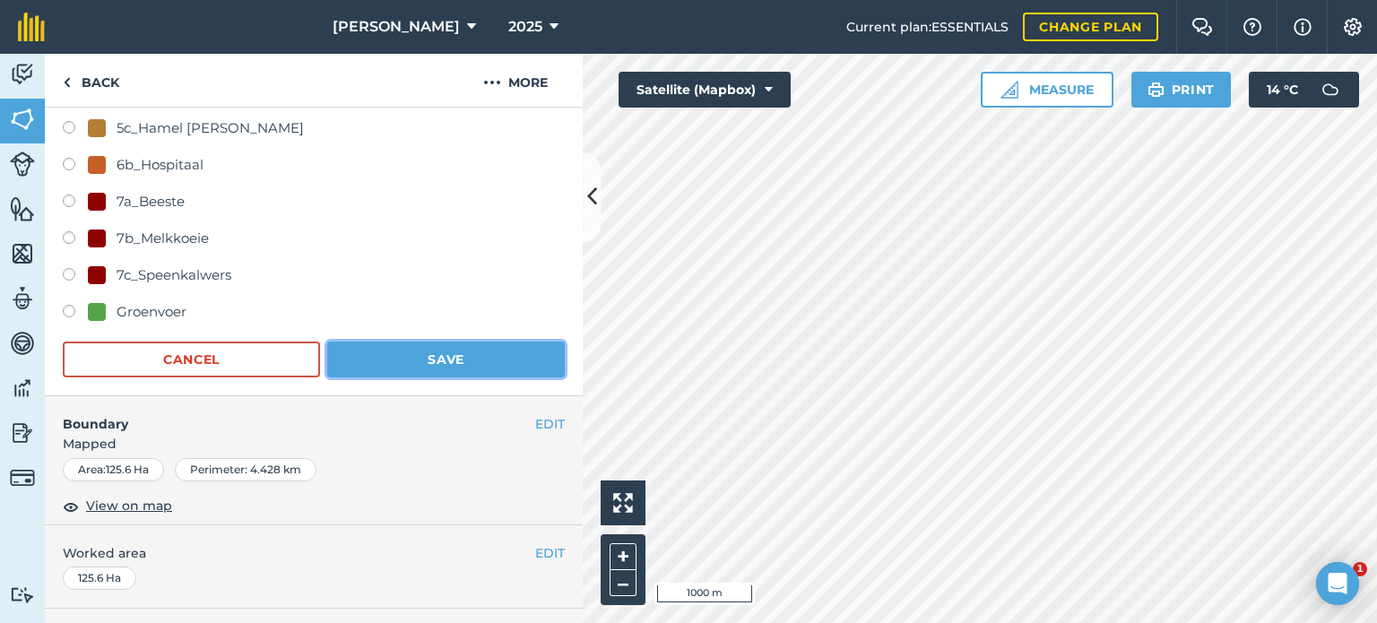
click at [427, 368] on button "Save" at bounding box center [446, 360] width 238 height 36
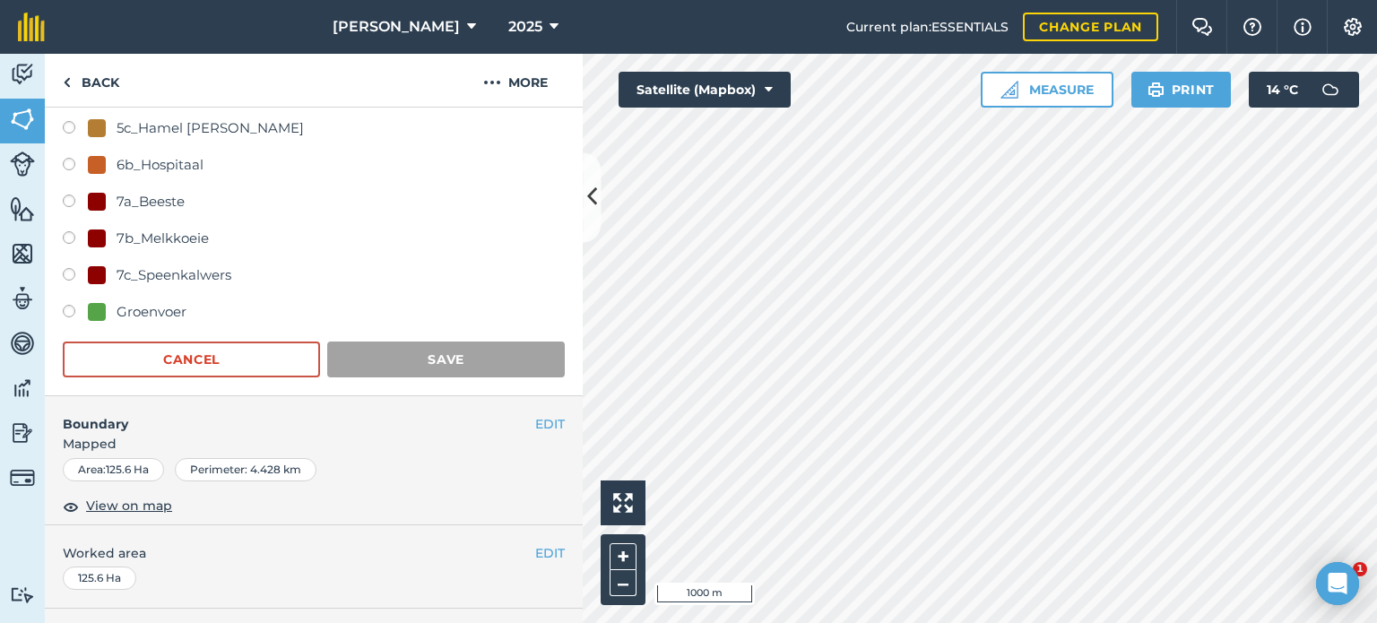
scroll to position [265, 0]
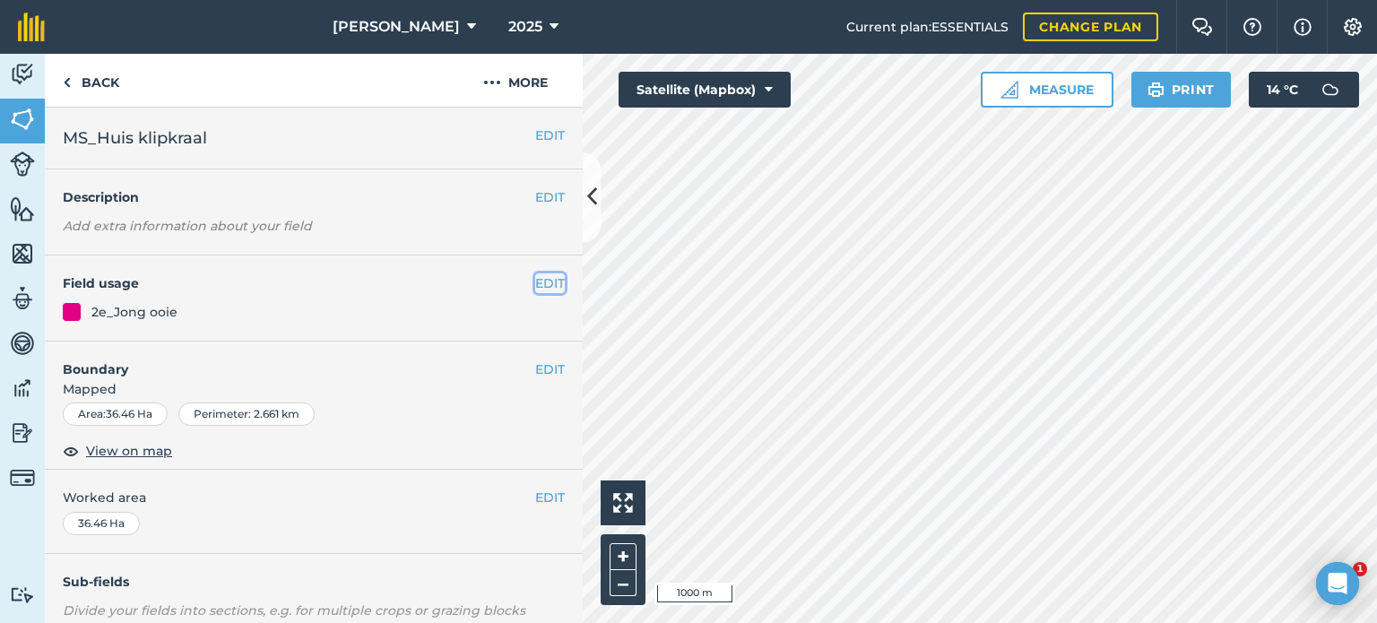
click at [535, 283] on button "EDIT" at bounding box center [550, 283] width 30 height 20
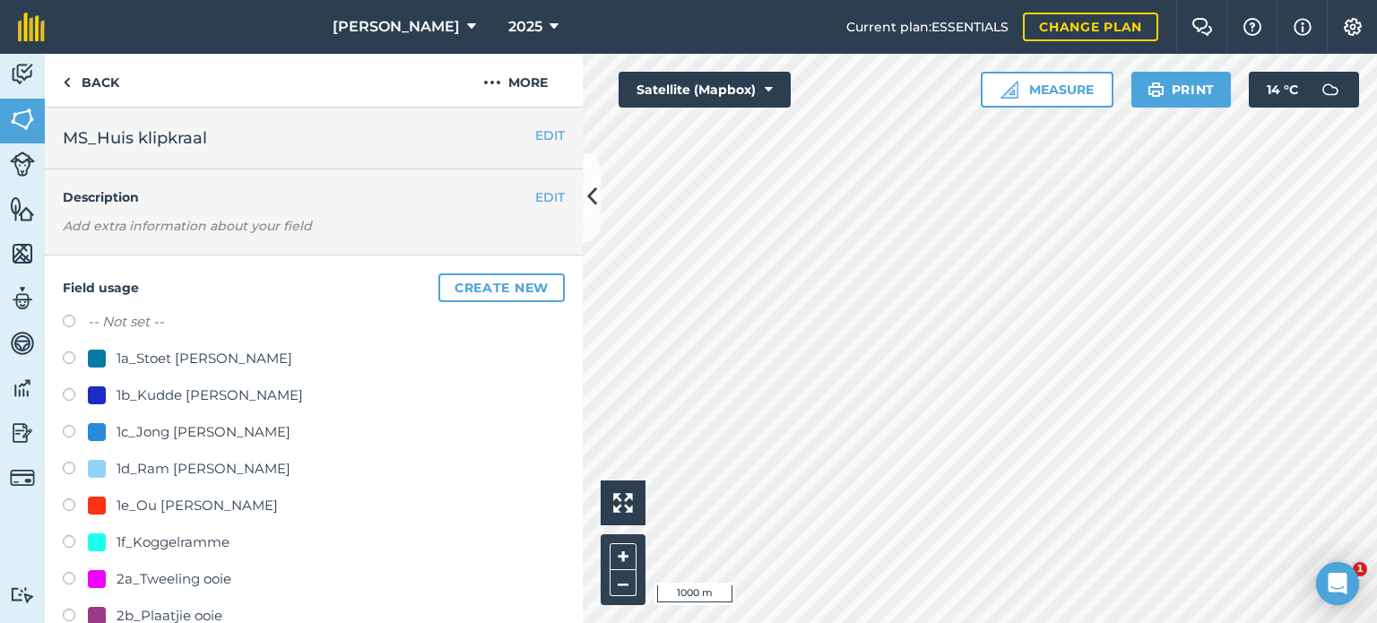
click at [75, 322] on label at bounding box center [75, 324] width 25 height 18
radio input "true"
radio input "false"
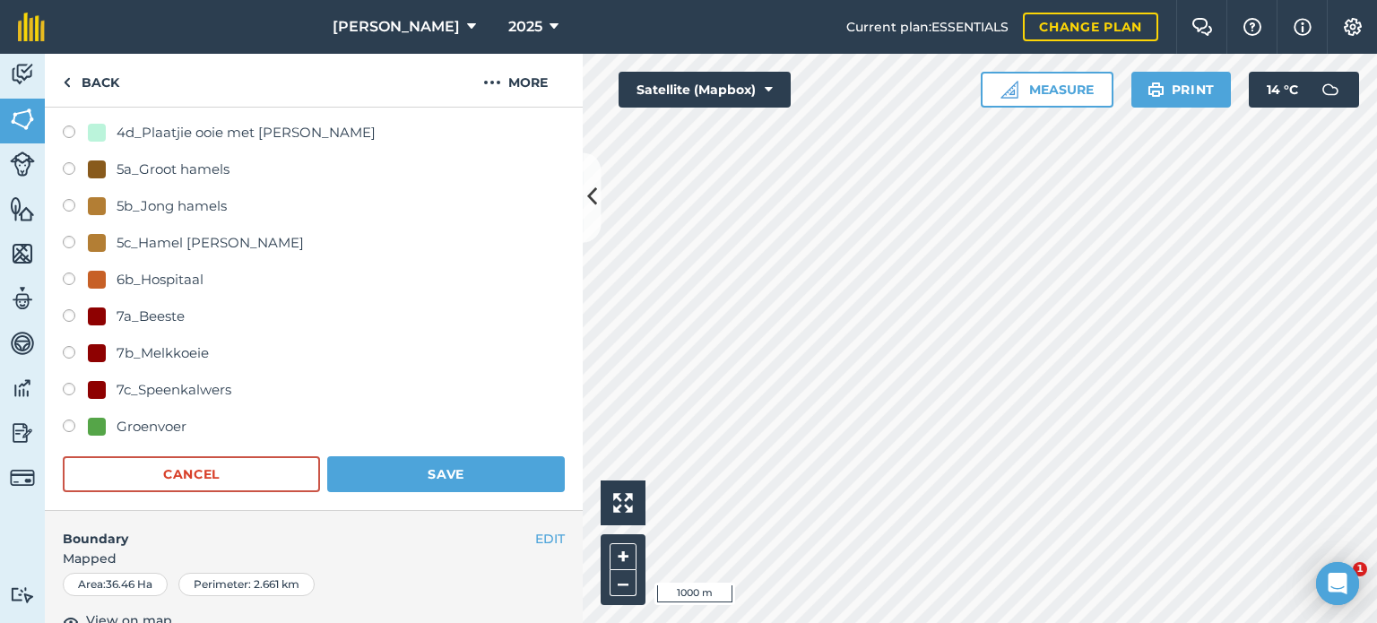
scroll to position [986, 0]
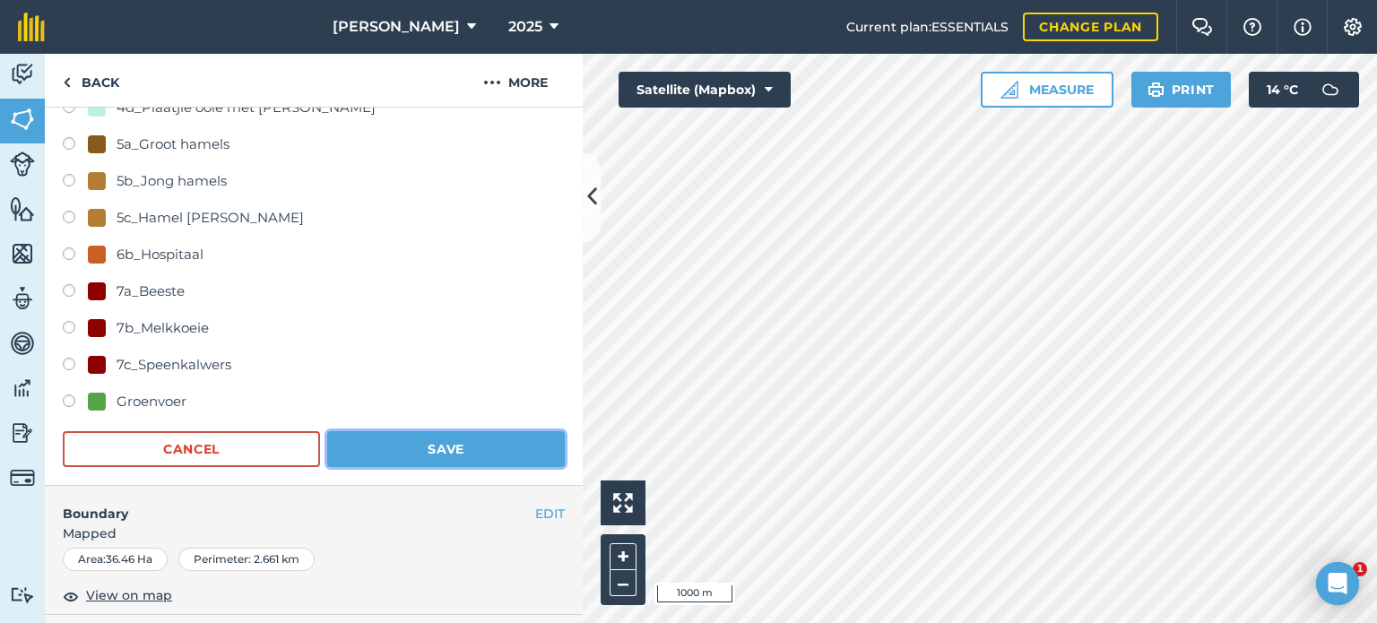
click at [481, 432] on button "Save" at bounding box center [446, 449] width 238 height 36
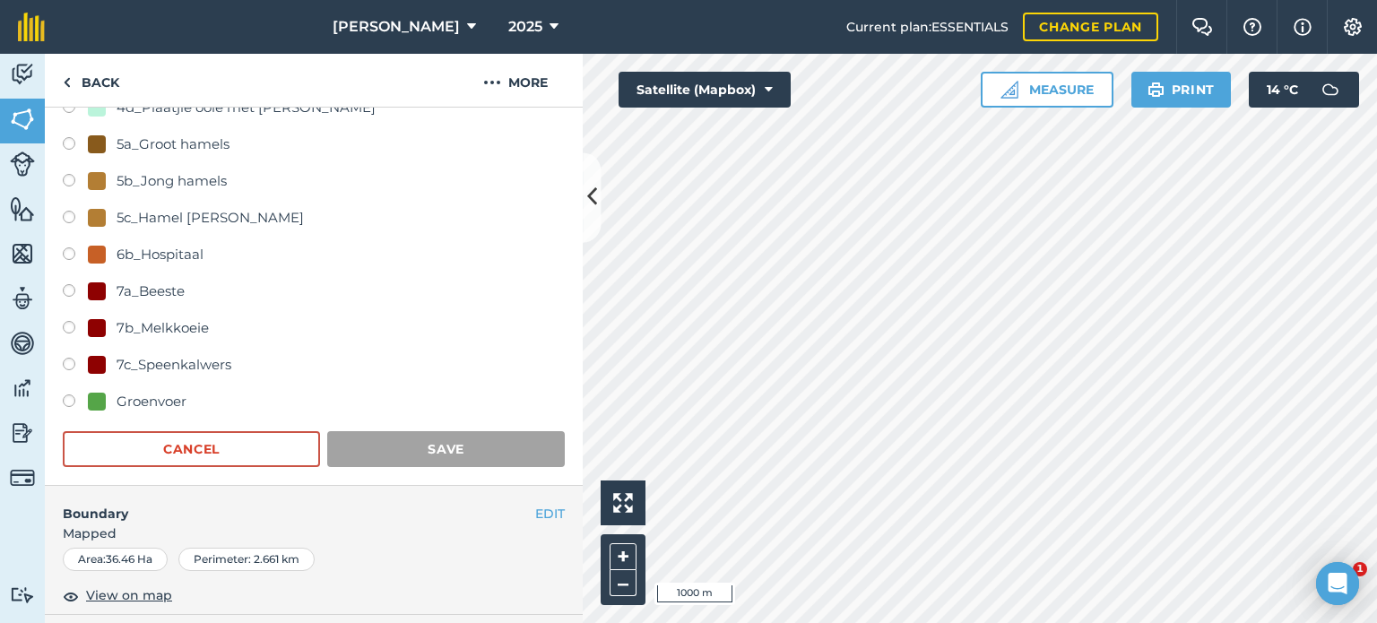
scroll to position [265, 0]
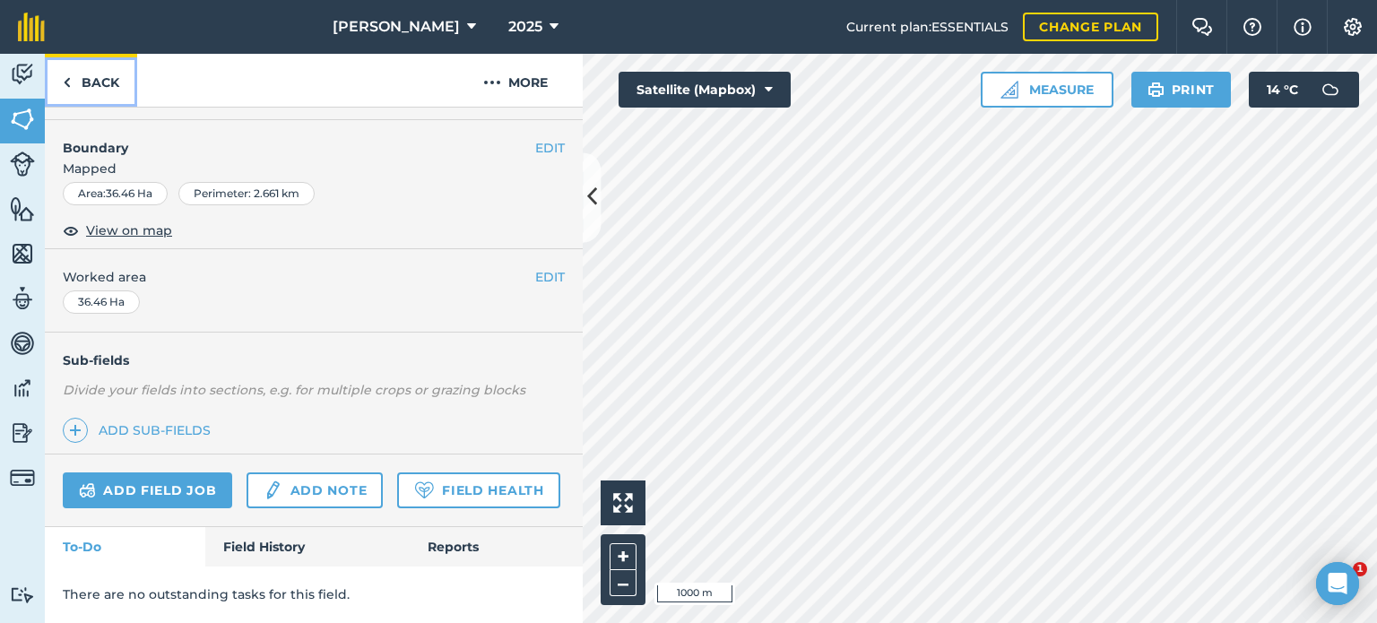
click at [102, 79] on link "Back" at bounding box center [91, 80] width 92 height 53
click at [102, 82] on link "Back" at bounding box center [91, 80] width 92 height 53
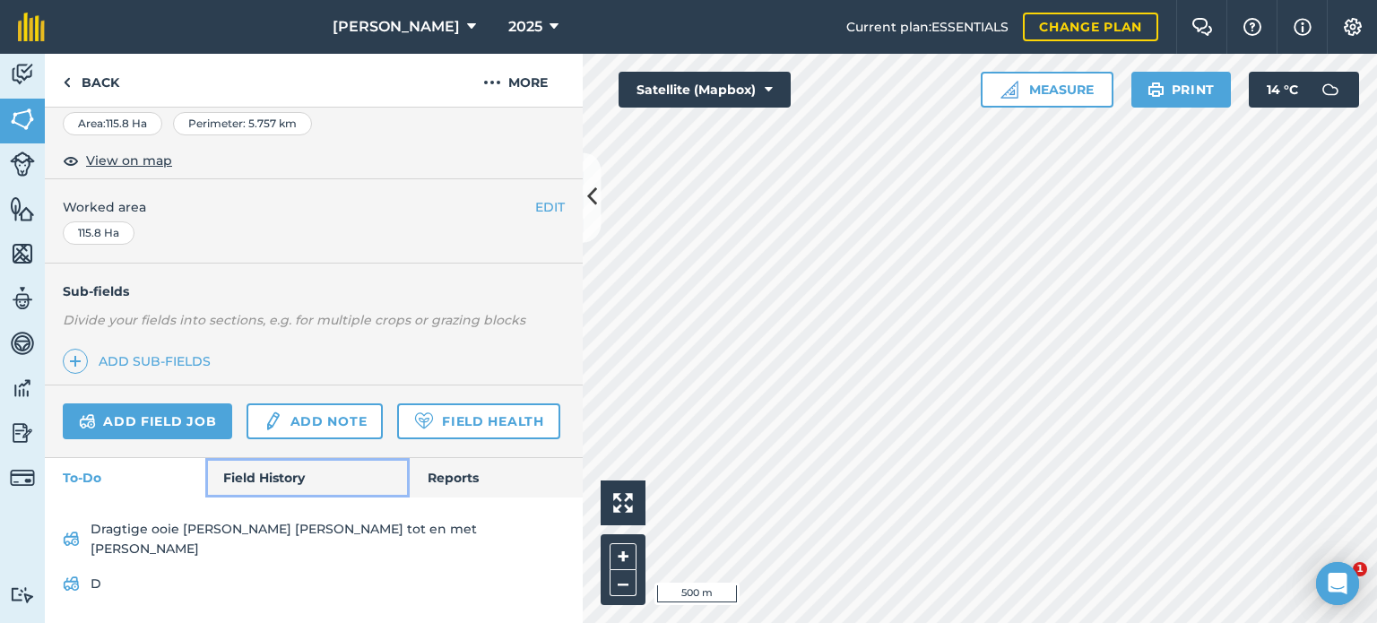
click at [298, 494] on link "Field History" at bounding box center [307, 477] width 204 height 39
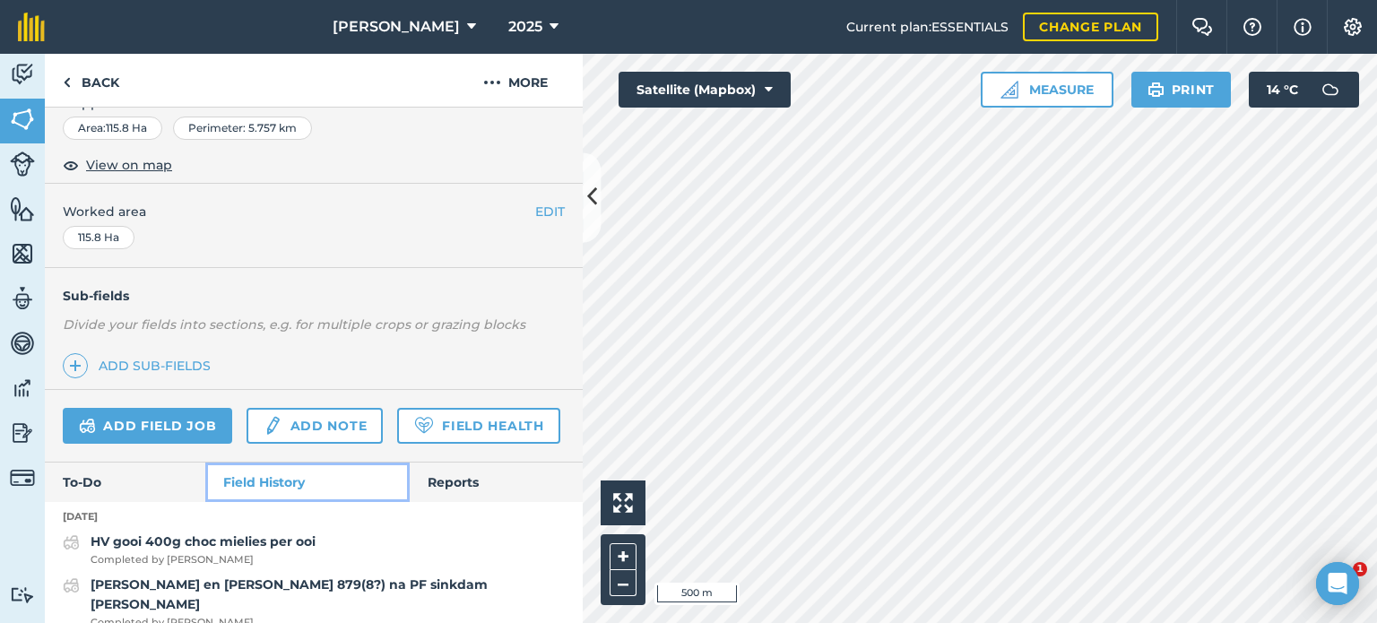
scroll to position [319, 0]
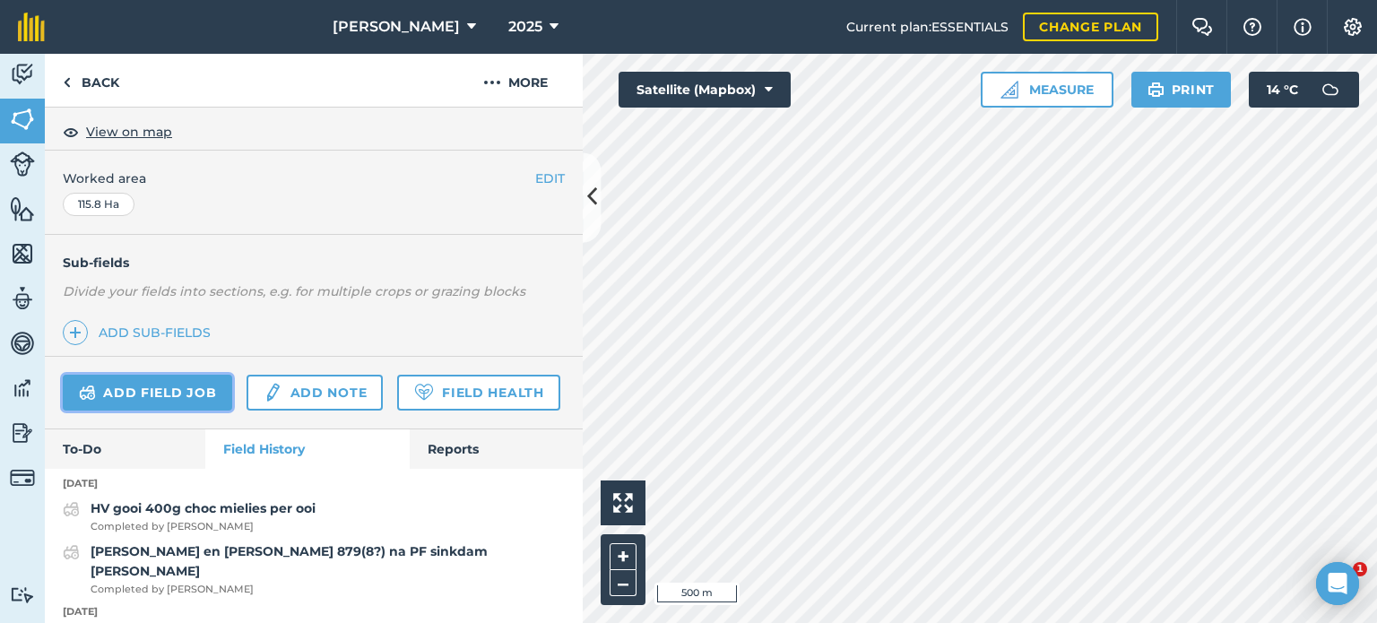
click at [143, 390] on link "Add field job" at bounding box center [147, 393] width 169 height 36
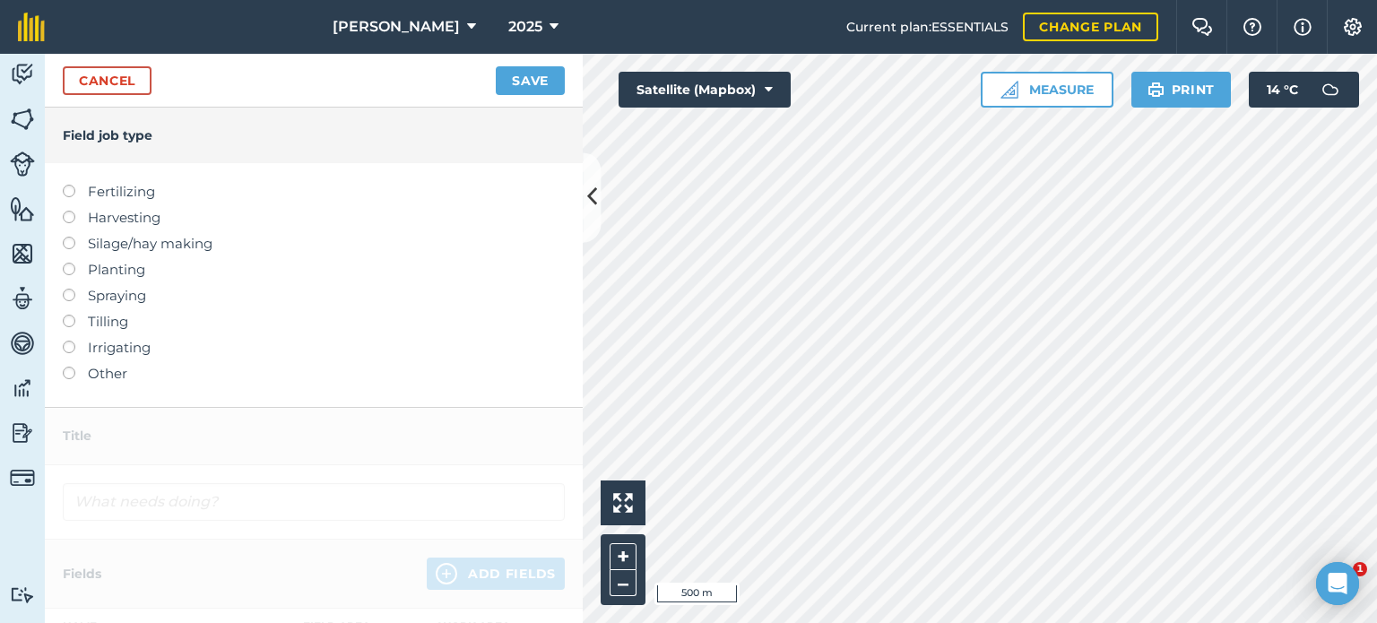
click at [74, 376] on label "Other" at bounding box center [314, 374] width 502 height 22
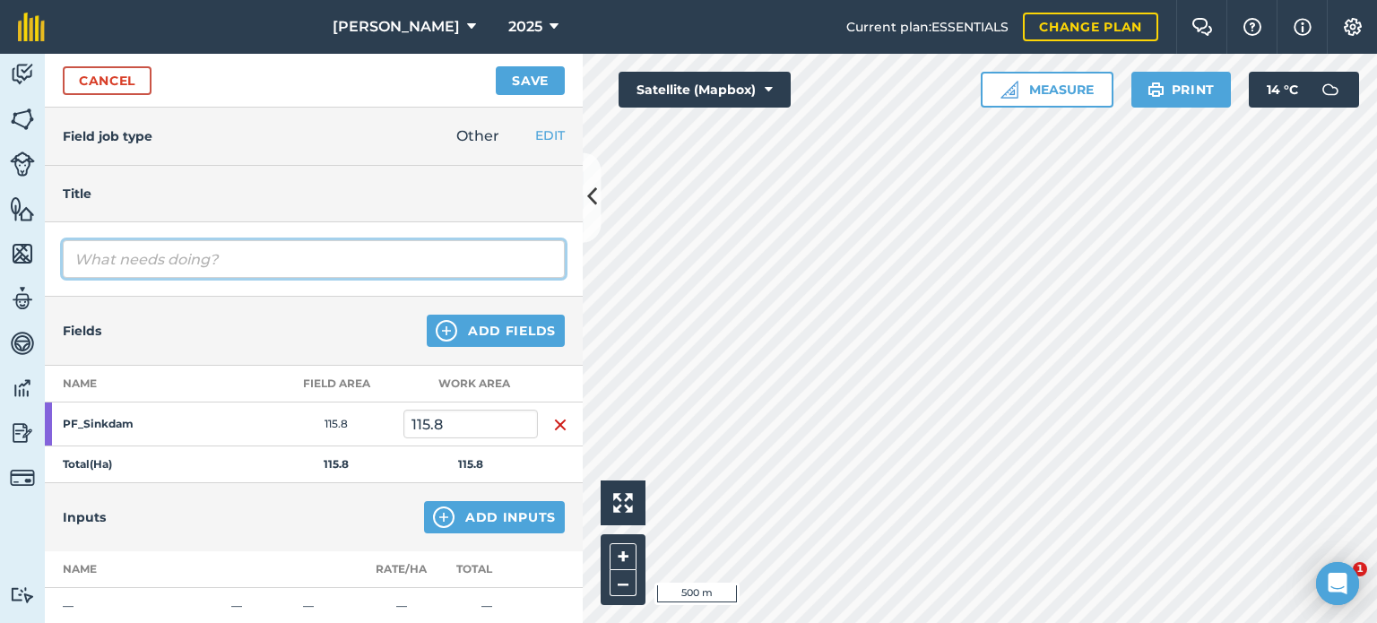
click at [136, 276] on input "text" at bounding box center [314, 259] width 502 height 38
type input "[PERSON_NAME] 1 [PERSON_NAME] dood, verkeerd gele"
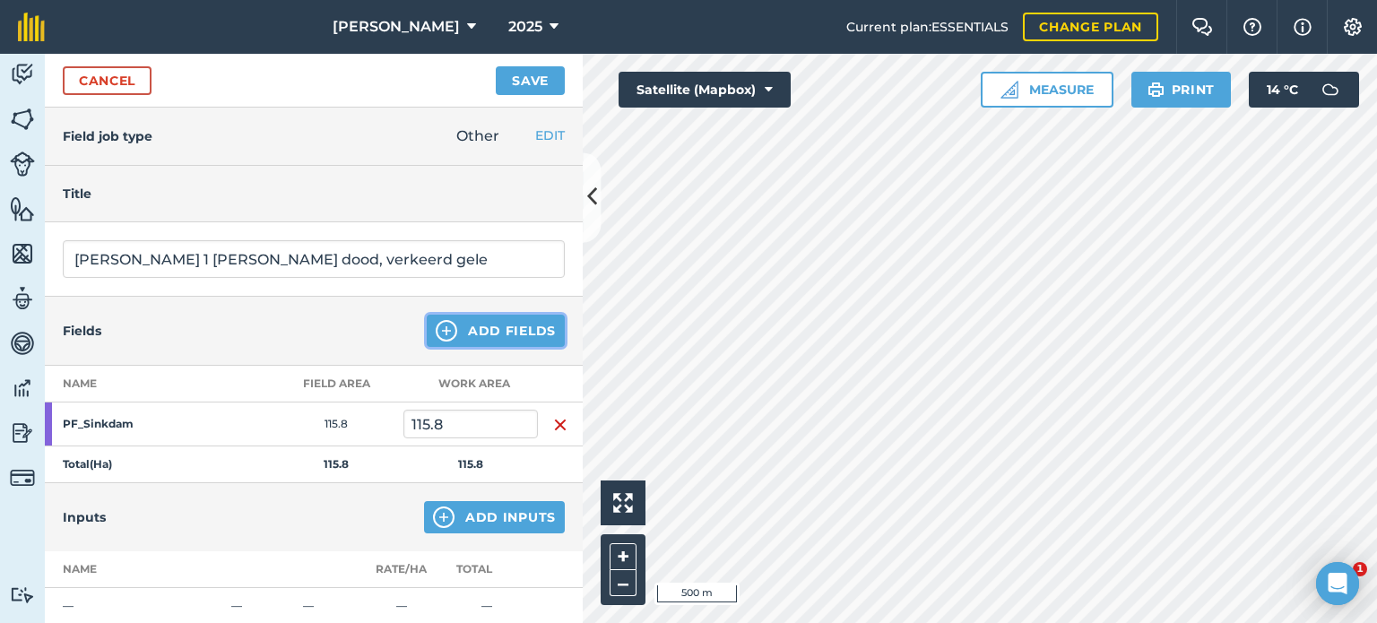
click at [480, 338] on button "Add Fields" at bounding box center [496, 331] width 138 height 32
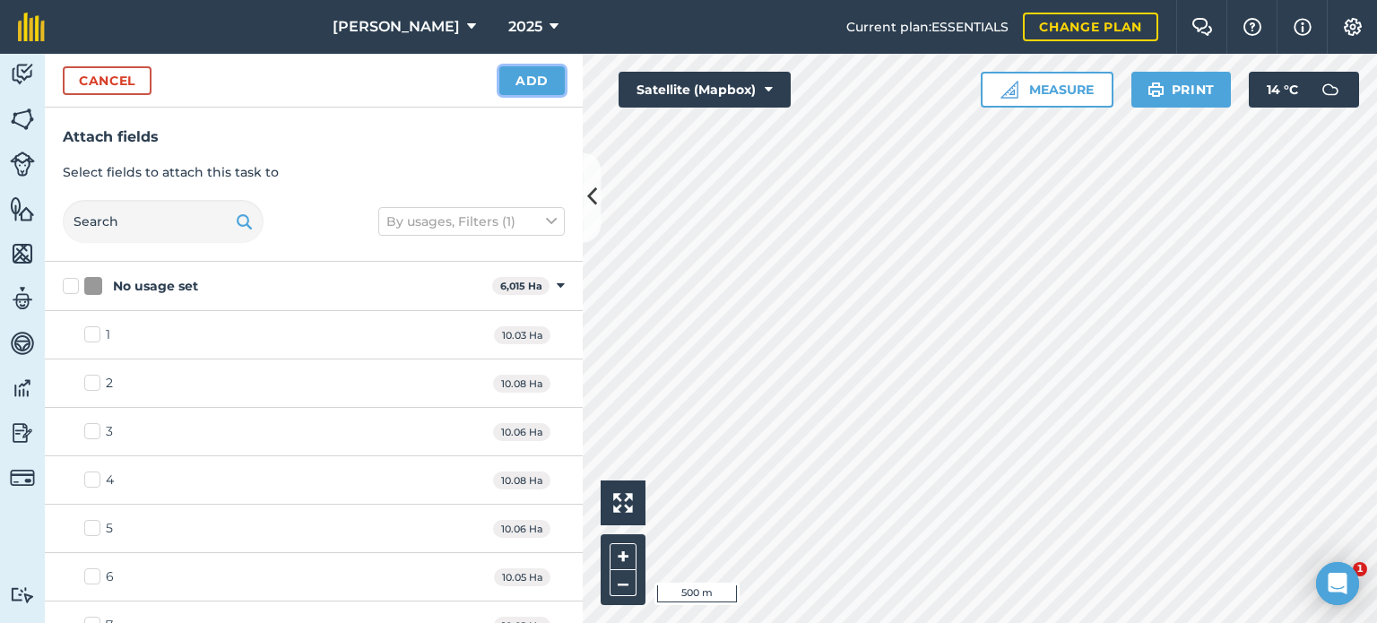
click at [538, 90] on button "Add" at bounding box center [531, 80] width 65 height 29
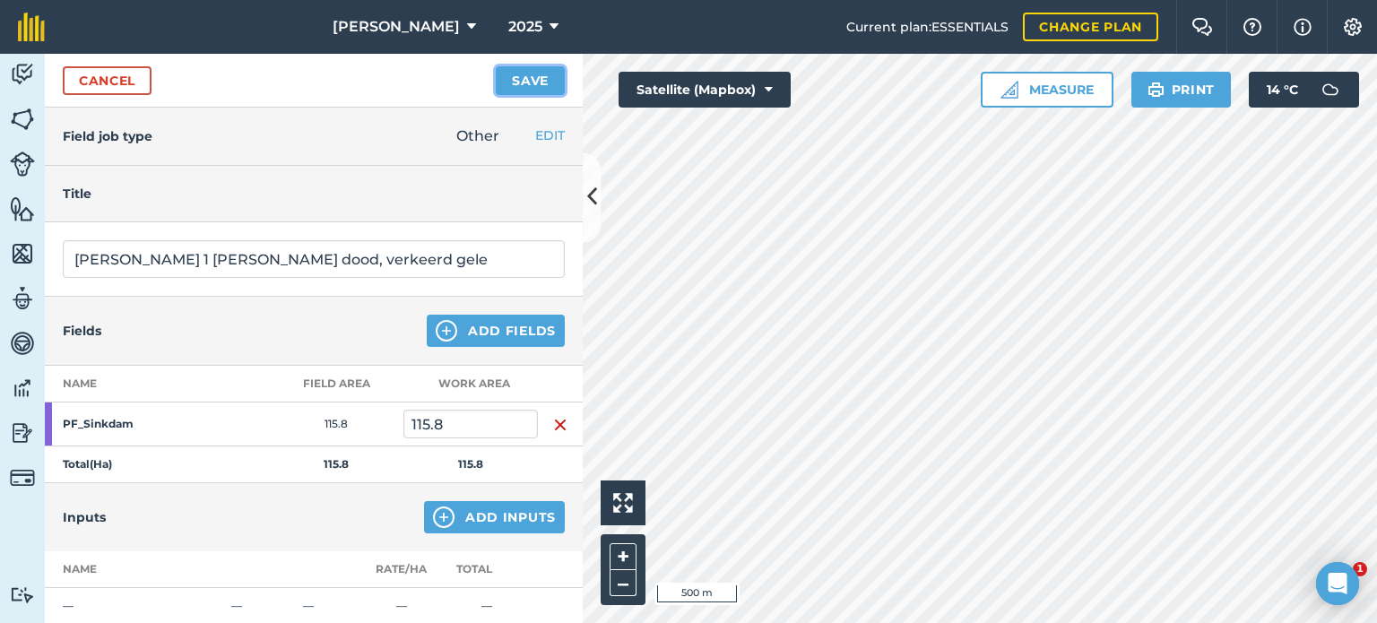
click at [512, 67] on button "Save" at bounding box center [530, 80] width 69 height 29
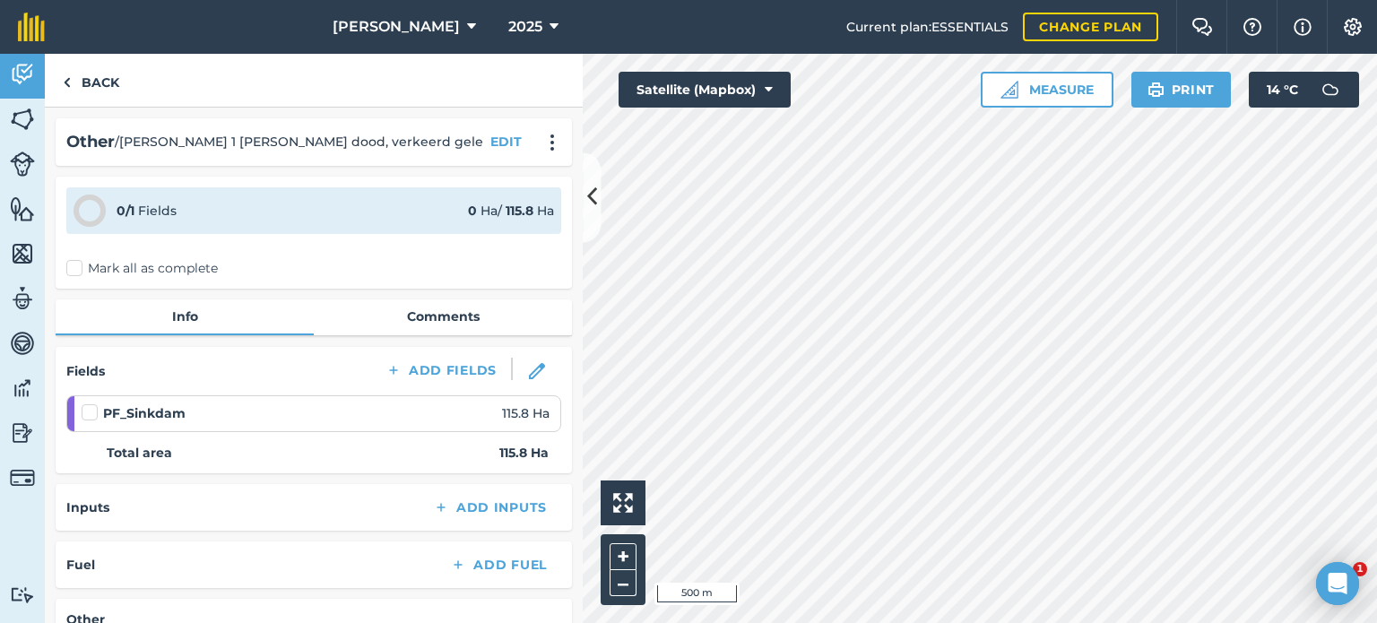
click at [74, 272] on label "Mark all as complete" at bounding box center [142, 268] width 152 height 19
click at [74, 271] on input "Mark all as complete" at bounding box center [72, 265] width 12 height 12
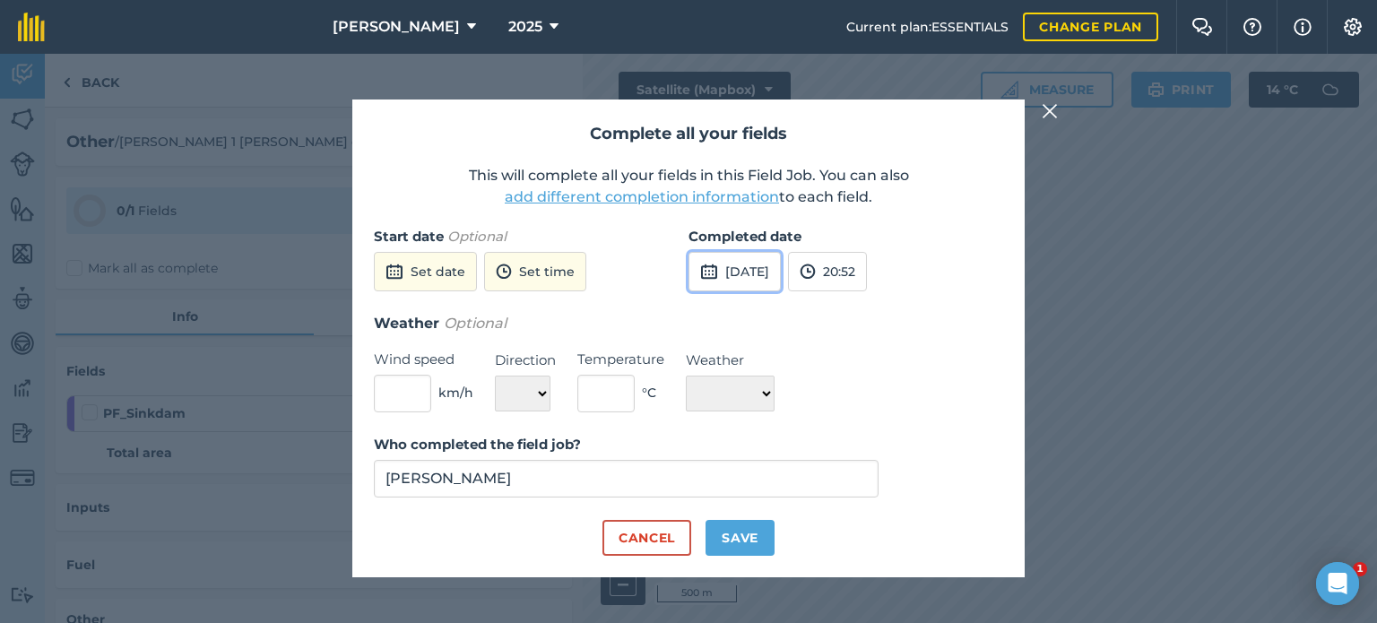
click at [759, 269] on button "[DATE]" at bounding box center [735, 271] width 92 height 39
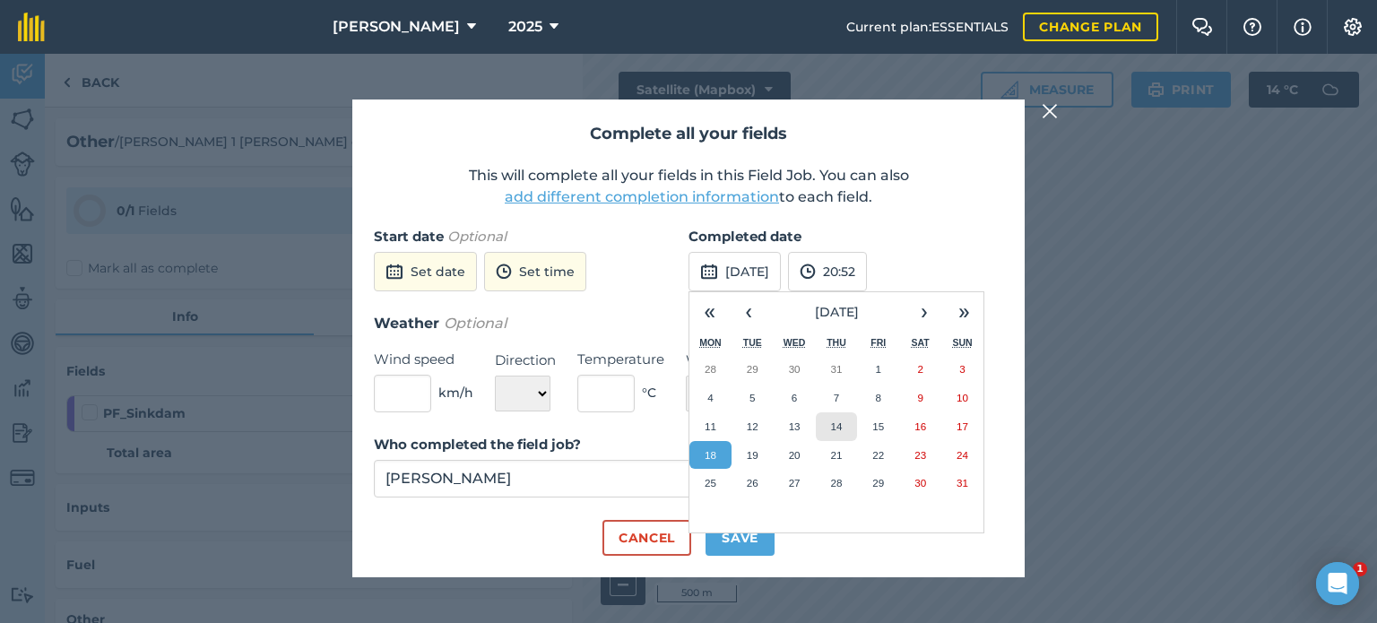
click at [839, 421] on abbr "14" at bounding box center [836, 427] width 12 height 12
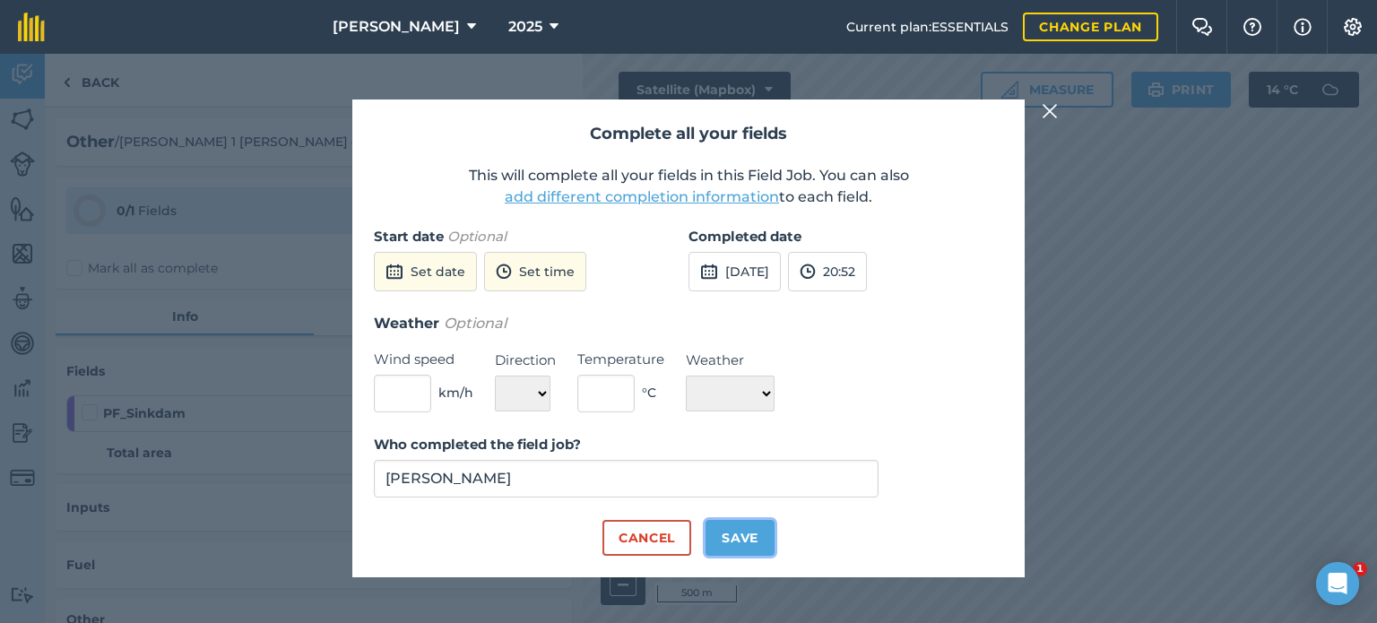
click at [747, 530] on button "Save" at bounding box center [740, 538] width 69 height 36
checkbox input "true"
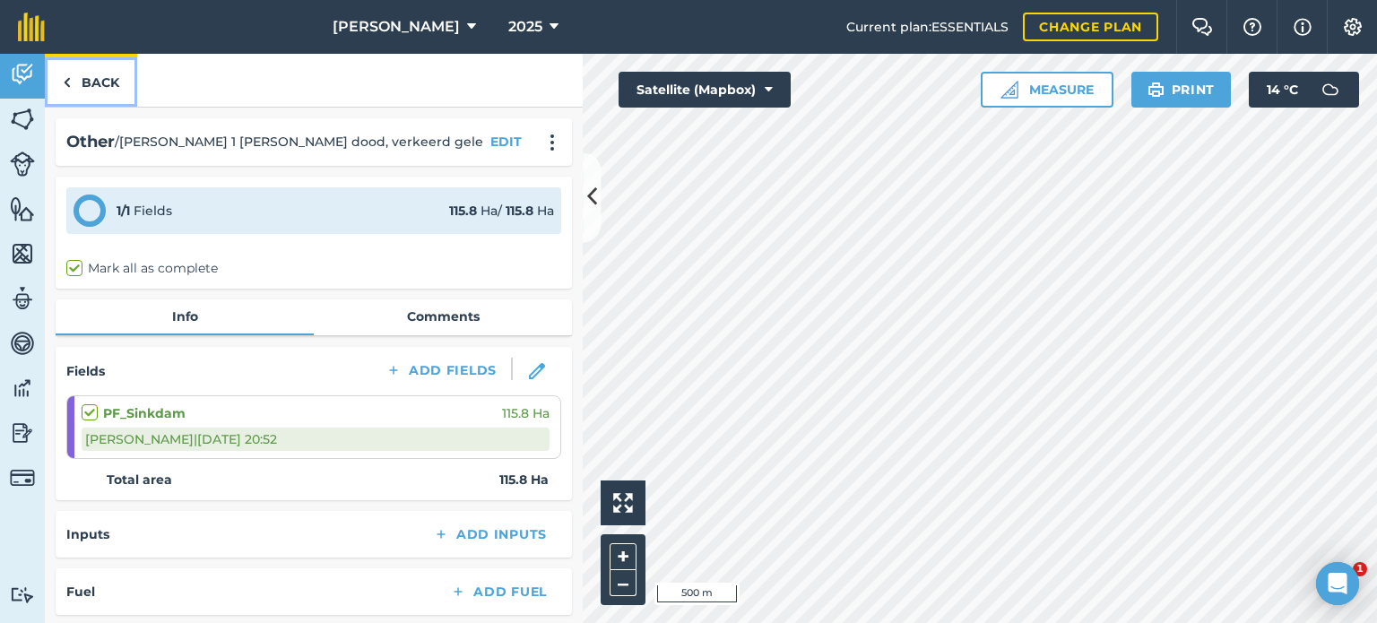
click at [90, 85] on link "Back" at bounding box center [91, 80] width 92 height 53
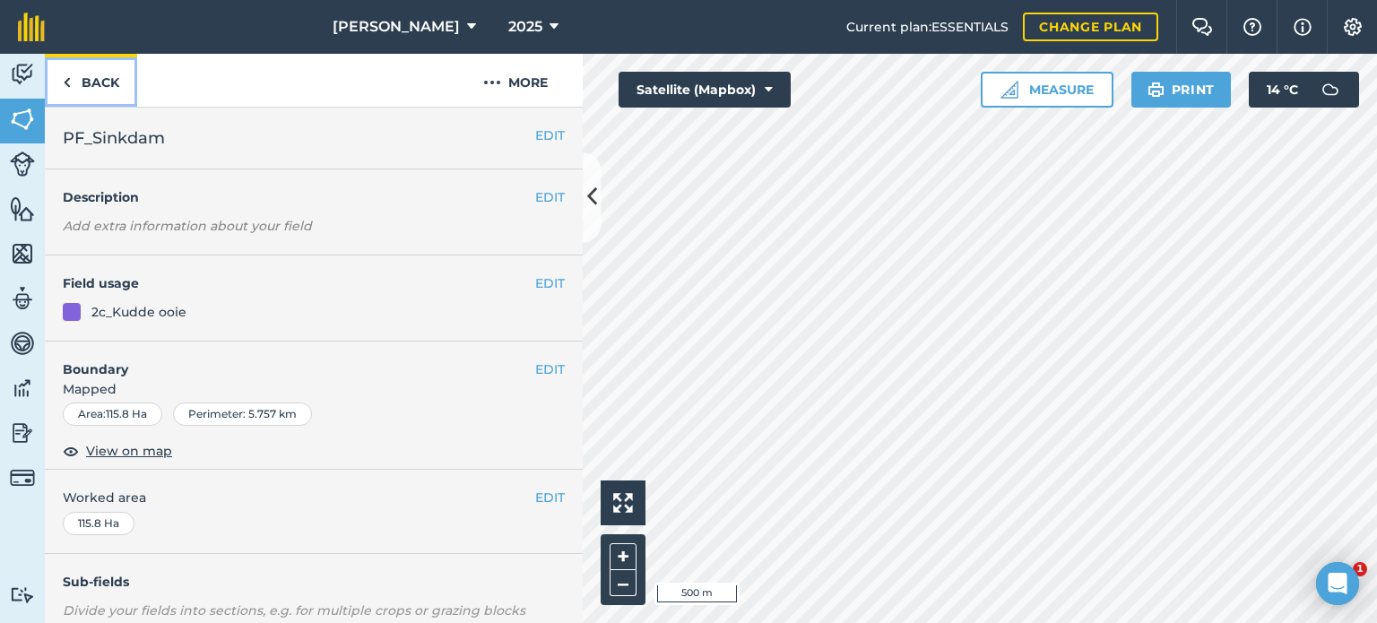
click at [77, 78] on link "Back" at bounding box center [91, 80] width 92 height 53
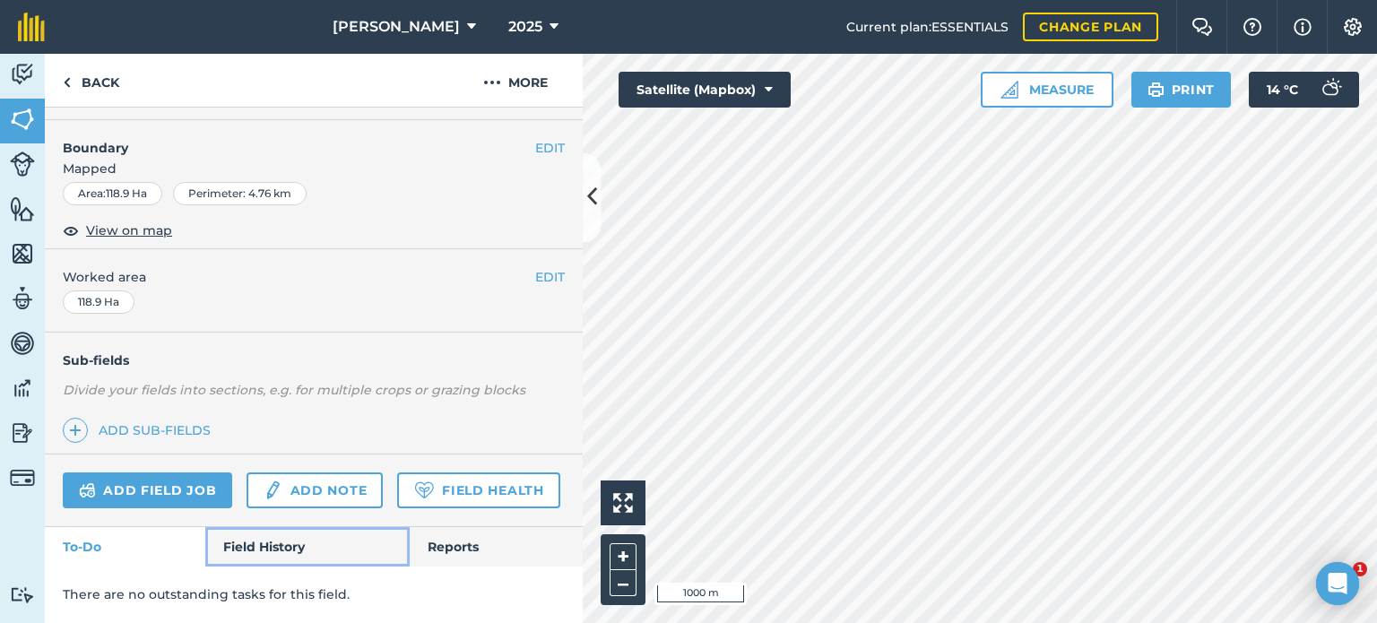
click at [272, 531] on link "Field History" at bounding box center [307, 546] width 204 height 39
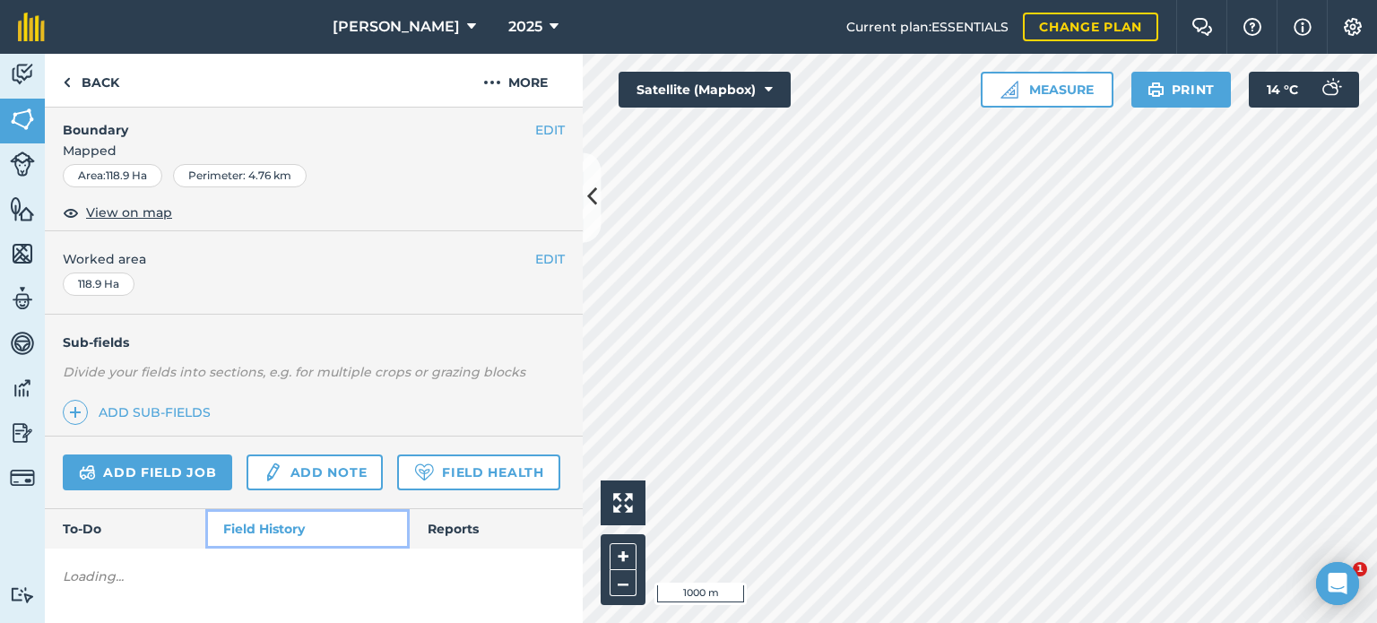
scroll to position [283, 0]
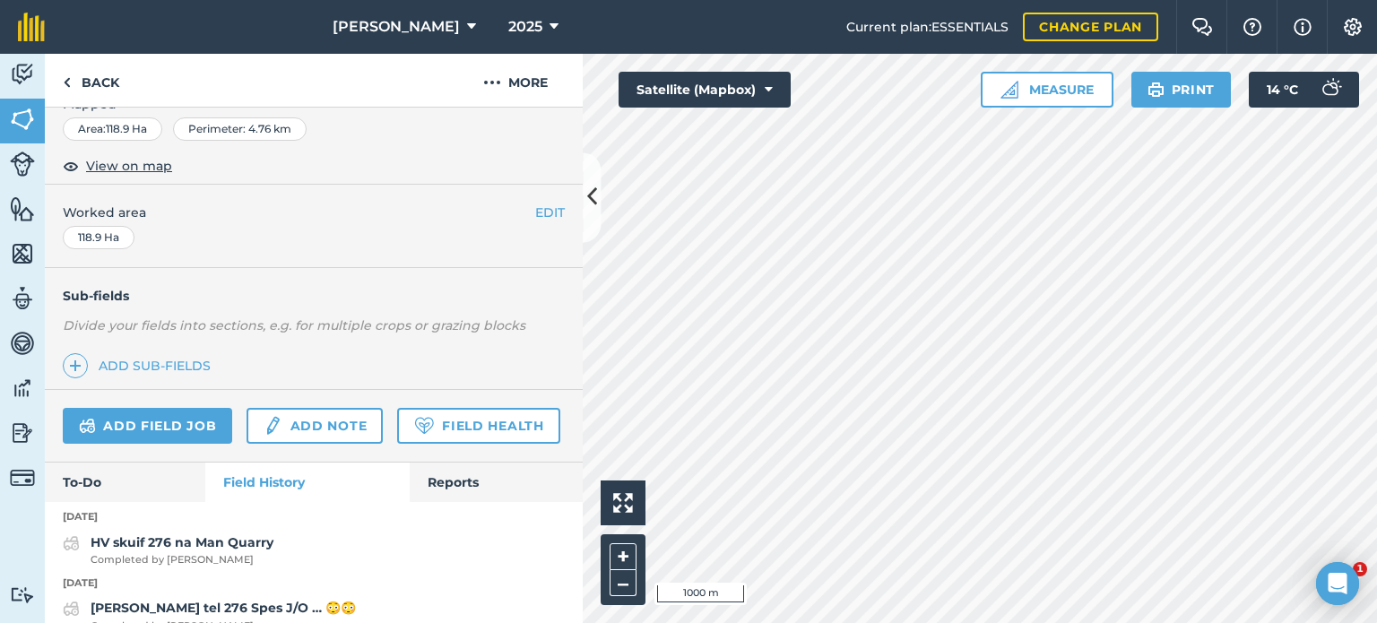
scroll to position [265, 0]
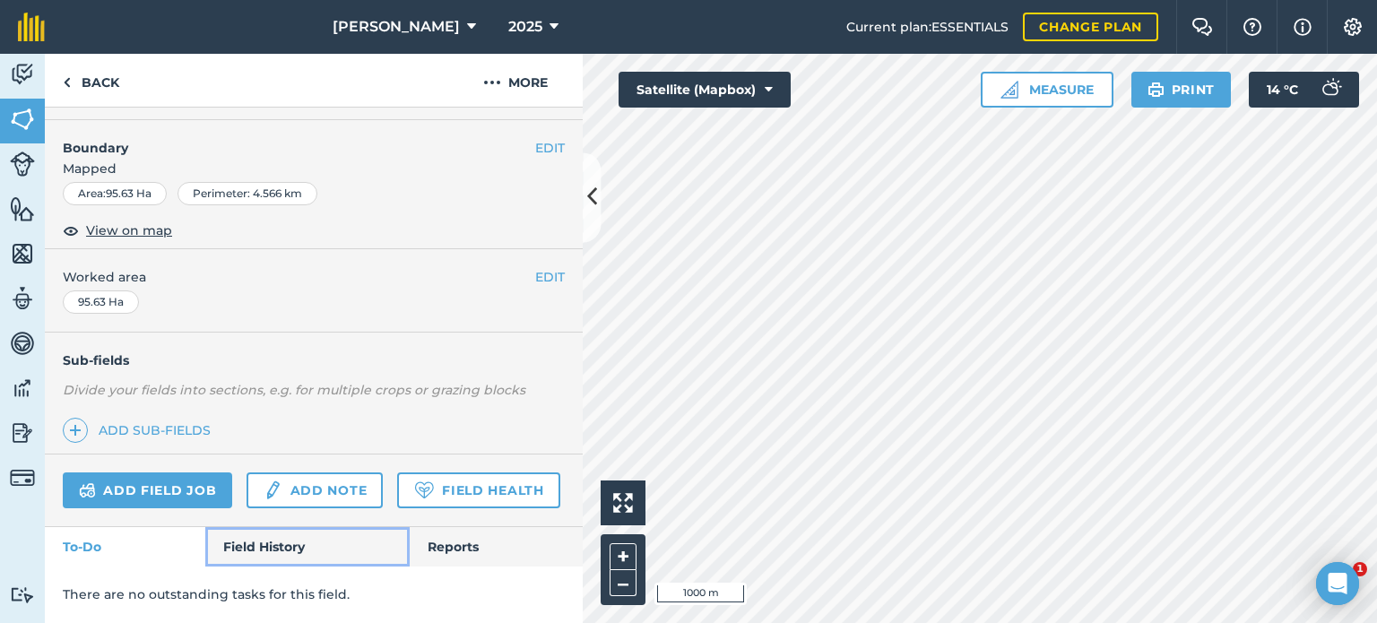
click at [276, 549] on link "Field History" at bounding box center [307, 546] width 204 height 39
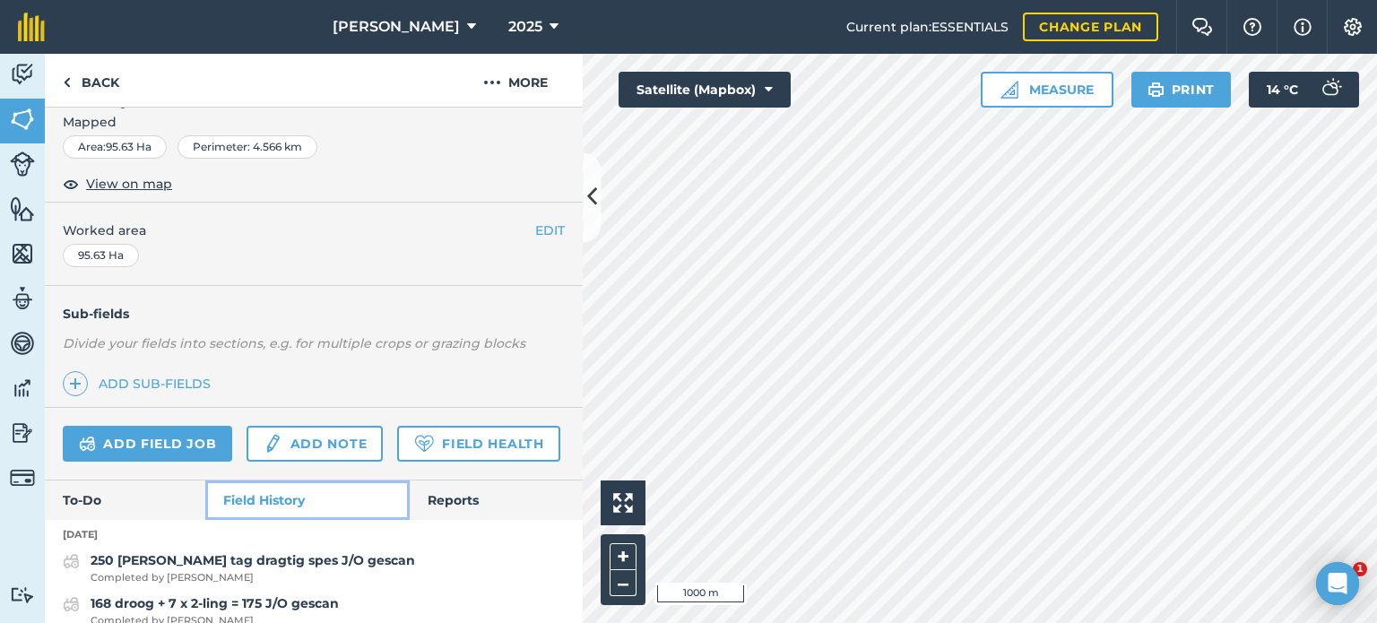
scroll to position [355, 0]
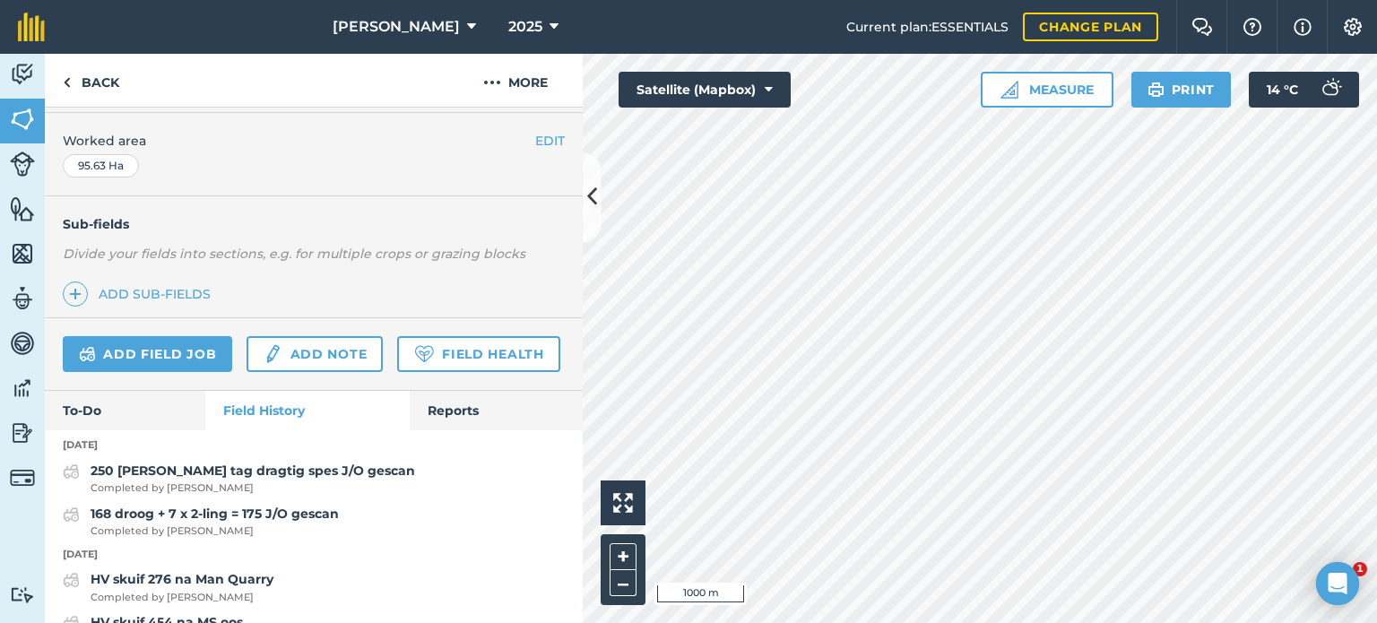
scroll to position [265, 0]
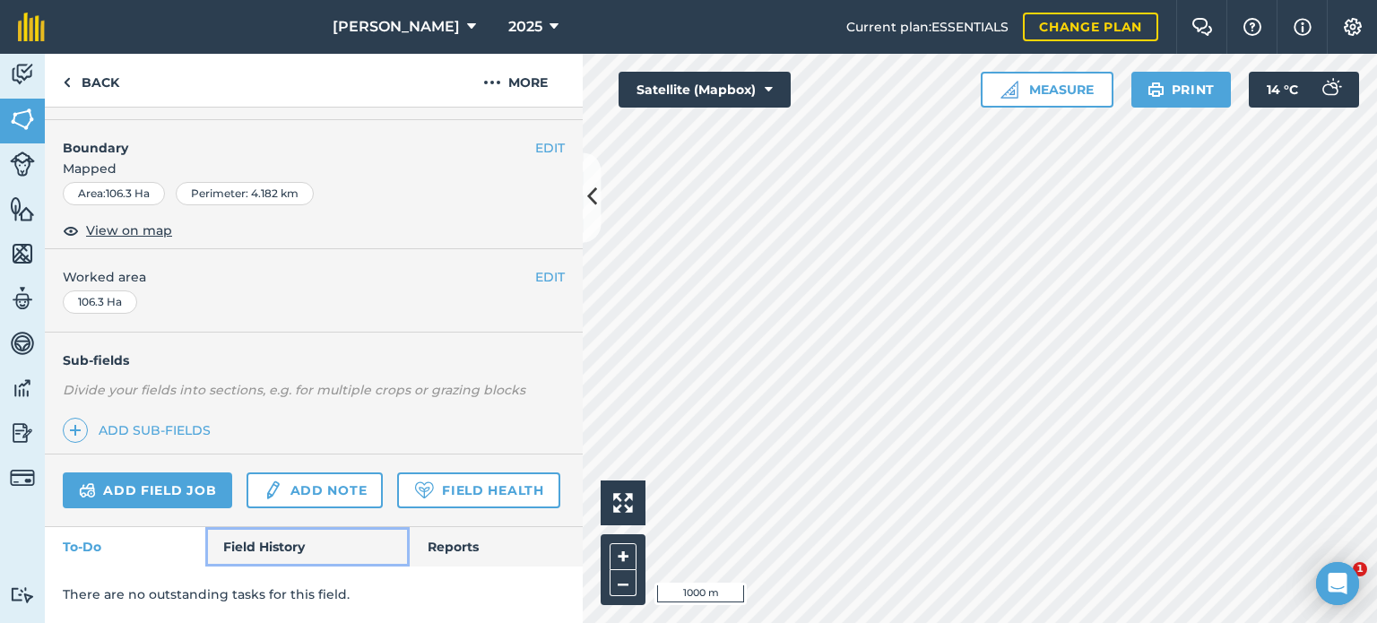
click at [235, 544] on link "Field History" at bounding box center [307, 546] width 204 height 39
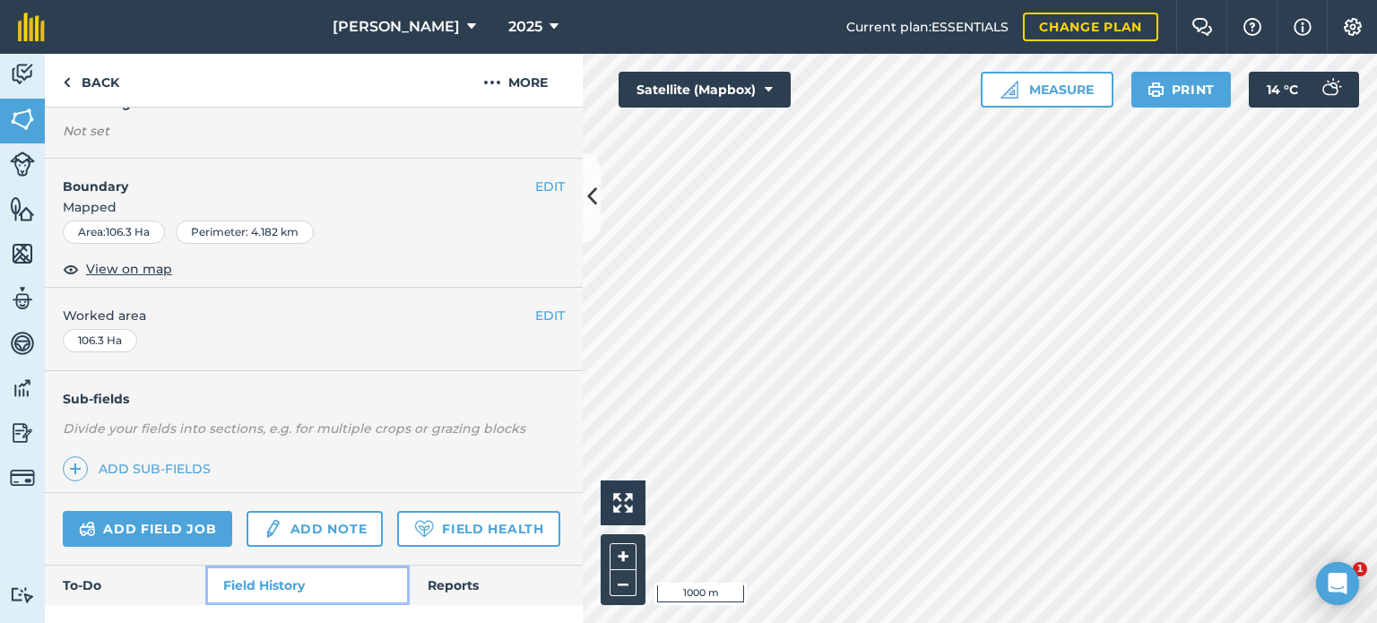
scroll to position [265, 0]
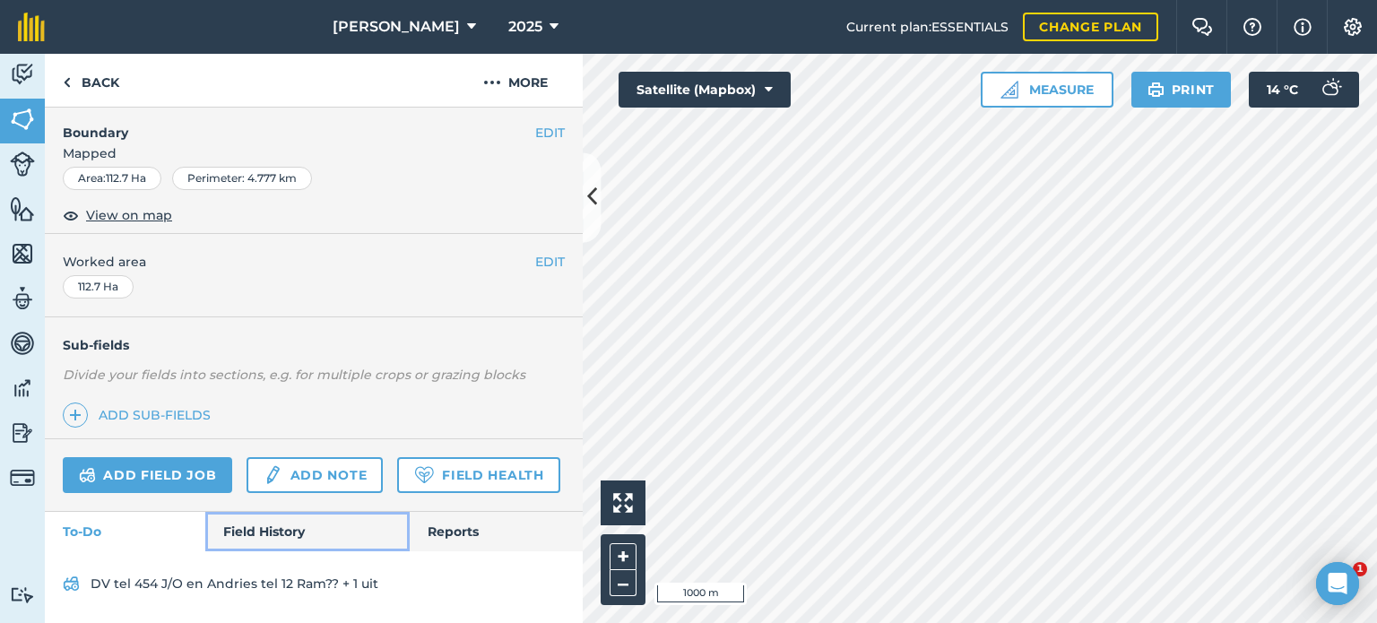
click at [291, 546] on link "Field History" at bounding box center [307, 531] width 204 height 39
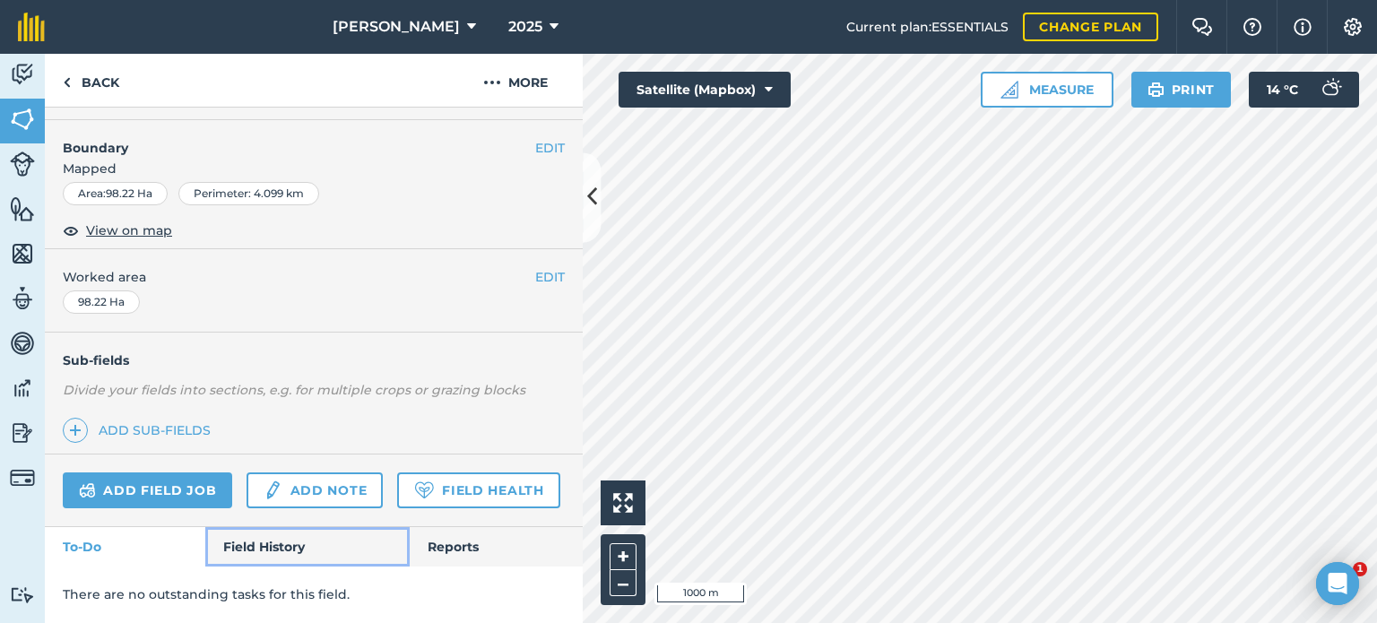
click at [298, 545] on link "Field History" at bounding box center [307, 546] width 204 height 39
click at [308, 543] on link "Field History" at bounding box center [307, 546] width 204 height 39
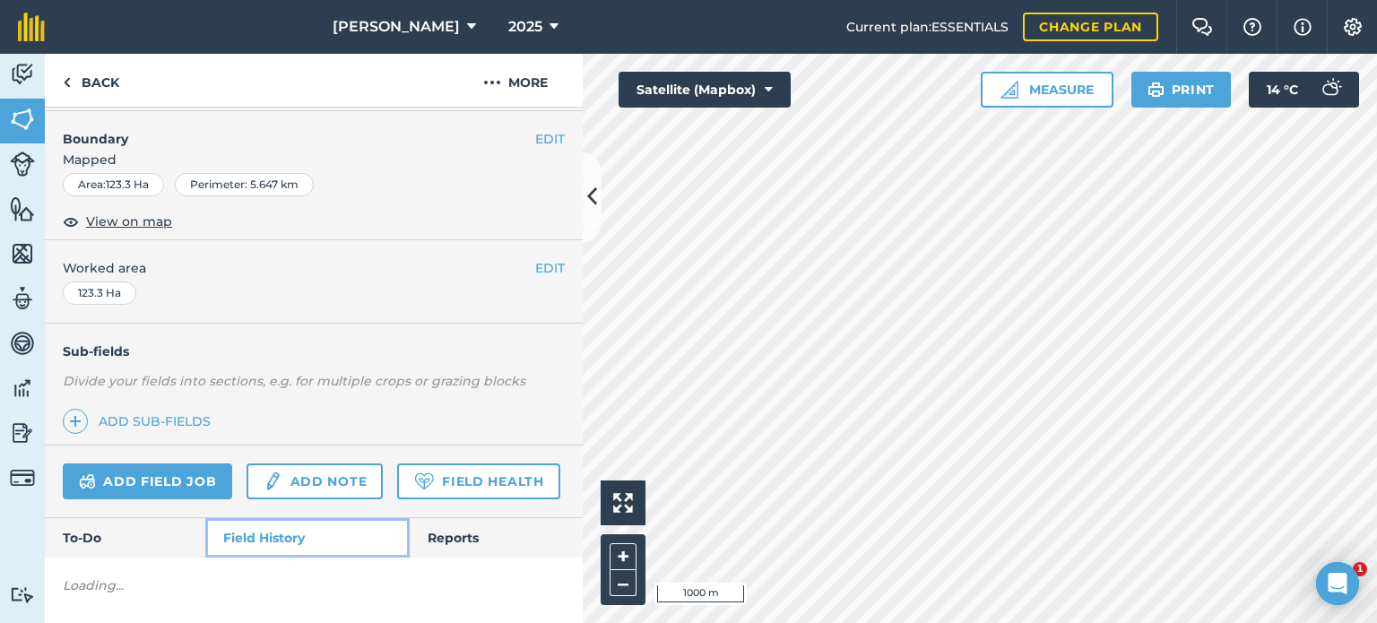
scroll to position [265, 0]
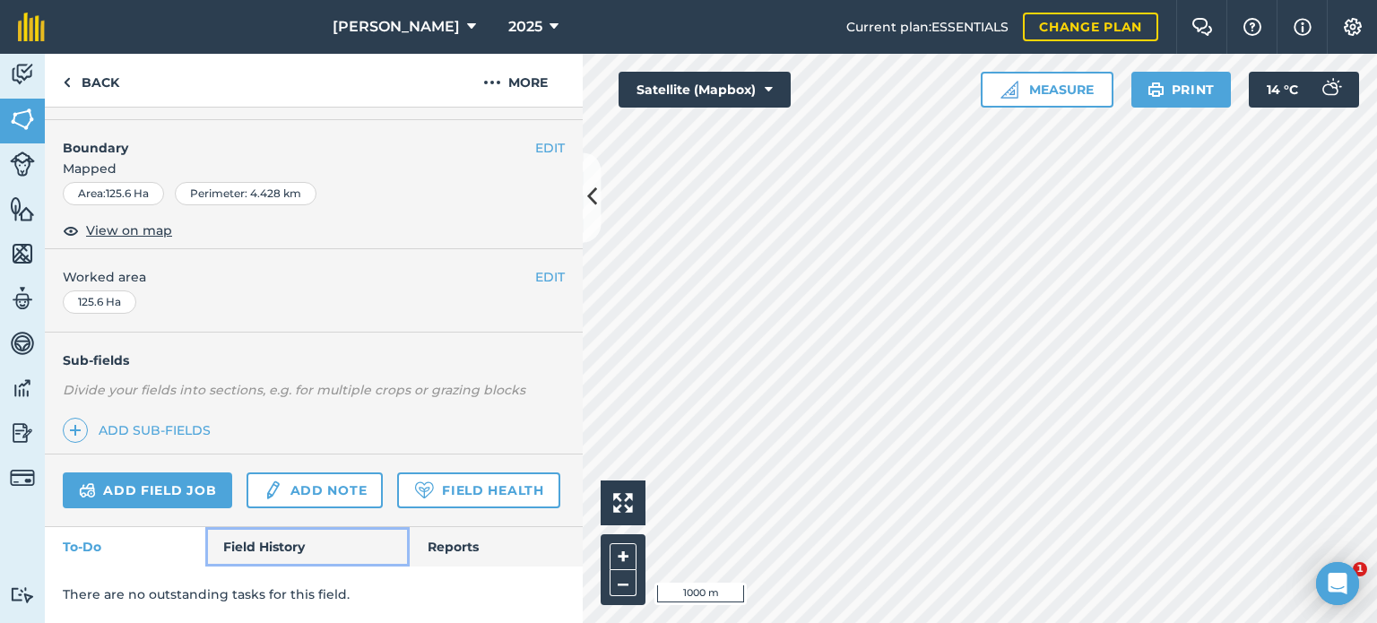
click at [242, 551] on link "Field History" at bounding box center [307, 546] width 204 height 39
click at [291, 561] on link "Field History" at bounding box center [307, 546] width 204 height 39
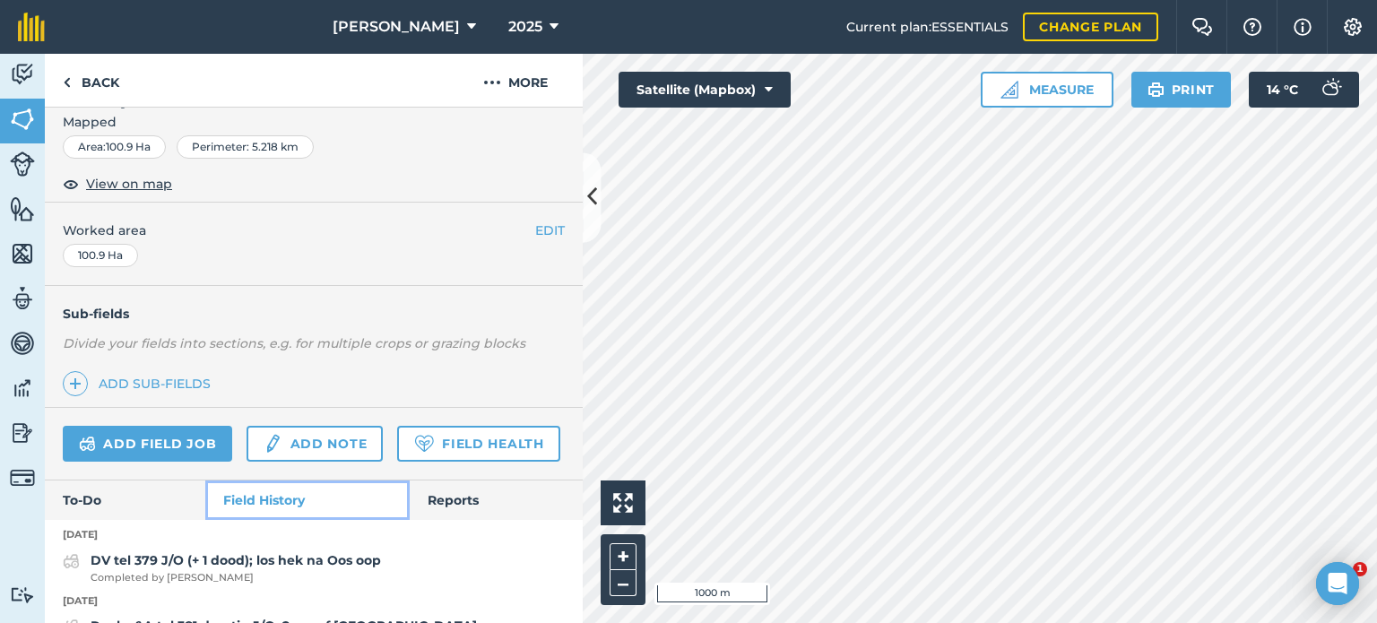
scroll to position [355, 0]
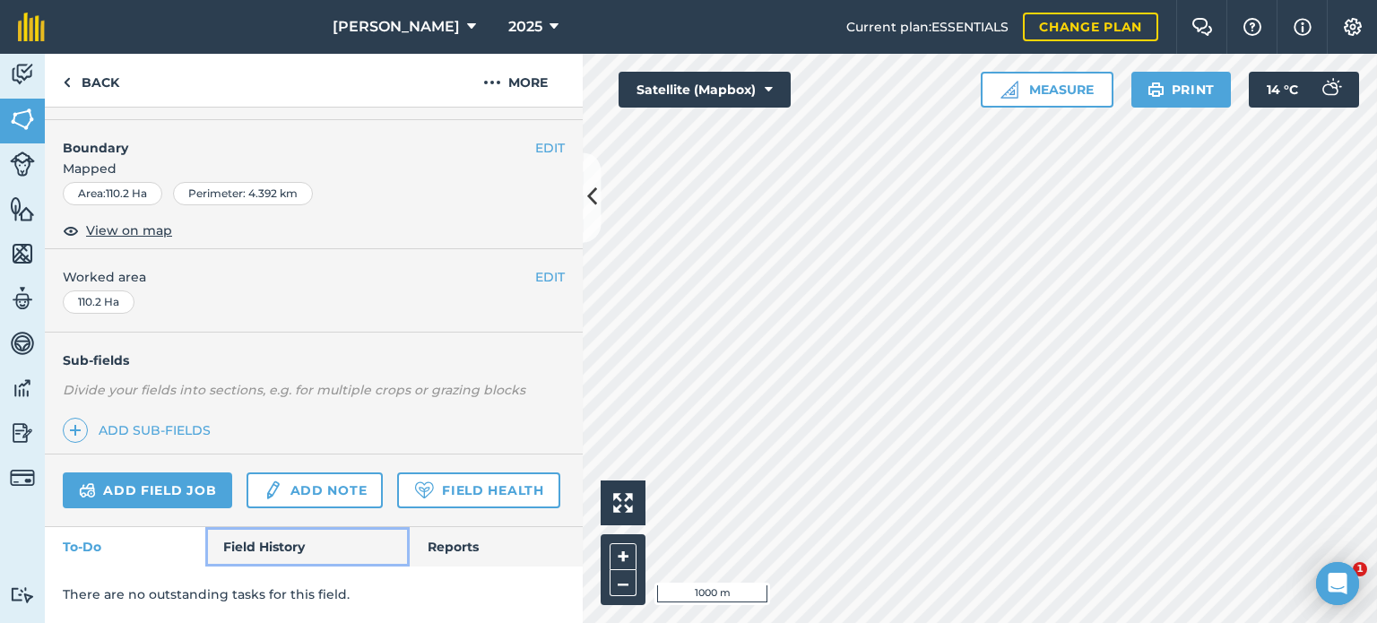
click at [259, 553] on link "Field History" at bounding box center [307, 546] width 204 height 39
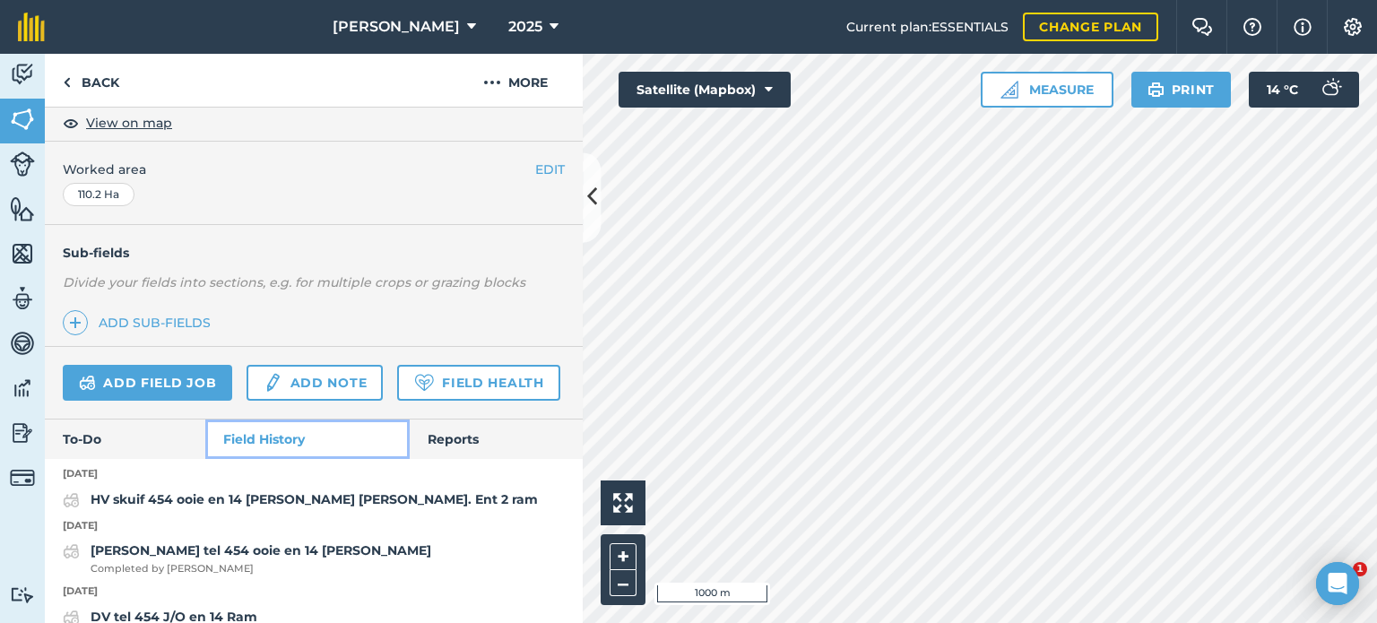
scroll to position [355, 0]
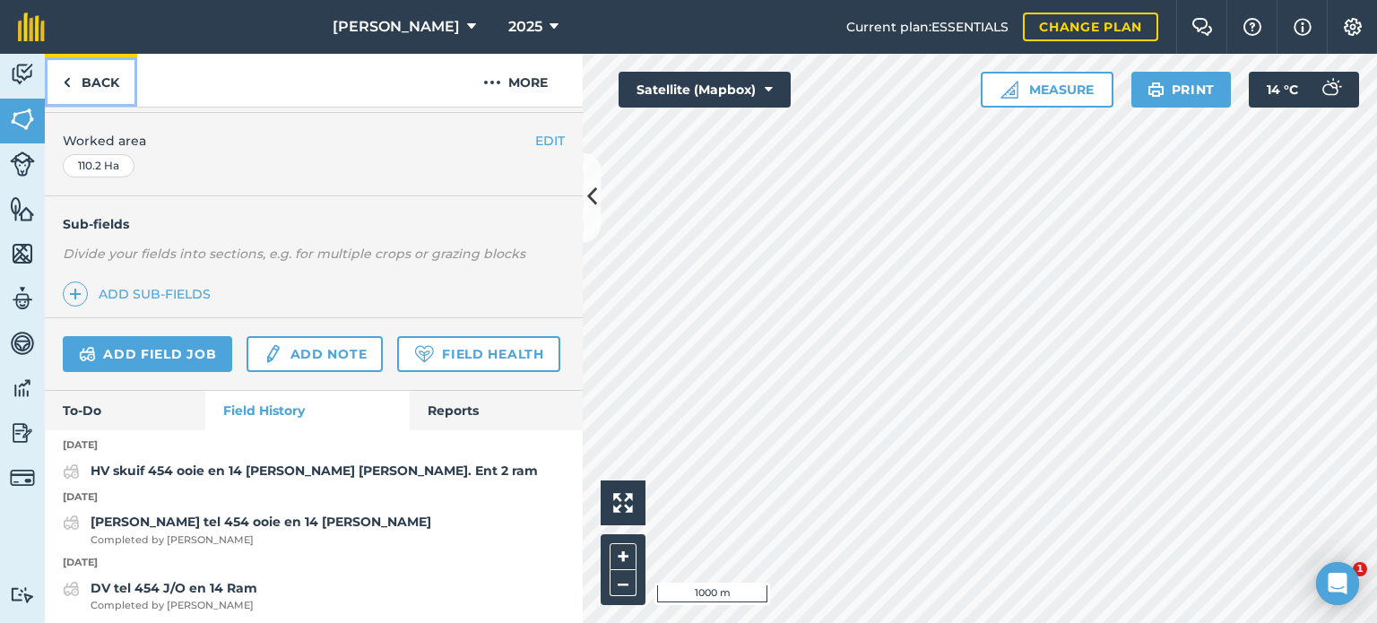
click at [95, 75] on link "Back" at bounding box center [91, 80] width 92 height 53
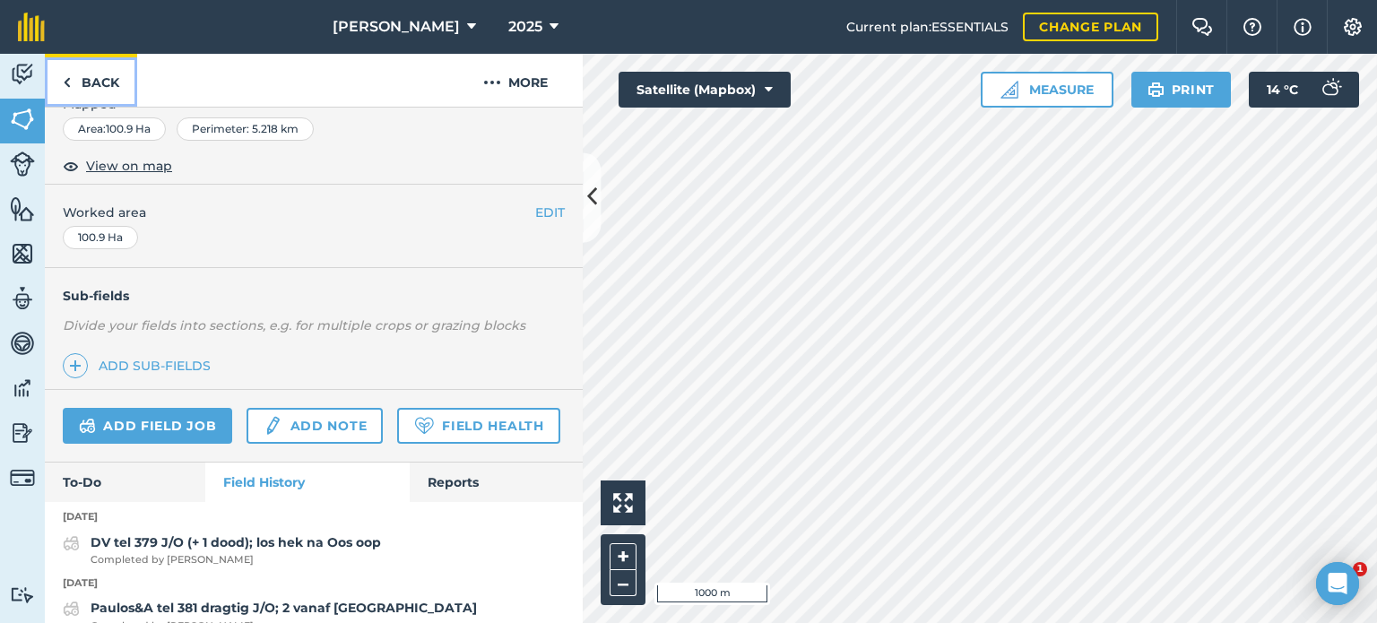
scroll to position [355, 0]
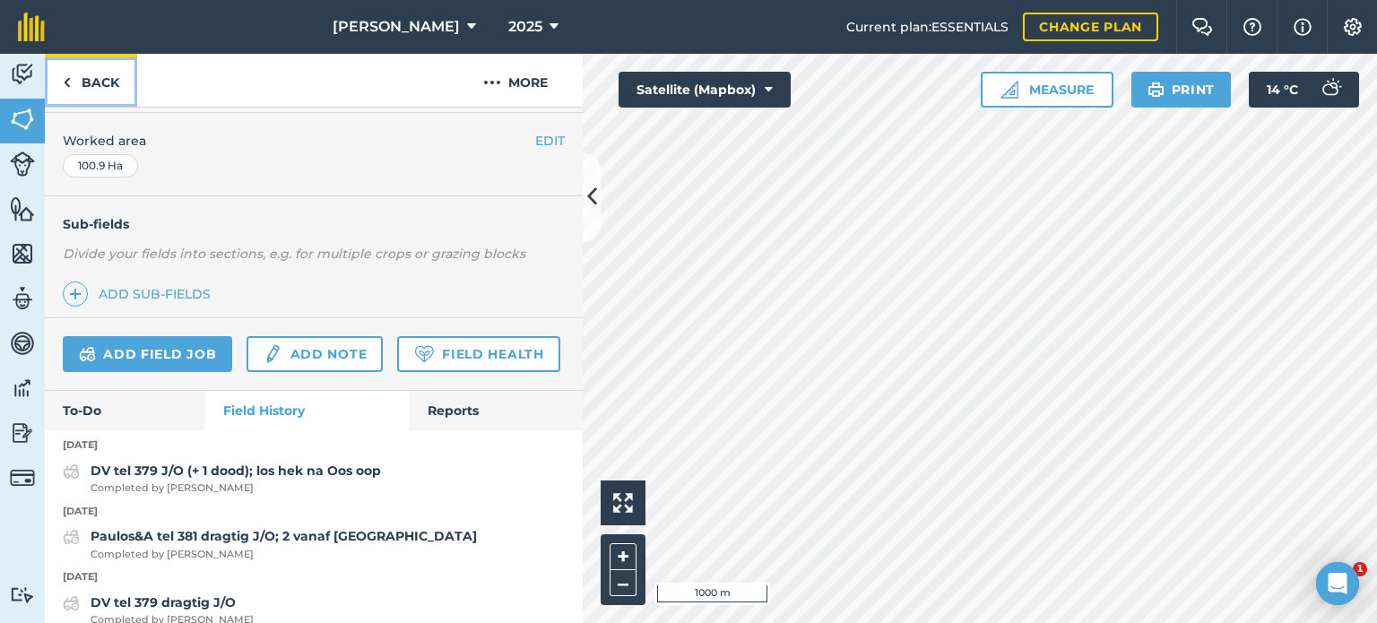
click at [72, 85] on link "Back" at bounding box center [91, 80] width 92 height 53
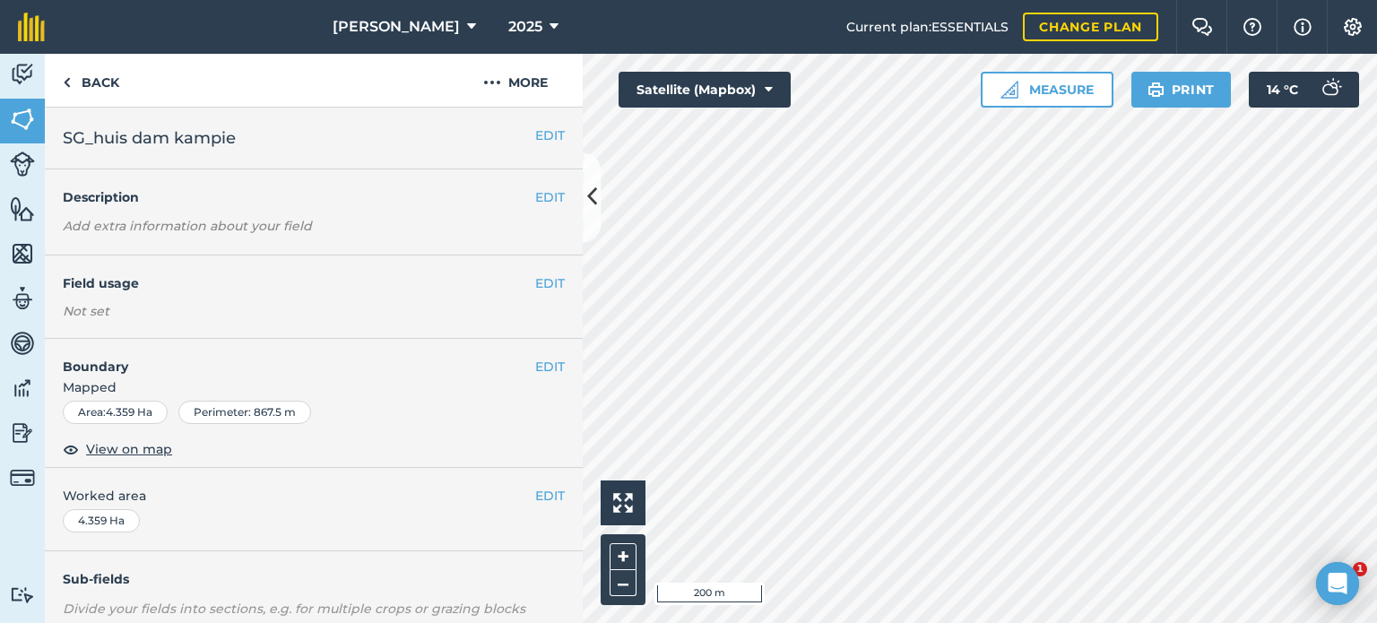
scroll to position [265, 0]
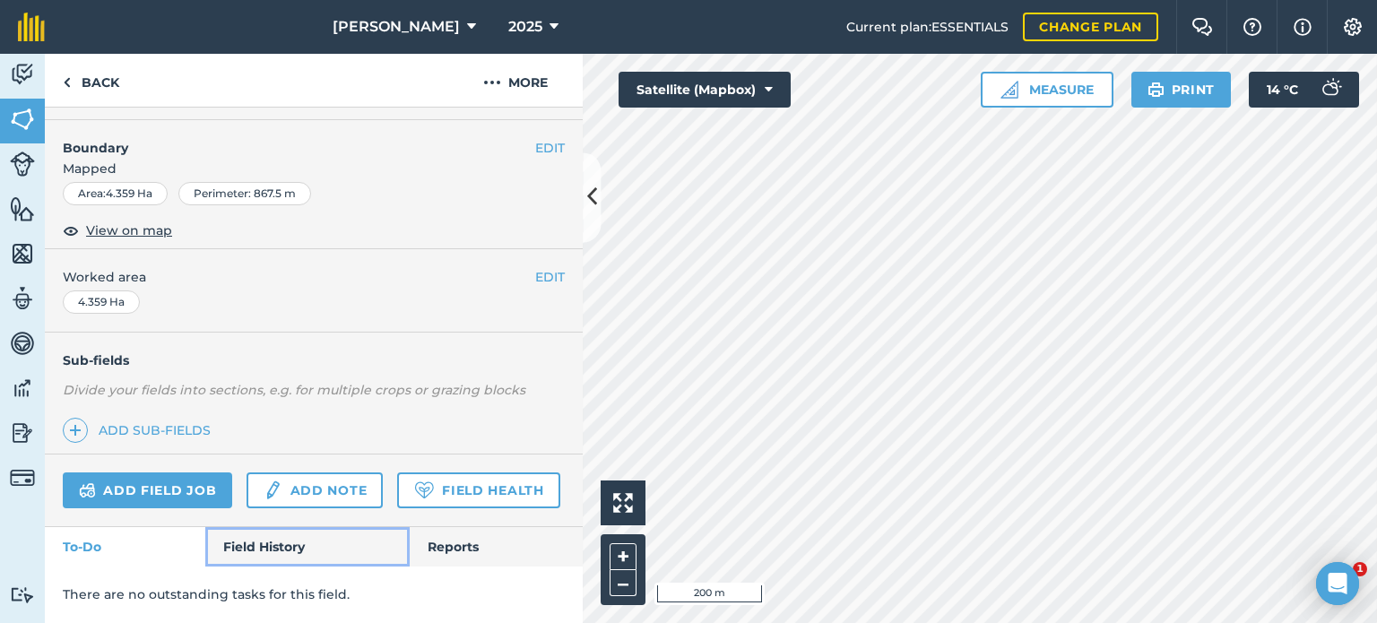
click at [221, 557] on link "Field History" at bounding box center [307, 546] width 204 height 39
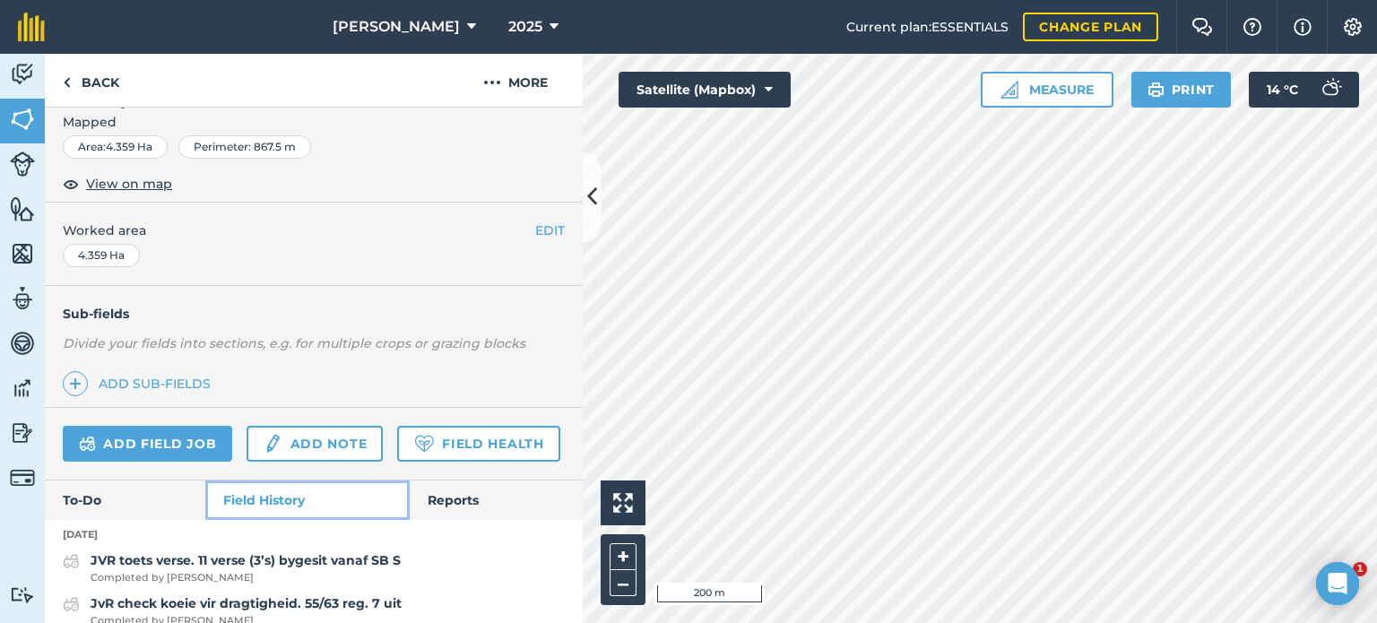
scroll to position [445, 0]
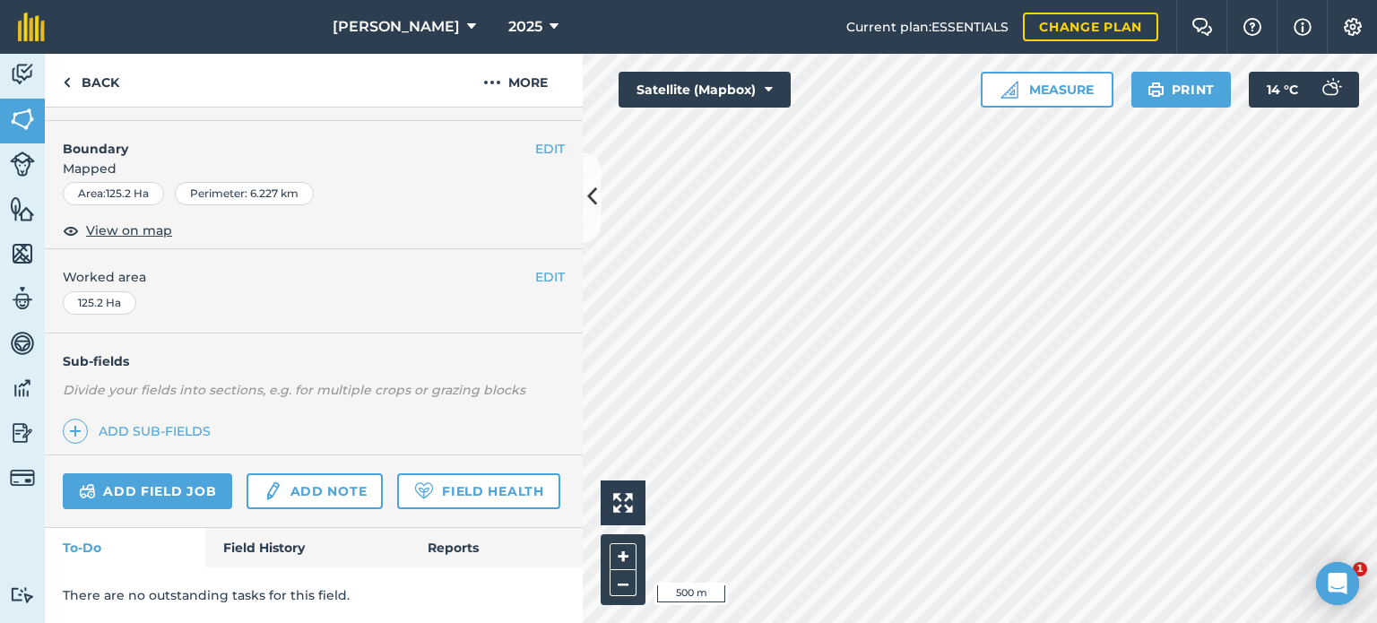
scroll to position [268, 0]
click at [233, 550] on link "Field History" at bounding box center [307, 547] width 204 height 39
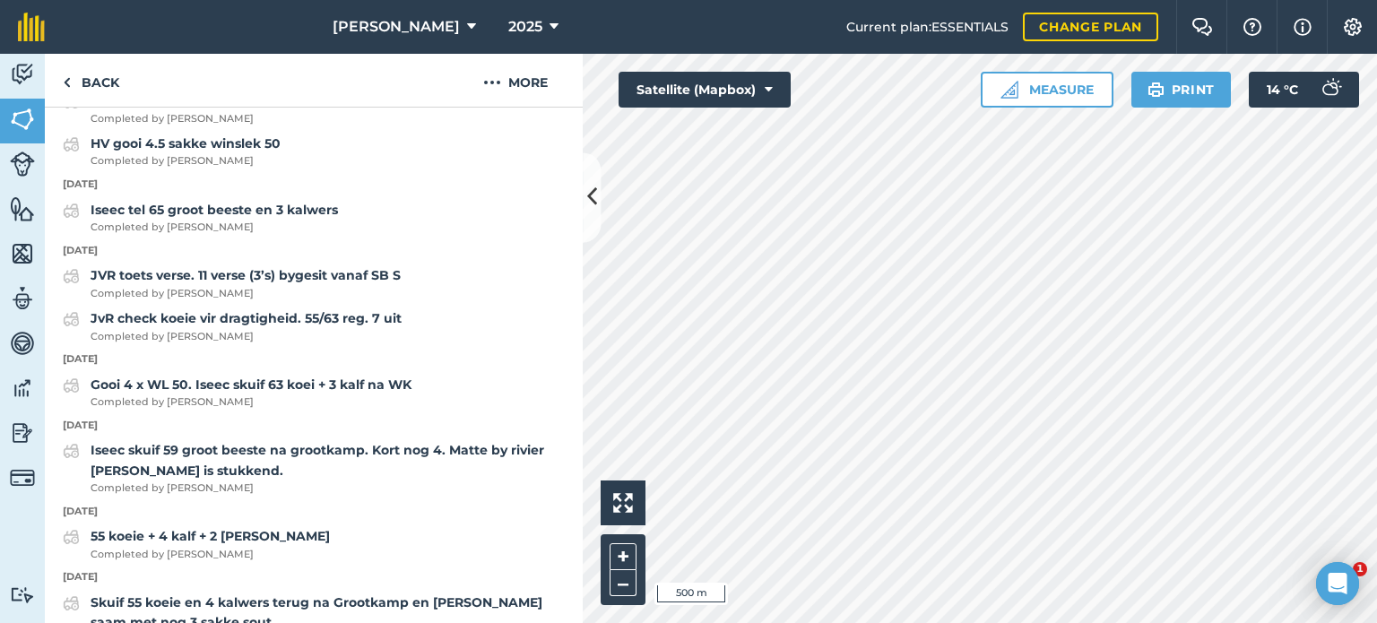
scroll to position [697, 0]
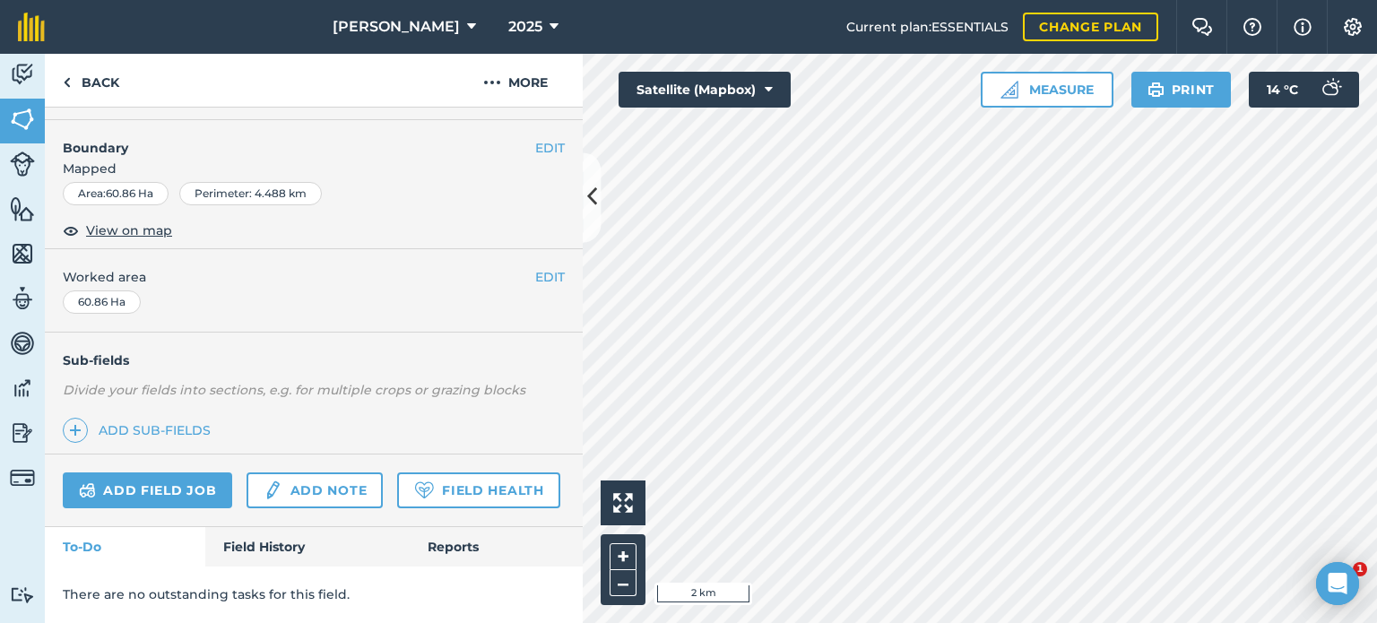
scroll to position [265, 0]
click at [261, 551] on link "Field History" at bounding box center [307, 546] width 204 height 39
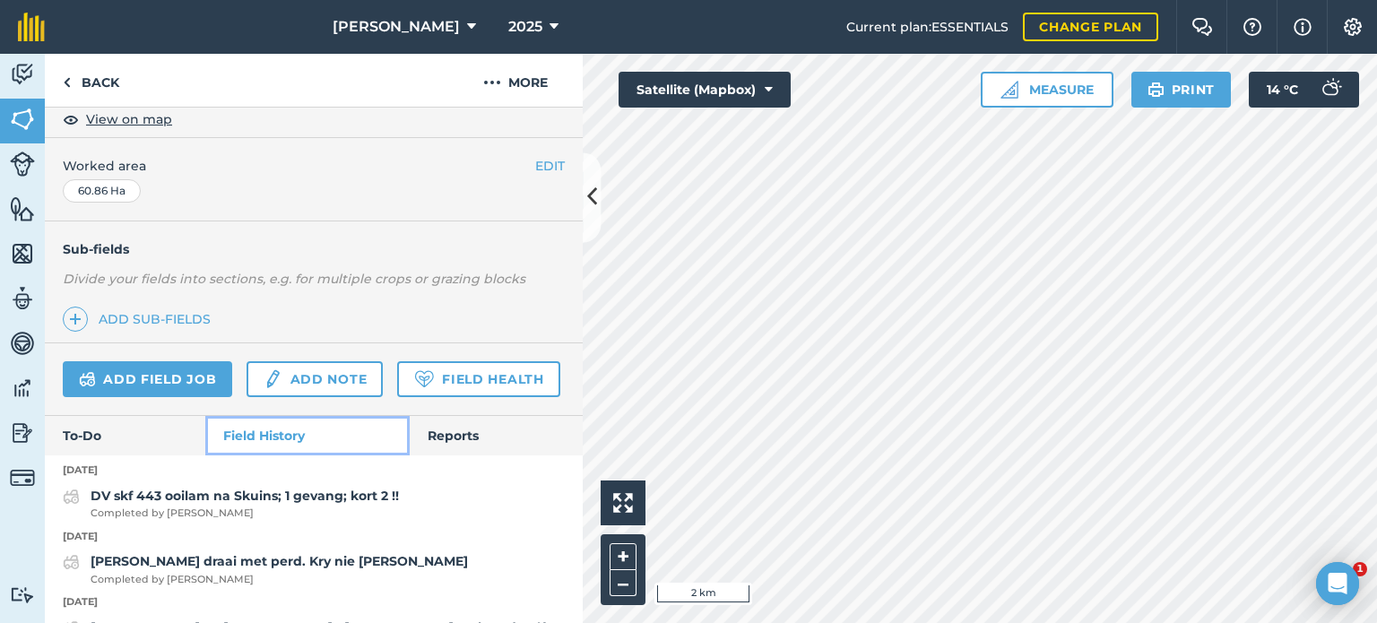
scroll to position [355, 0]
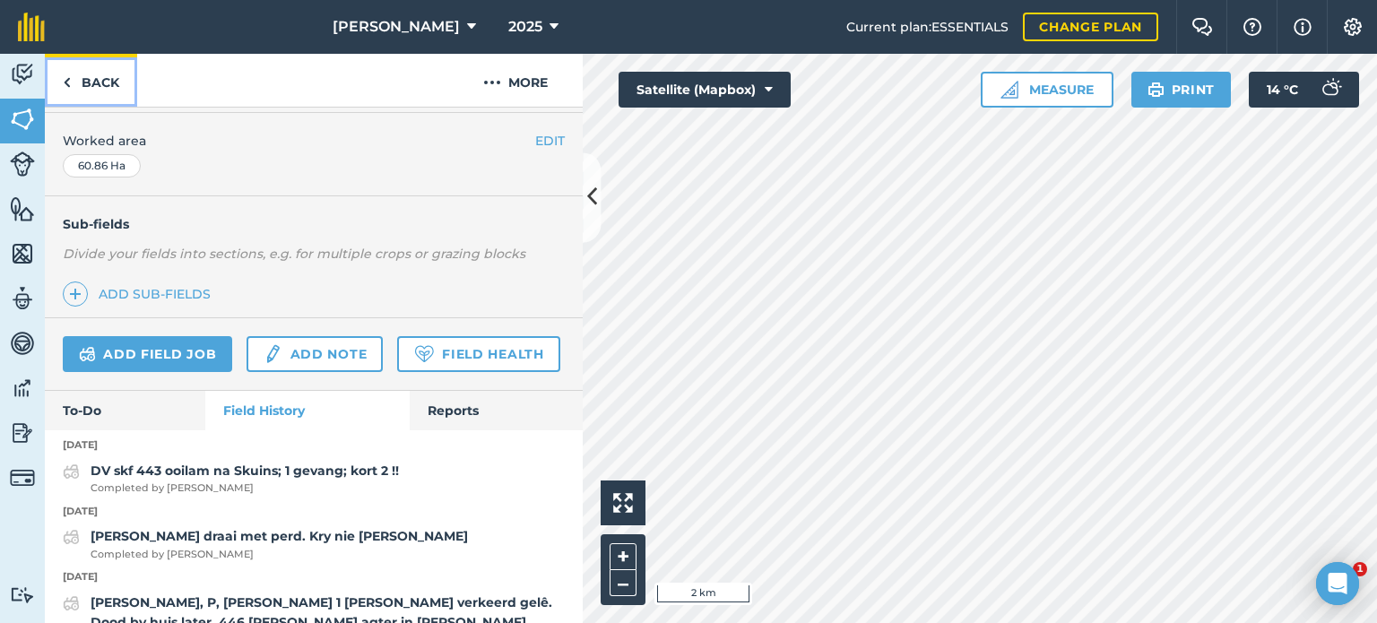
click at [79, 70] on link "Back" at bounding box center [91, 80] width 92 height 53
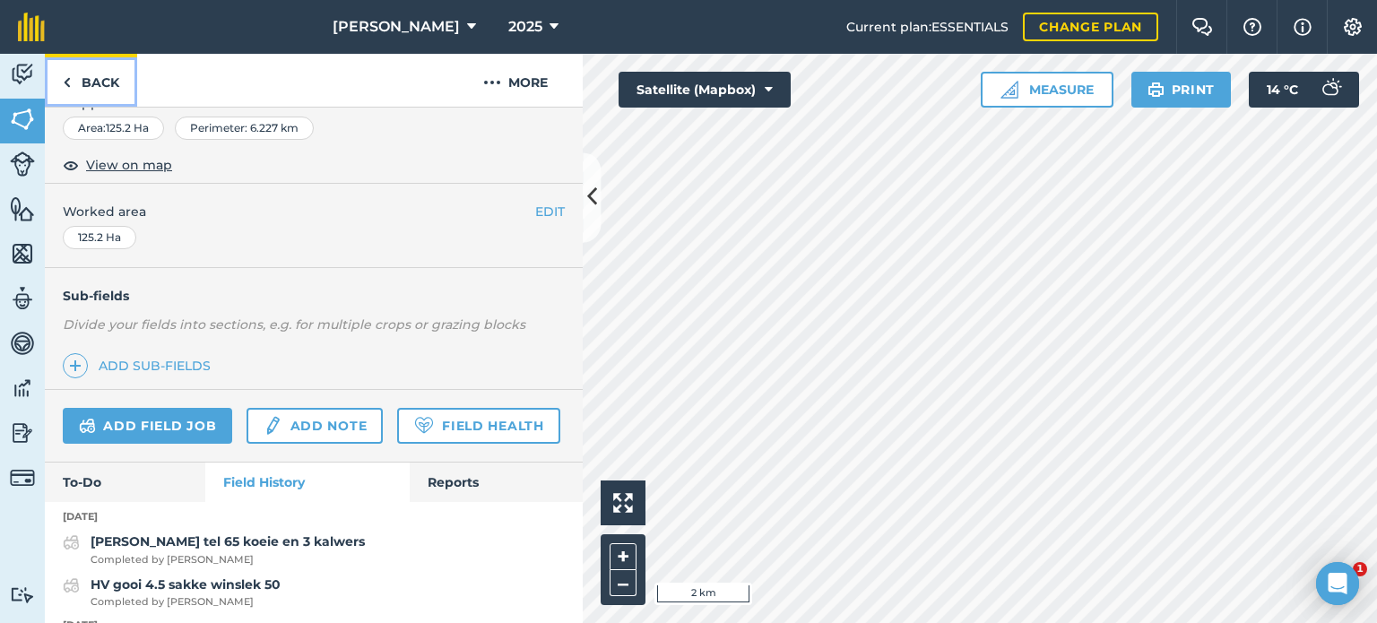
scroll to position [358, 0]
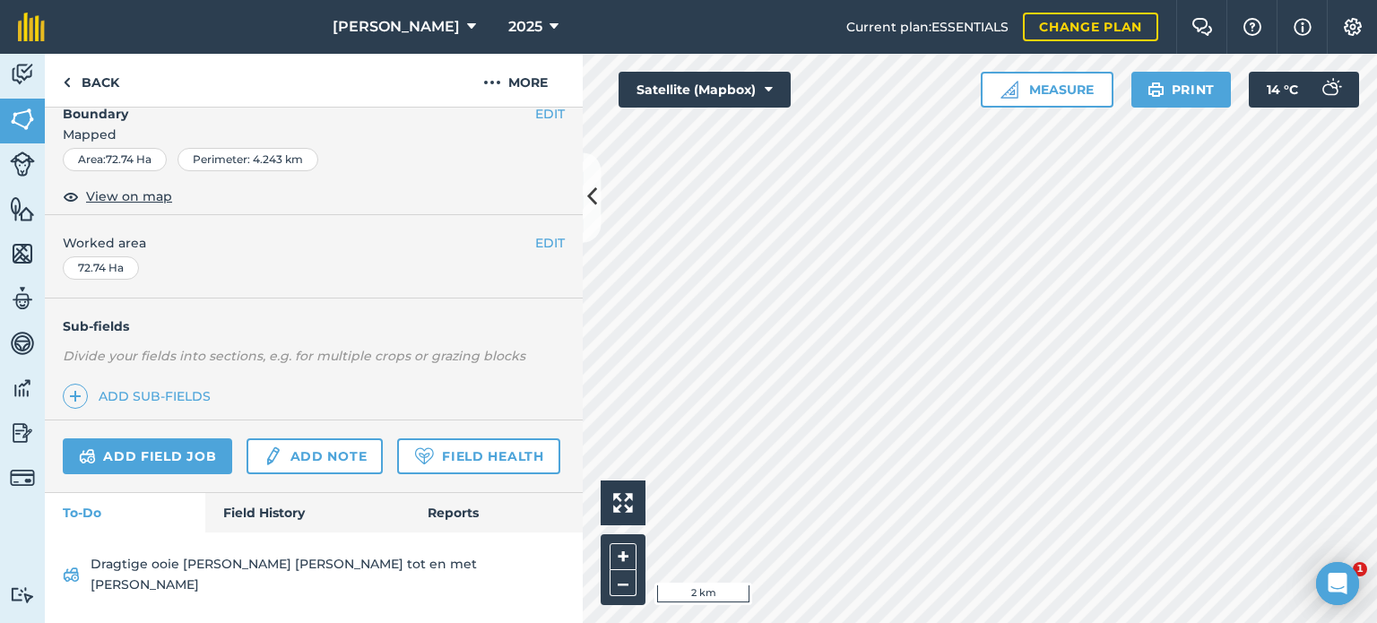
scroll to position [282, 0]
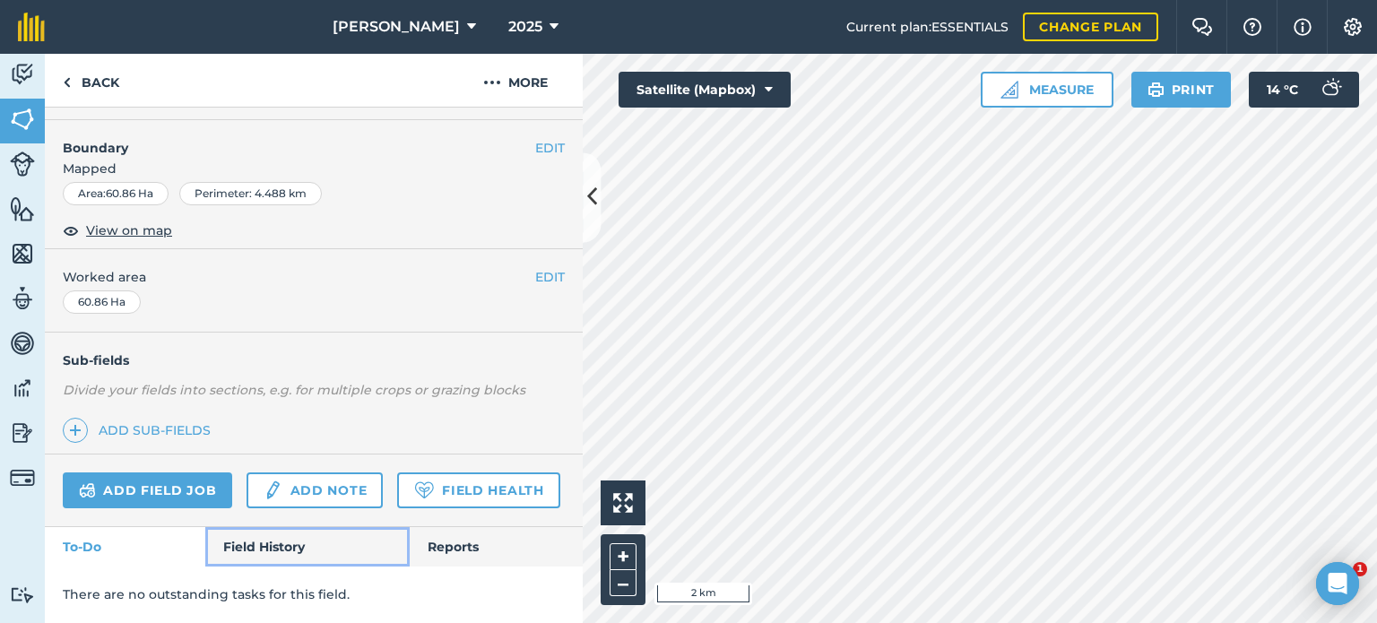
click at [256, 533] on link "Field History" at bounding box center [307, 546] width 204 height 39
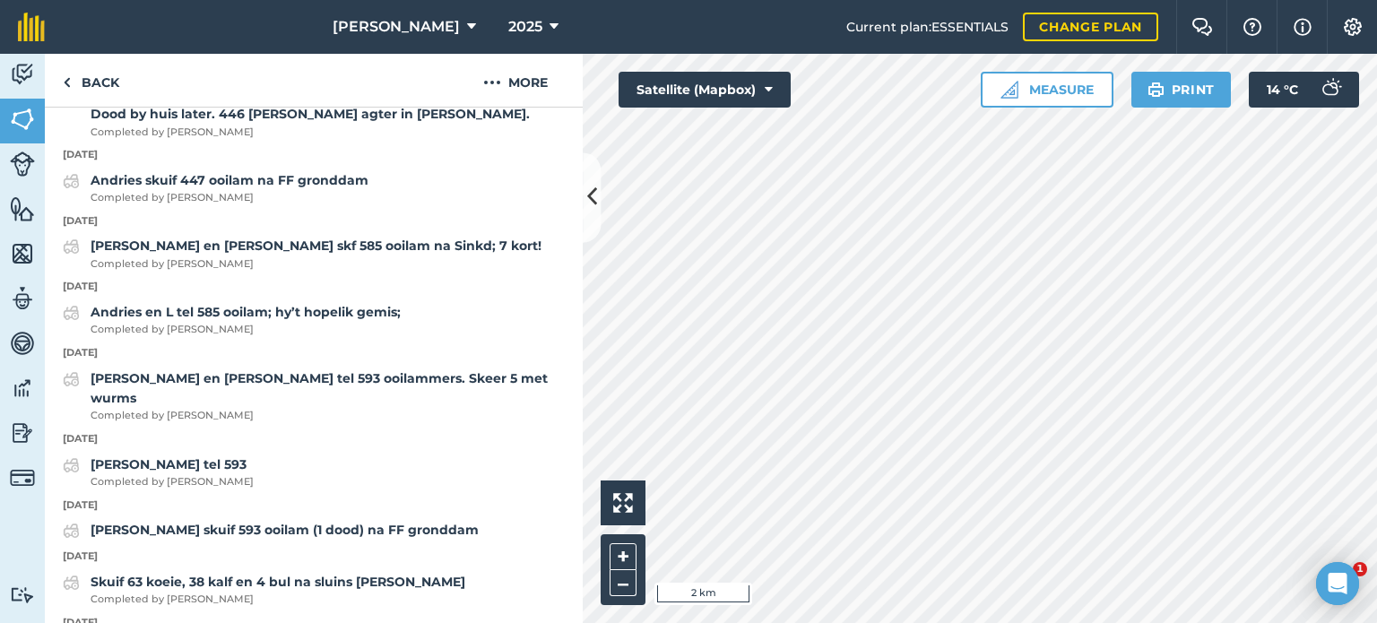
scroll to position [893, 0]
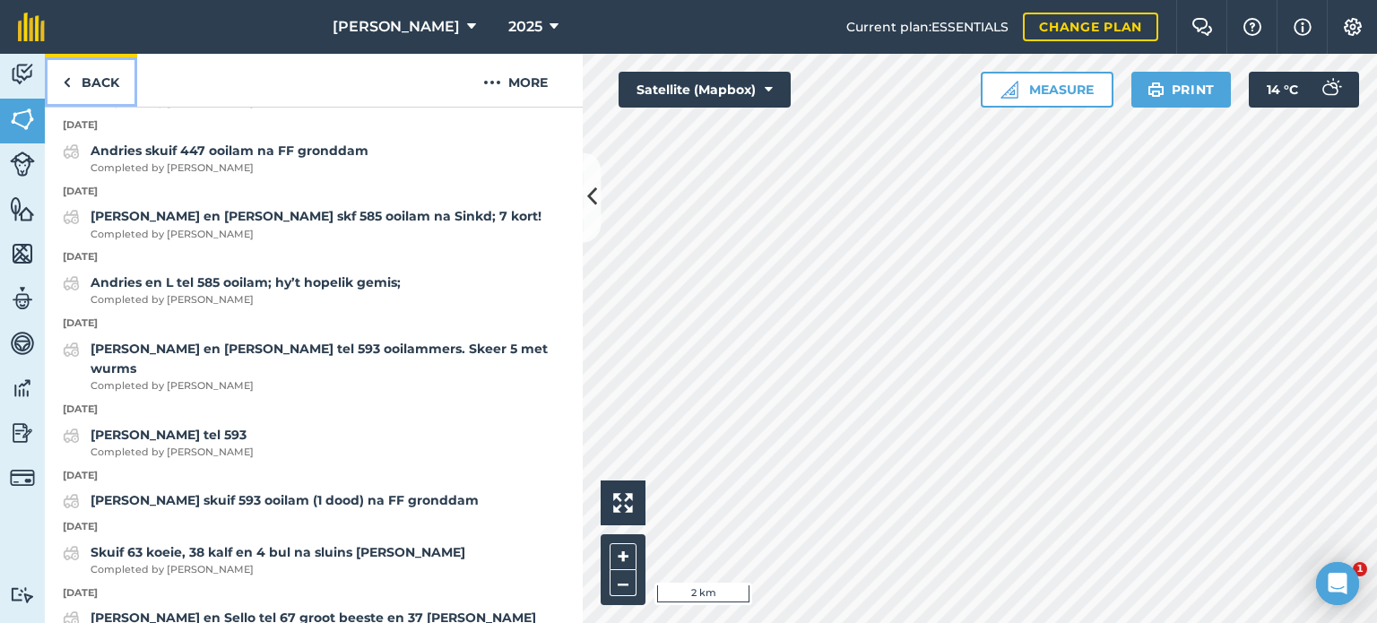
click at [72, 74] on link "Back" at bounding box center [91, 80] width 92 height 53
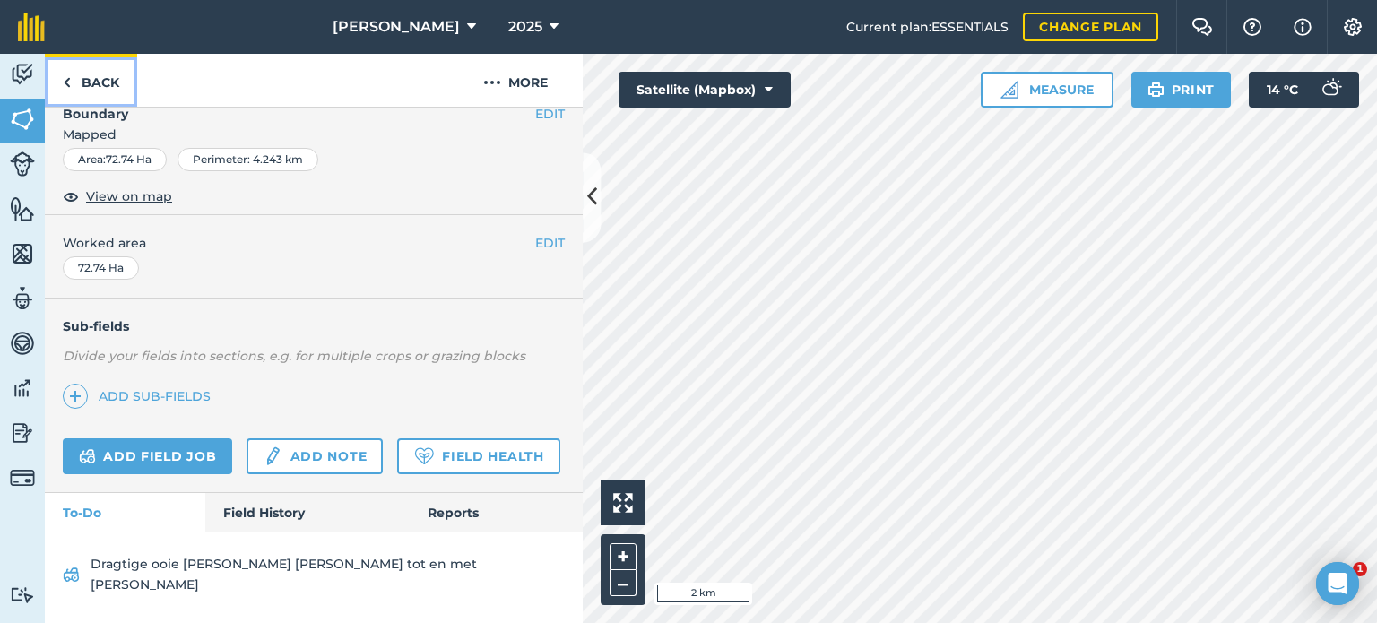
scroll to position [282, 0]
click at [65, 76] on img at bounding box center [67, 83] width 8 height 22
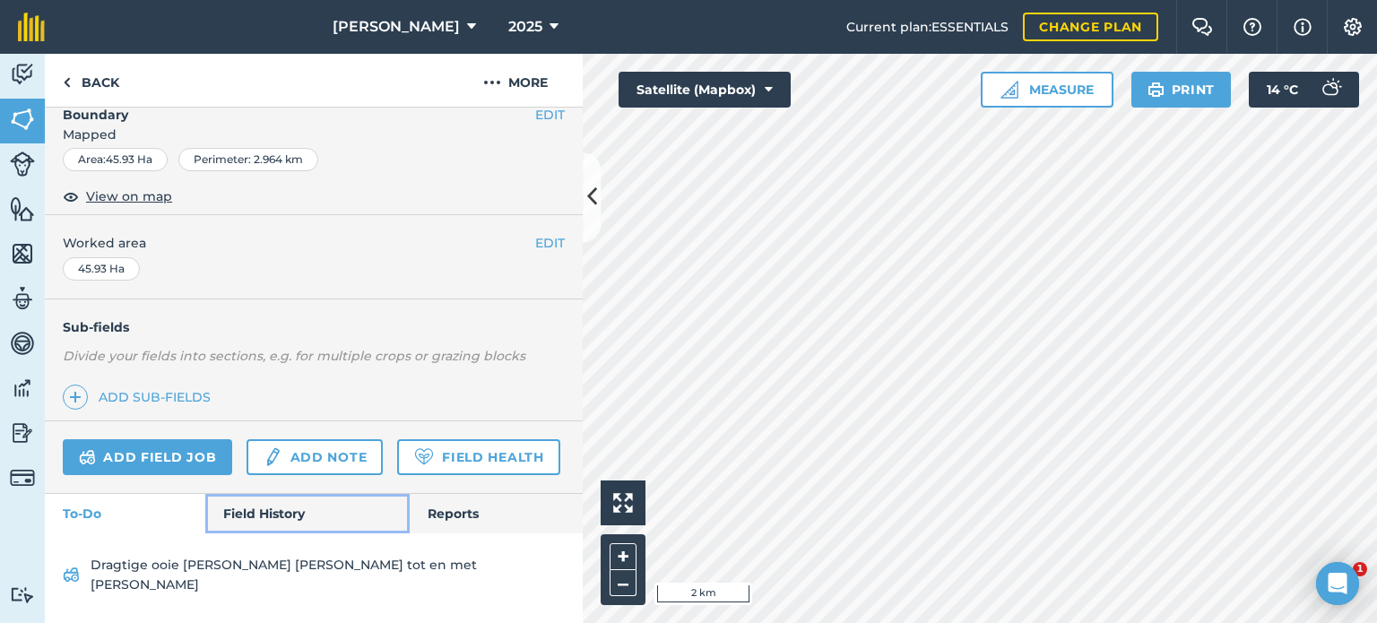
click at [255, 533] on link "Field History" at bounding box center [307, 513] width 204 height 39
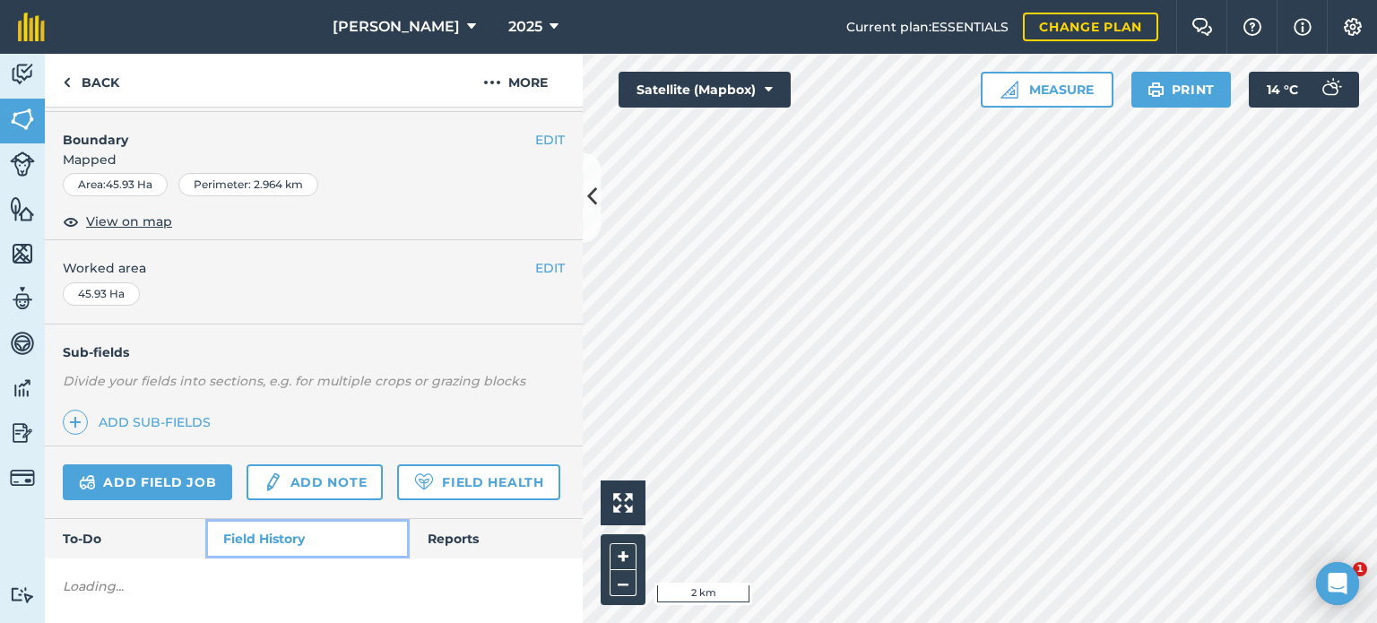
scroll to position [283, 0]
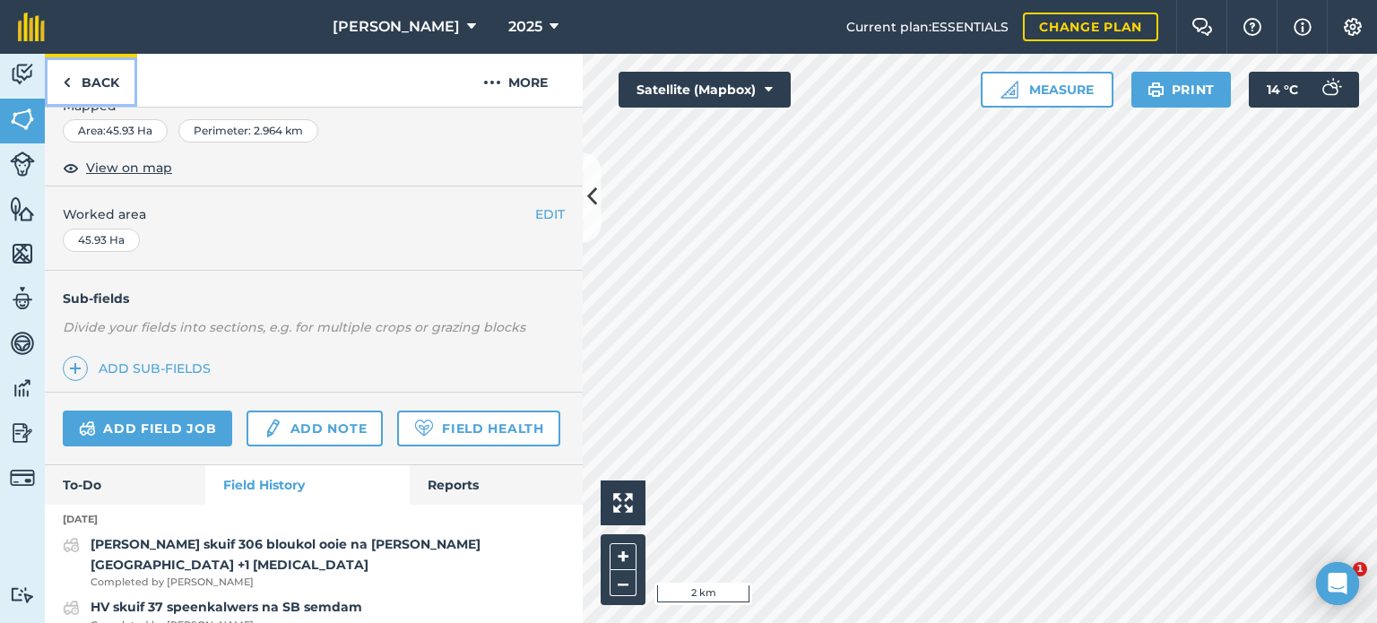
click at [77, 81] on link "Back" at bounding box center [91, 80] width 92 height 53
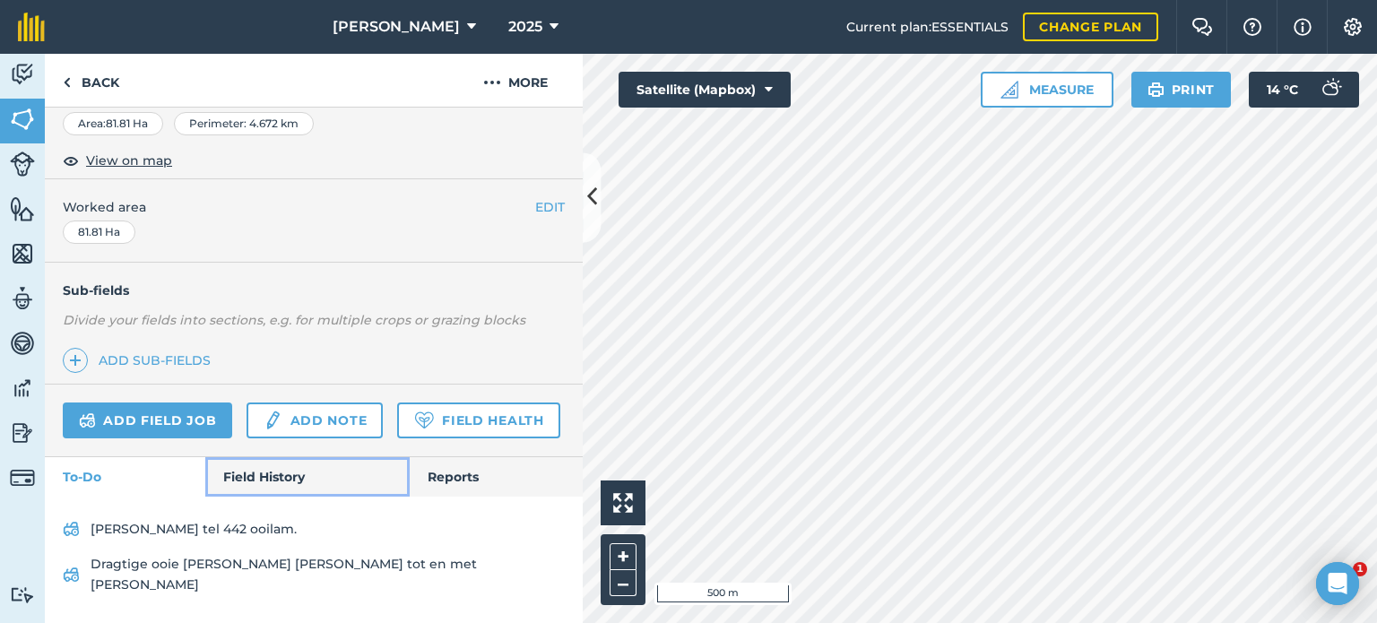
click at [245, 482] on link "Field History" at bounding box center [307, 476] width 204 height 39
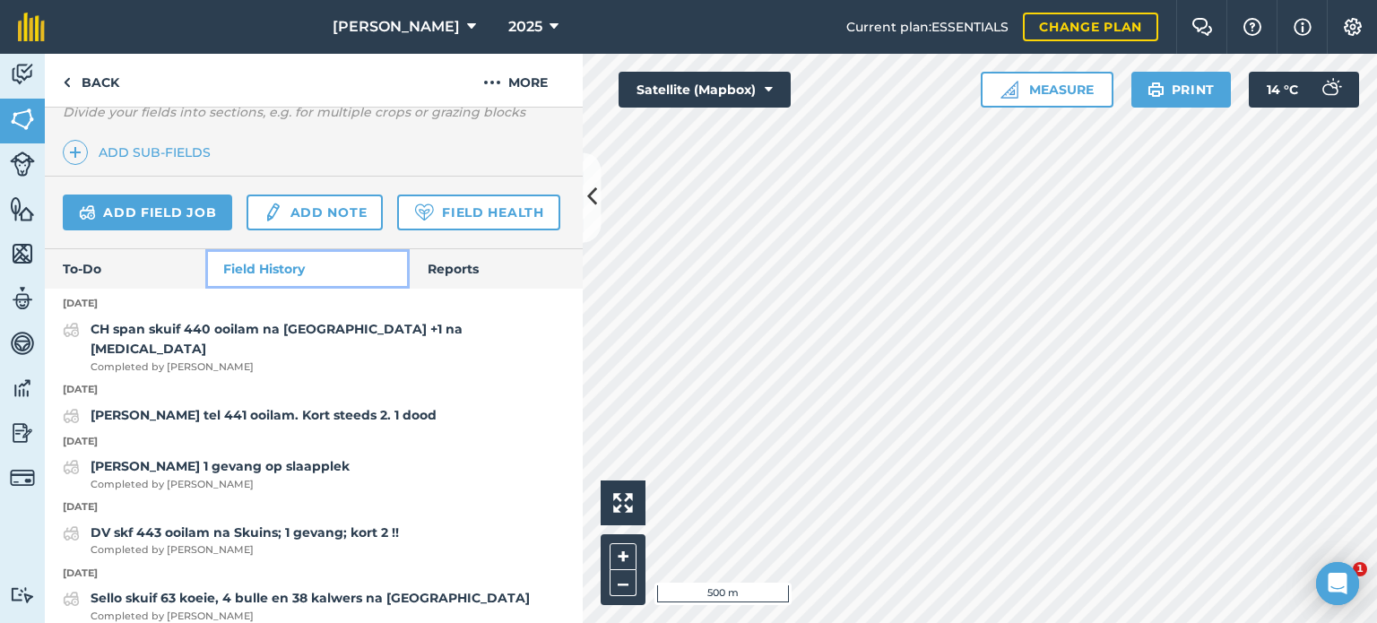
scroll to position [586, 0]
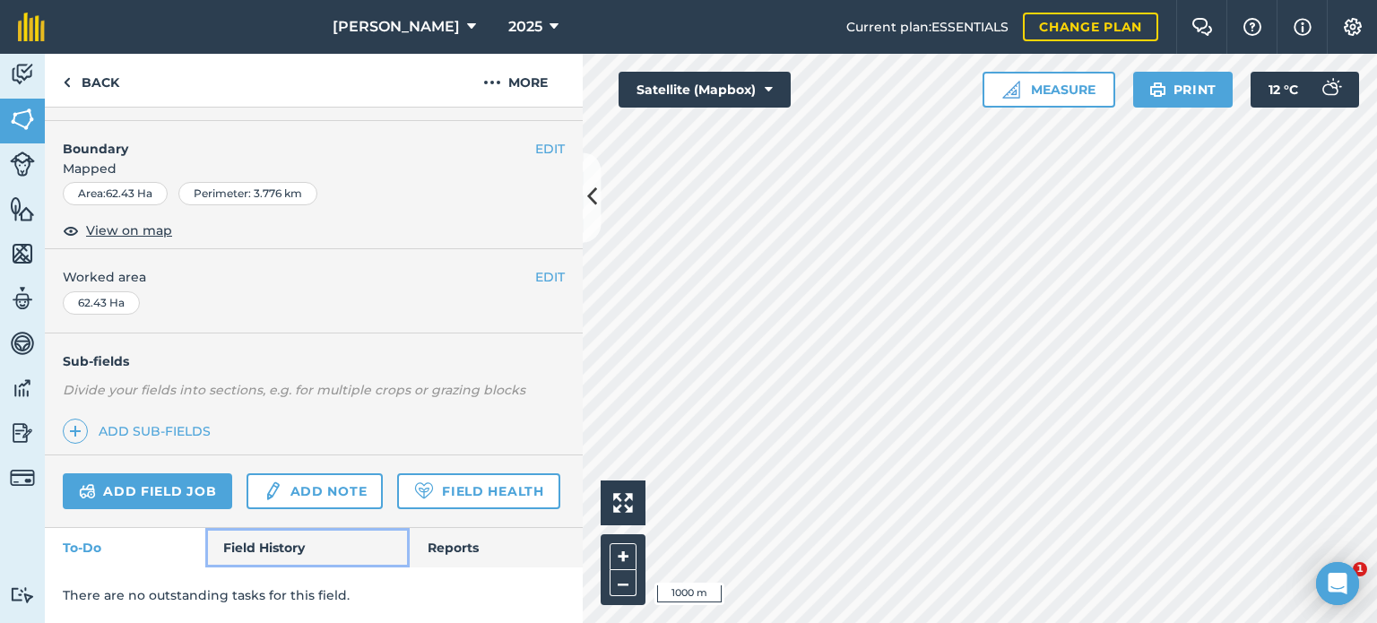
click at [258, 538] on link "Field History" at bounding box center [307, 547] width 204 height 39
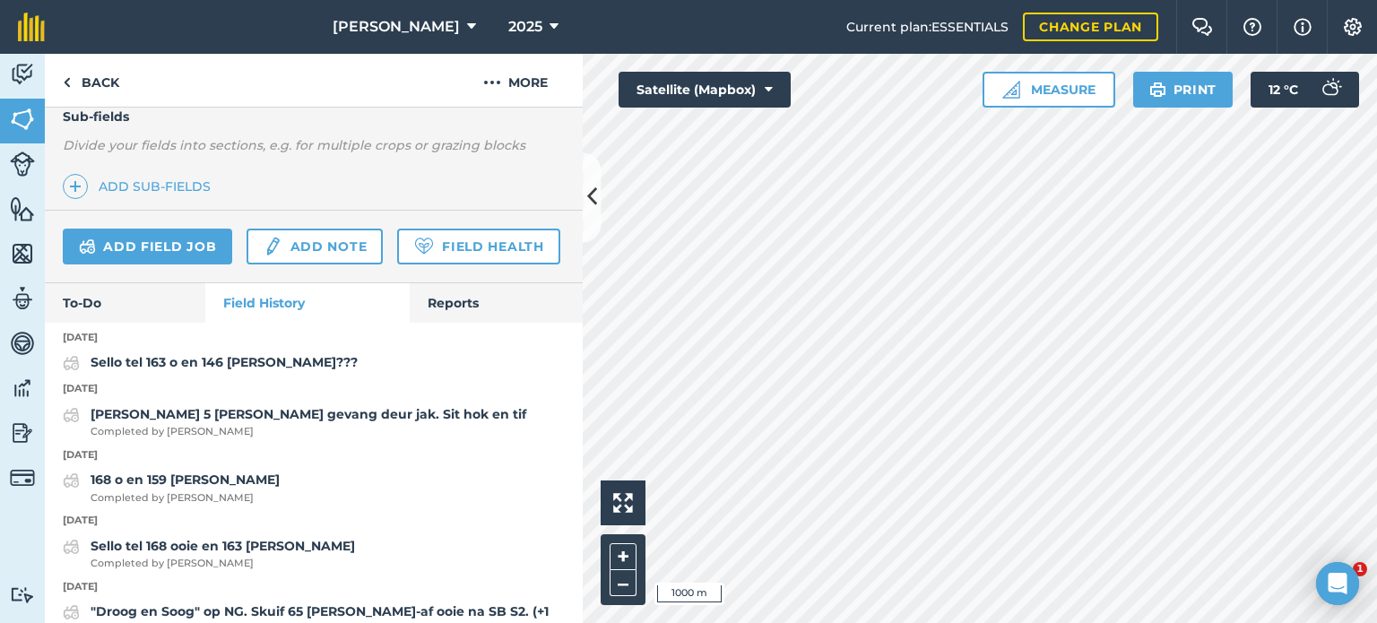
scroll to position [555, 0]
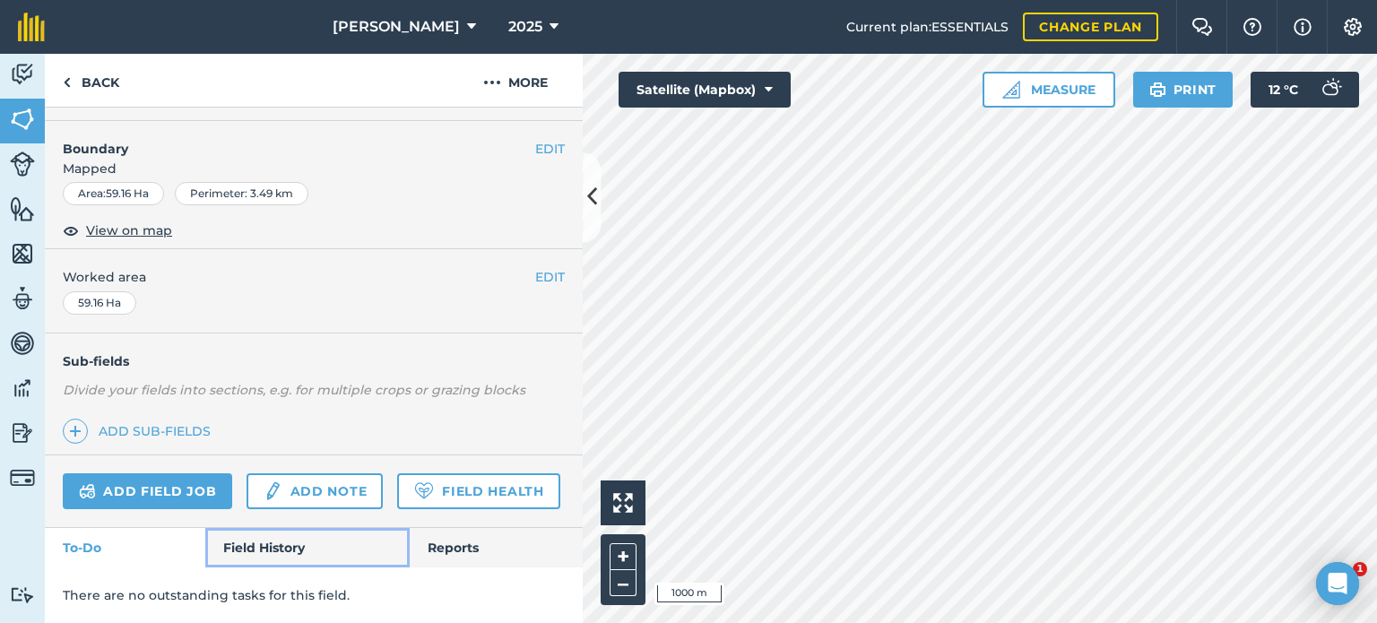
click at [244, 549] on link "Field History" at bounding box center [307, 547] width 204 height 39
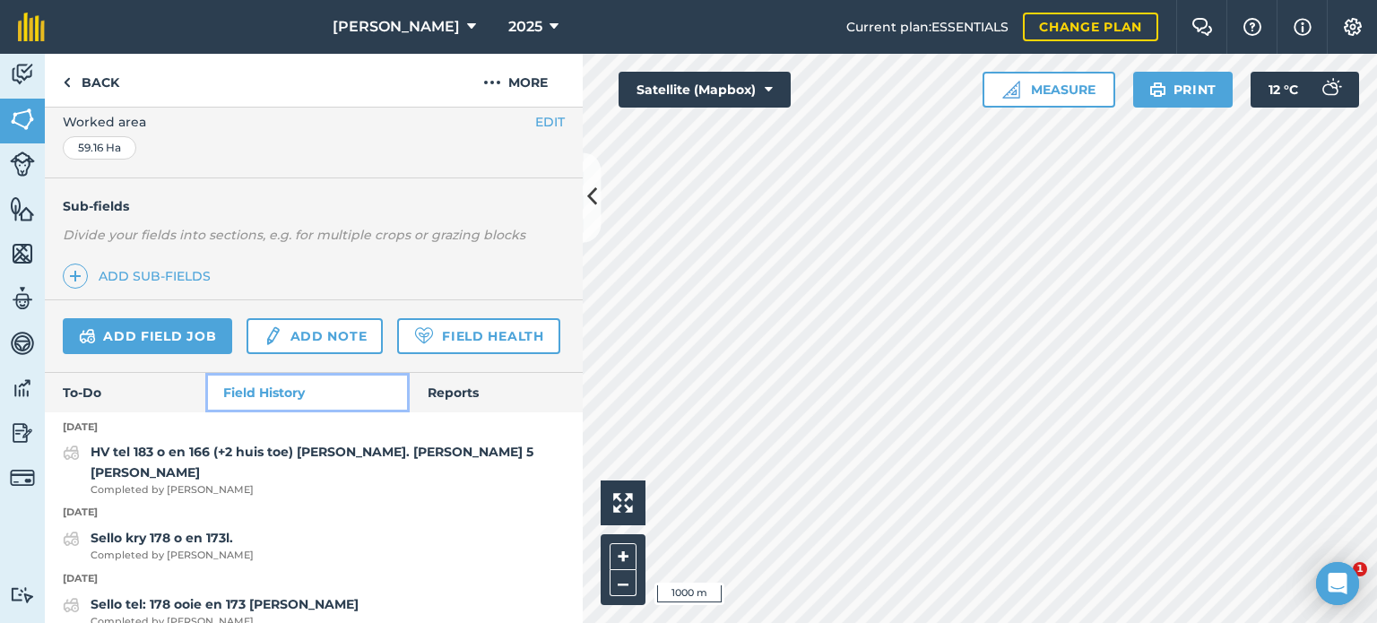
scroll to position [465, 0]
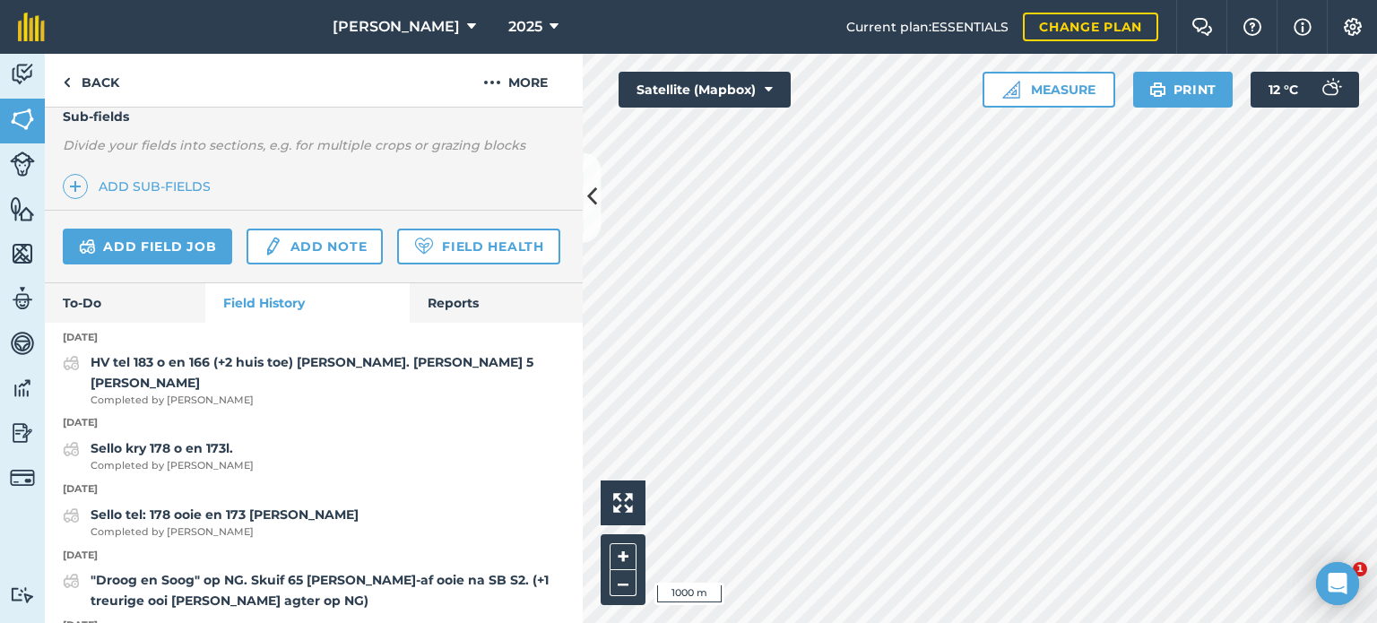
scroll to position [268, 0]
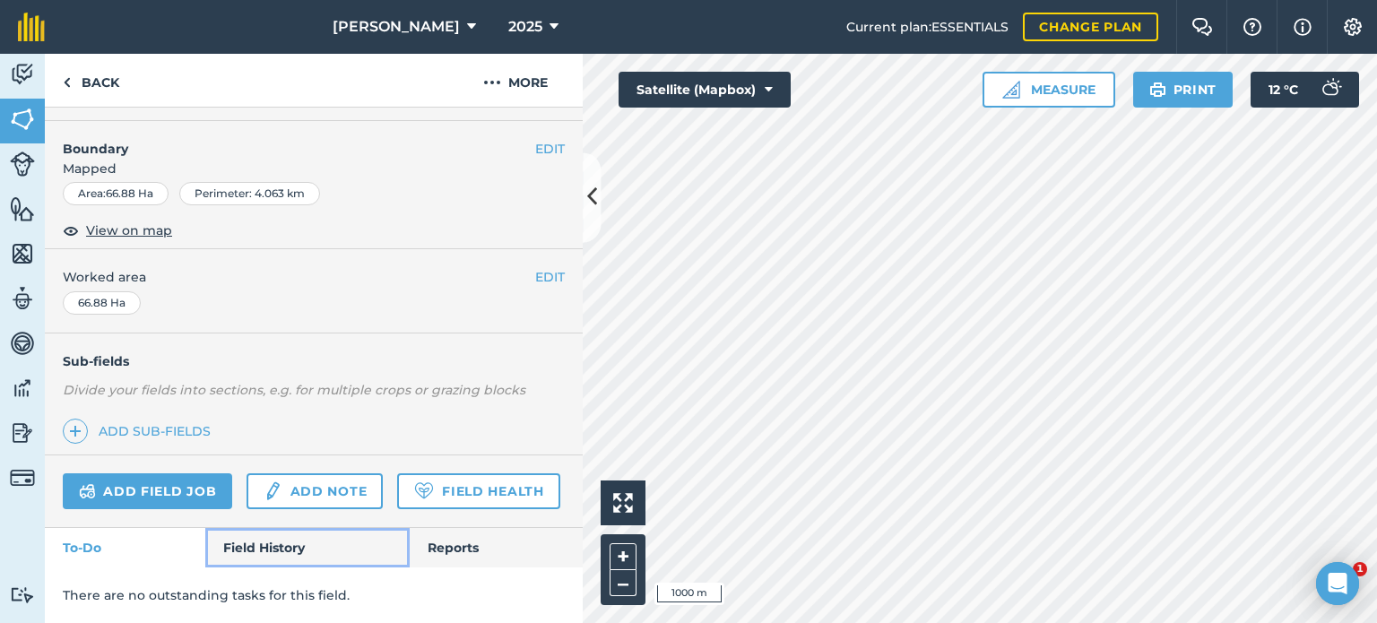
click at [220, 551] on link "Field History" at bounding box center [307, 547] width 204 height 39
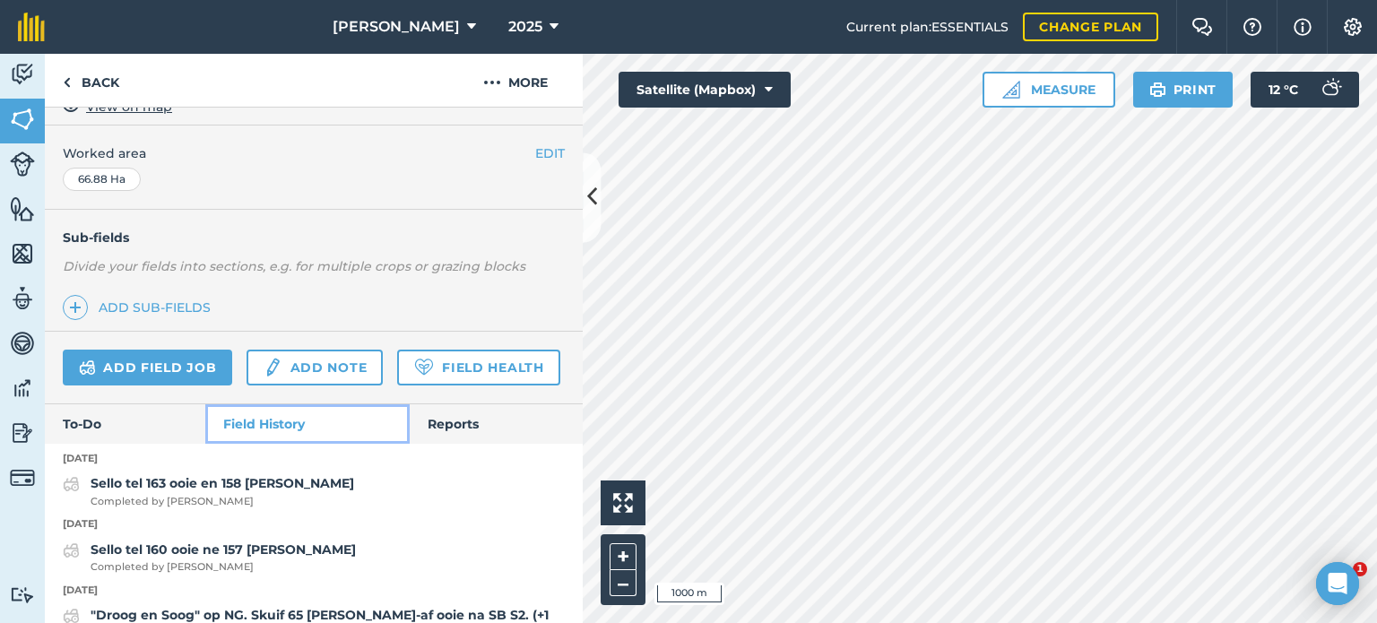
scroll to position [376, 0]
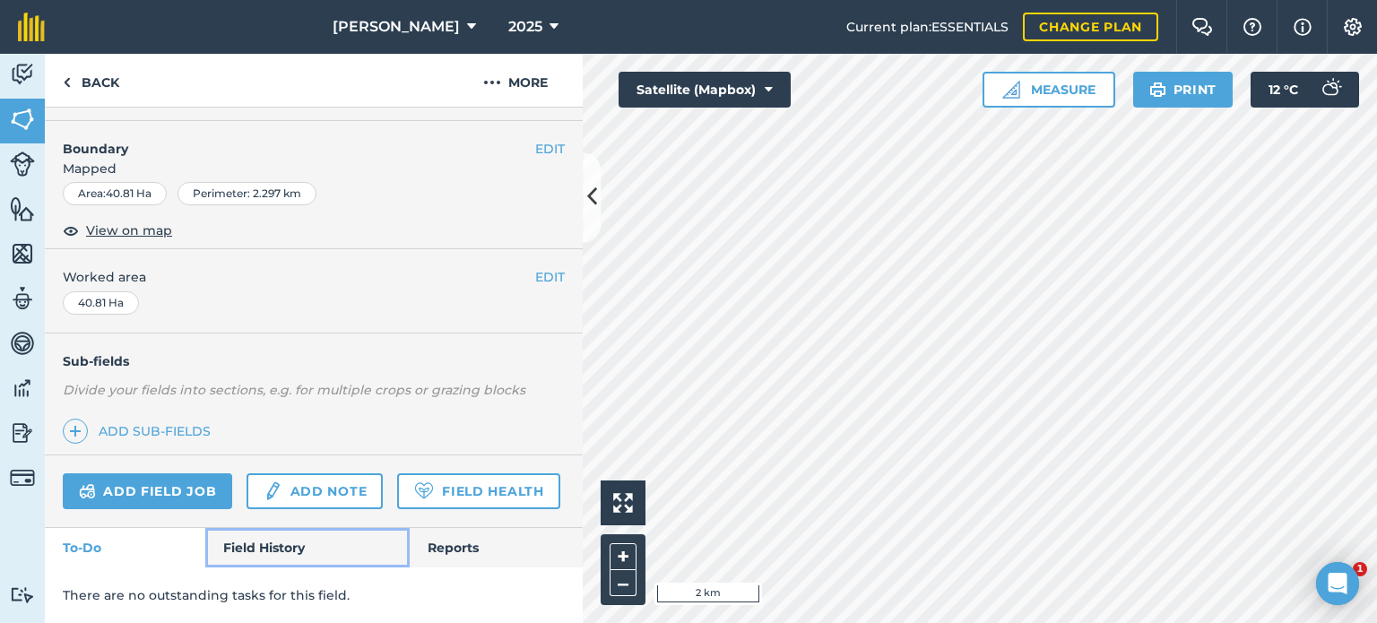
click at [243, 559] on link "Field History" at bounding box center [307, 547] width 204 height 39
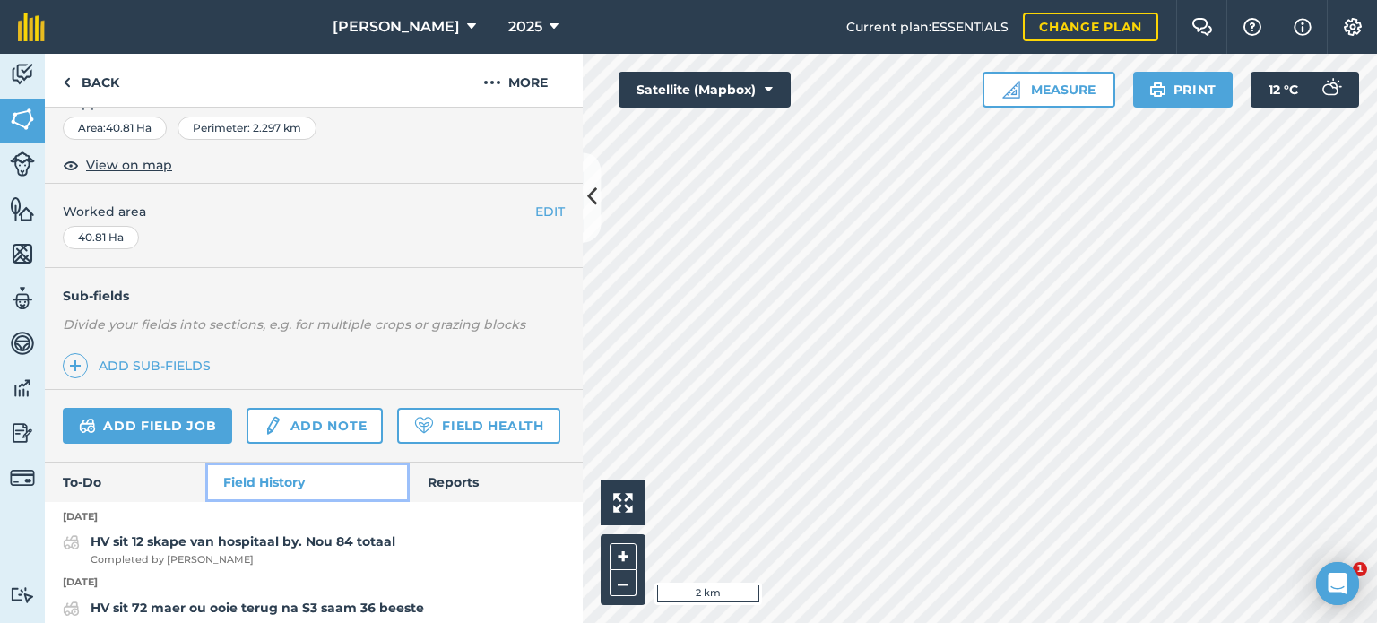
scroll to position [376, 0]
